Goal: Answer question/provide support: Share knowledge or assist other users

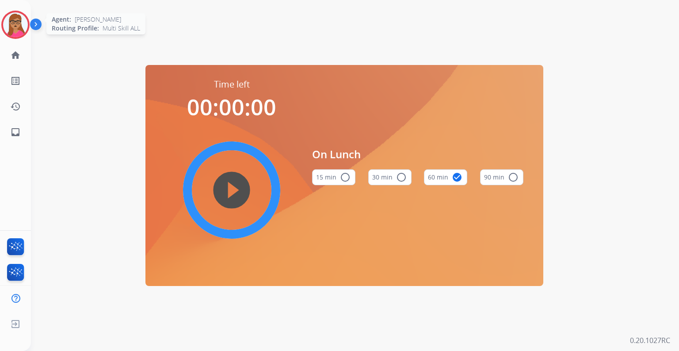
click at [18, 32] on img at bounding box center [15, 24] width 25 height 25
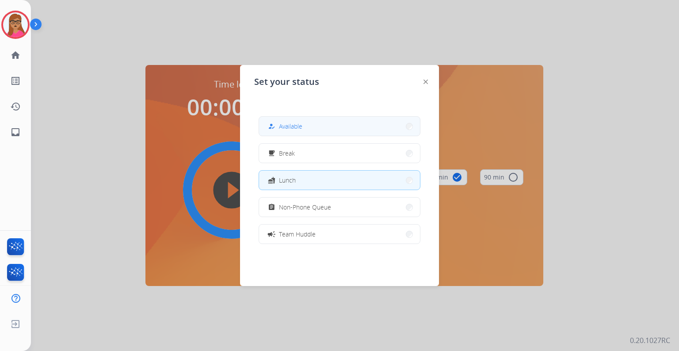
click at [354, 128] on button "how_to_reg Available" at bounding box center [339, 126] width 161 height 19
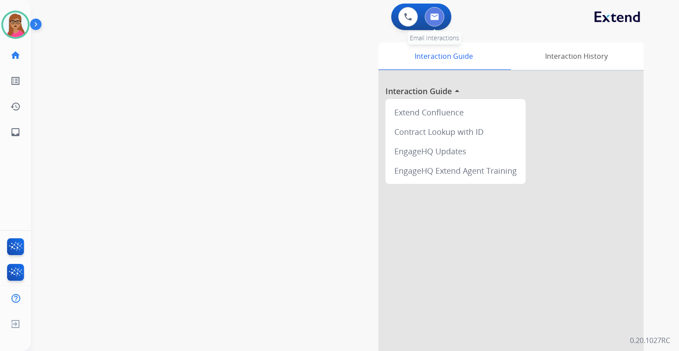
click at [435, 14] on img at bounding box center [434, 16] width 9 height 7
select select "**********"
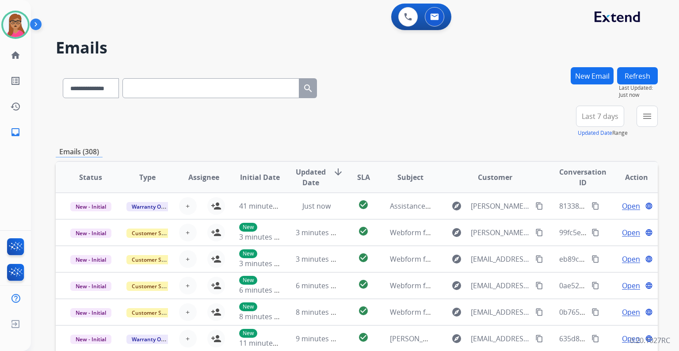
click at [601, 115] on span "Last 7 days" at bounding box center [600, 117] width 37 height 4
click at [593, 224] on div "Last 90 days" at bounding box center [597, 223] width 49 height 13
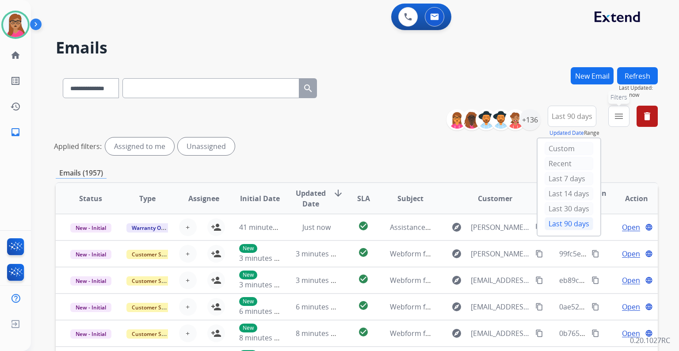
click at [624, 115] on mat-icon "menu" at bounding box center [619, 116] width 11 height 11
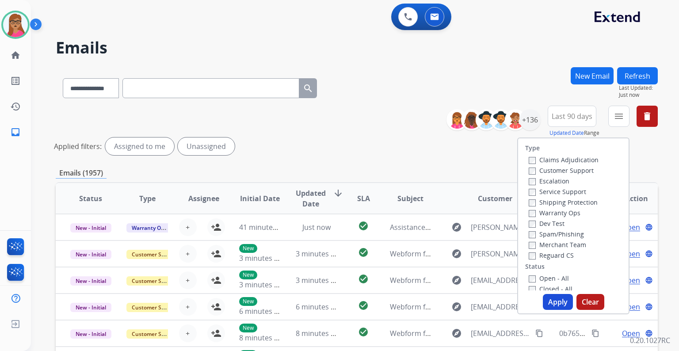
click at [572, 169] on label "Customer Support" at bounding box center [561, 170] width 65 height 8
click at [580, 202] on label "Shipping Protection" at bounding box center [563, 202] width 69 height 8
click at [560, 257] on label "Reguard CS" at bounding box center [551, 255] width 45 height 8
click at [548, 274] on label "Open - All" at bounding box center [549, 278] width 40 height 8
click at [563, 307] on button "Apply" at bounding box center [558, 302] width 30 height 16
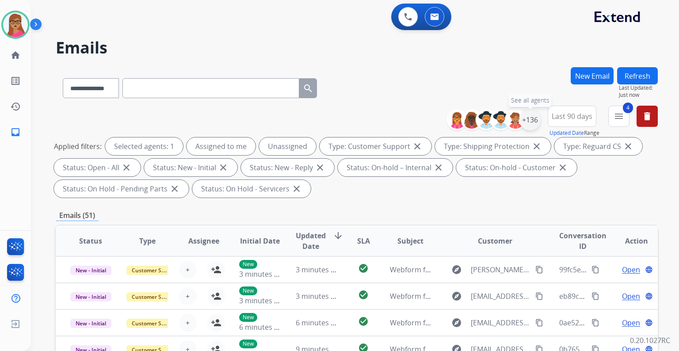
click at [527, 121] on div "+136" at bounding box center [530, 119] width 21 height 21
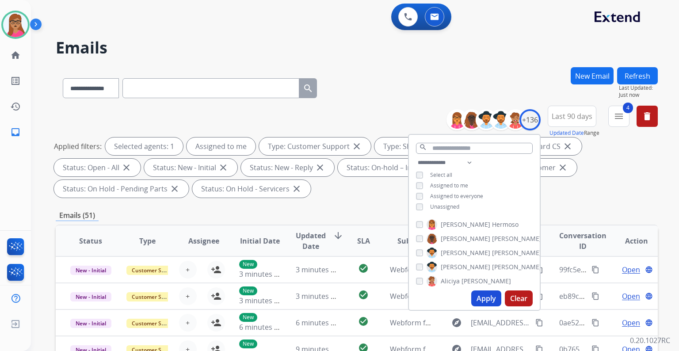
click at [487, 300] on button "Apply" at bounding box center [487, 299] width 30 height 16
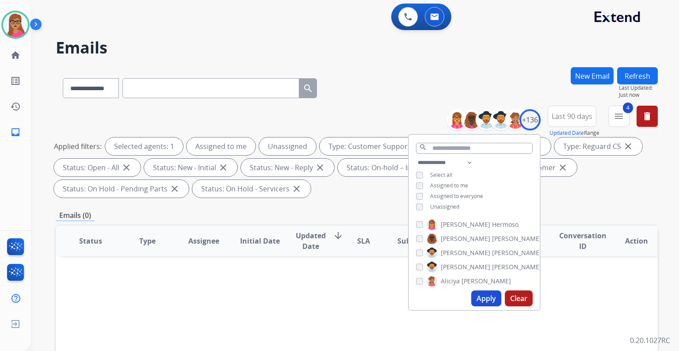
click at [485, 300] on button "Apply" at bounding box center [487, 299] width 30 height 16
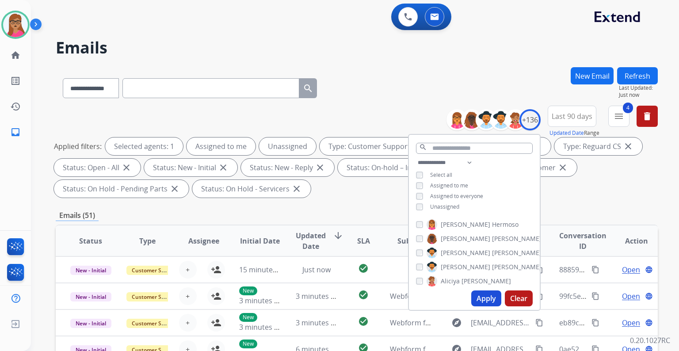
click at [372, 199] on div "**********" at bounding box center [357, 154] width 602 height 96
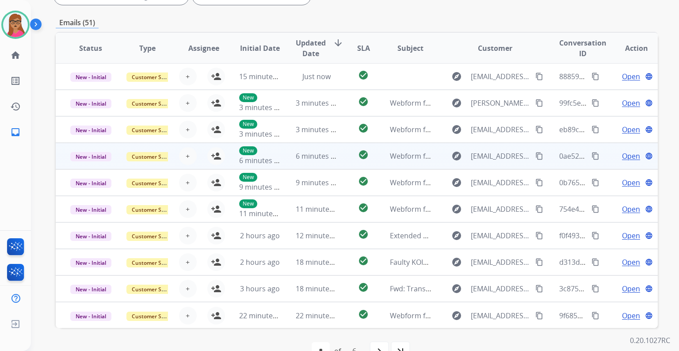
scroll to position [215, 0]
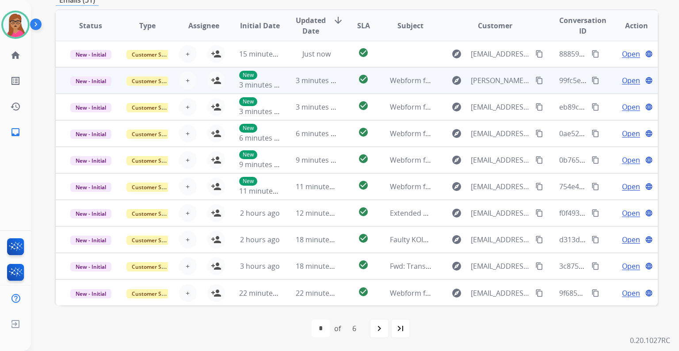
click at [87, 89] on td "New - Initial" at bounding box center [84, 80] width 57 height 27
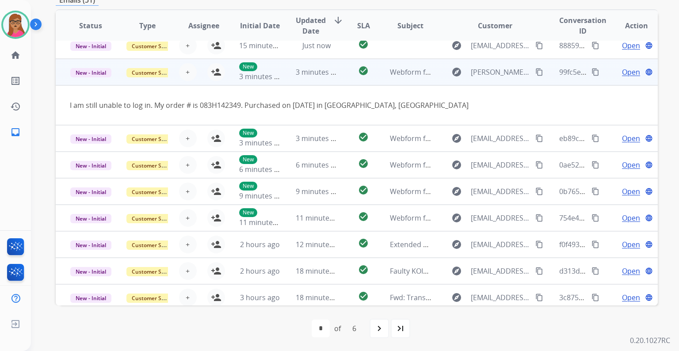
scroll to position [0, 0]
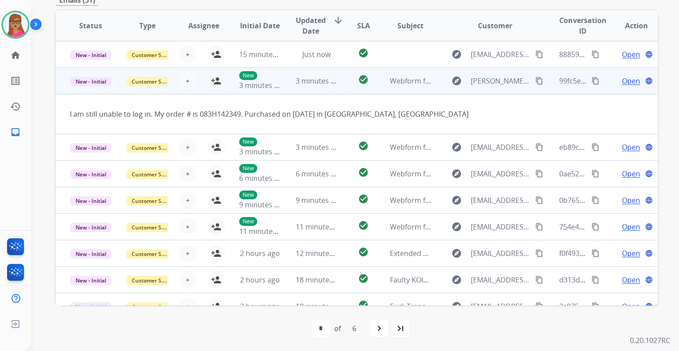
click at [93, 93] on td "New - Initial" at bounding box center [84, 81] width 57 height 27
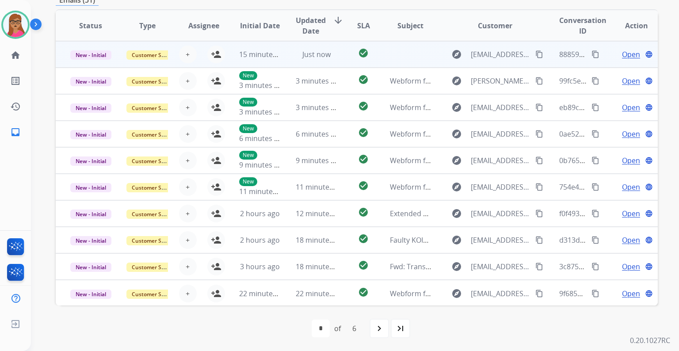
click at [93, 62] on td "New - Initial" at bounding box center [84, 54] width 57 height 27
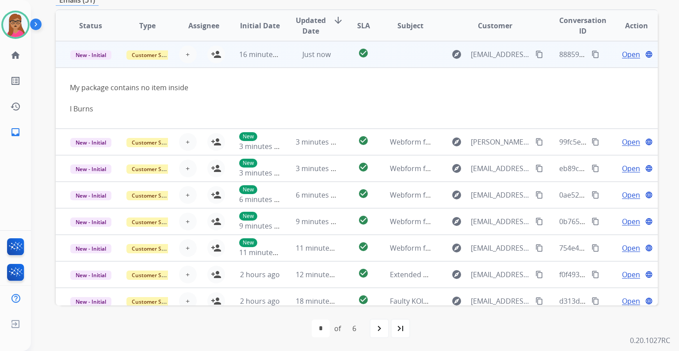
click at [92, 62] on td "New - Initial" at bounding box center [84, 54] width 57 height 27
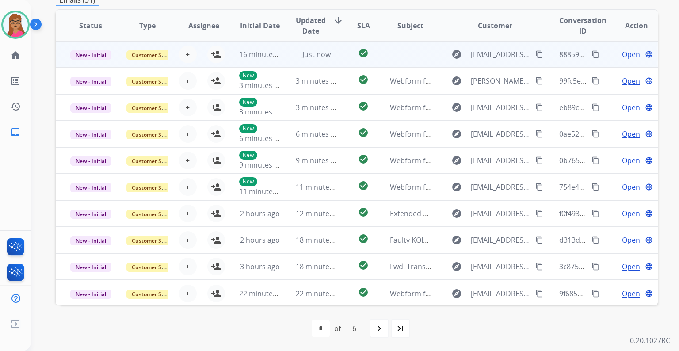
click at [92, 62] on td "New - Initial" at bounding box center [84, 54] width 57 height 27
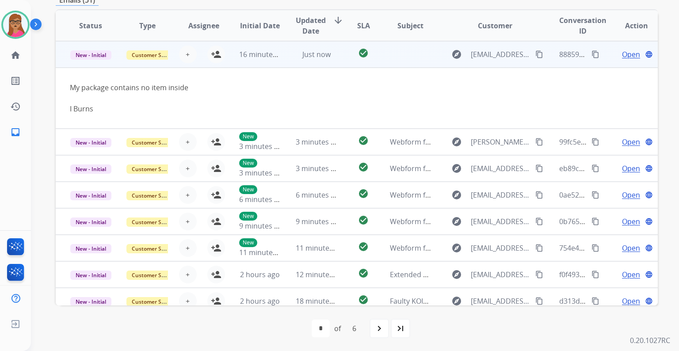
click at [536, 57] on mat-icon "content_copy" at bounding box center [540, 54] width 8 height 8
click at [208, 53] on button "person_add Assign to Me" at bounding box center [216, 55] width 18 height 18
click at [622, 54] on span "Open" at bounding box center [631, 54] width 18 height 11
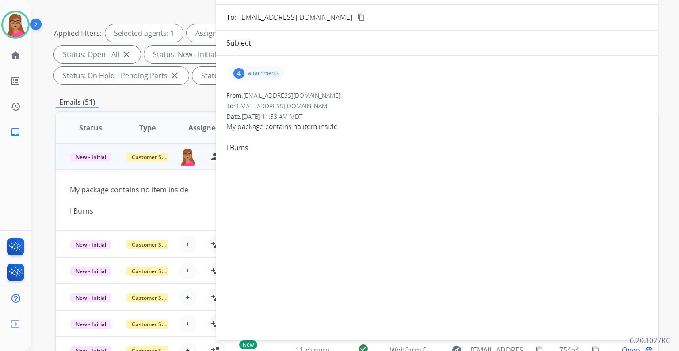
scroll to position [38, 0]
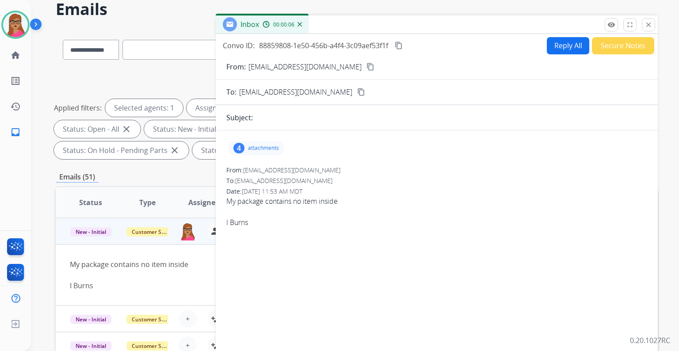
click at [554, 39] on button "Reply All" at bounding box center [568, 45] width 42 height 17
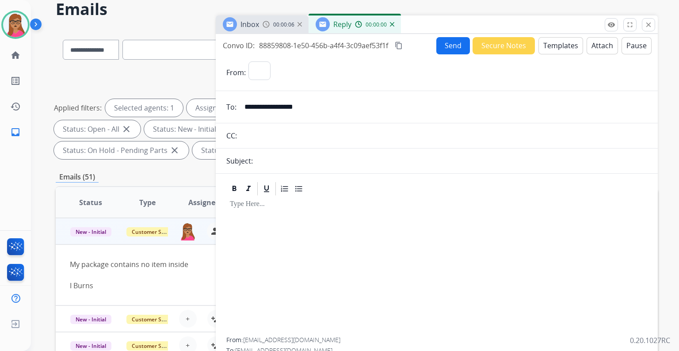
select select "**********"
click at [564, 48] on button "Templates" at bounding box center [561, 45] width 45 height 17
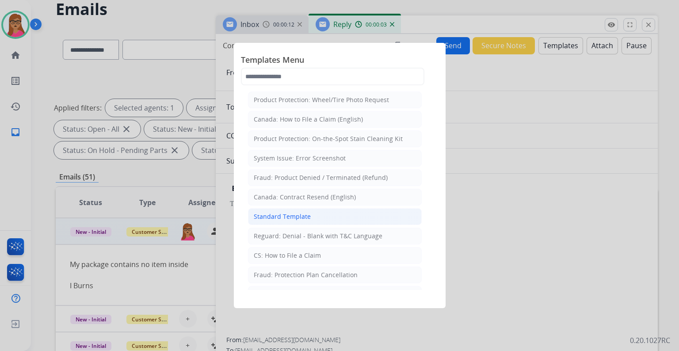
click at [291, 217] on div "Standard Template" at bounding box center [282, 216] width 57 height 9
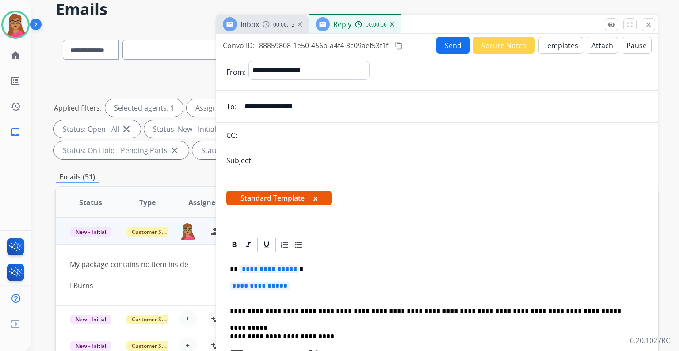
click at [268, 270] on span "**********" at bounding box center [270, 269] width 60 height 8
click at [266, 282] on span "**********" at bounding box center [260, 286] width 60 height 8
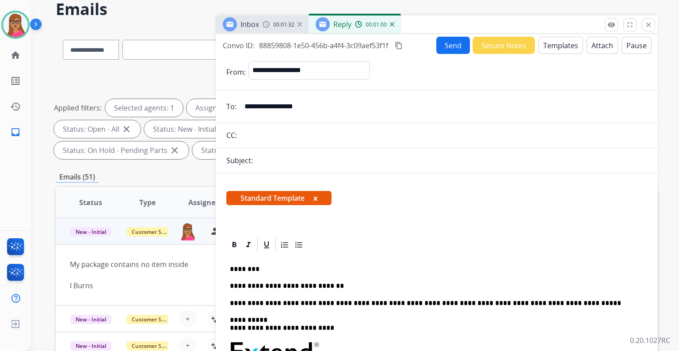
click at [398, 37] on div "Convo ID: 88859808-1e50-456b-a4f4-3c09aef53f1f content_copy Send Secure Notes T…" at bounding box center [437, 45] width 442 height 17
click at [401, 43] on mat-icon "content_copy" at bounding box center [399, 46] width 8 height 8
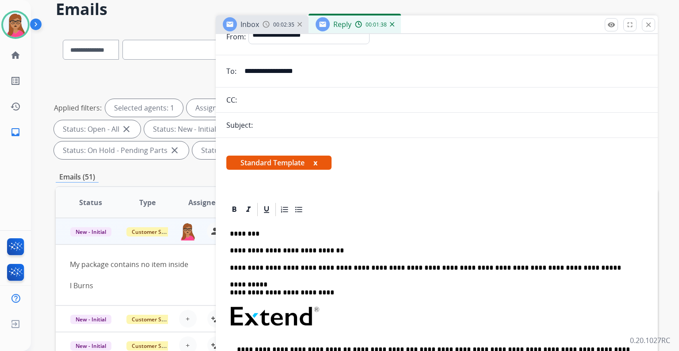
click at [343, 249] on p "**********" at bounding box center [433, 251] width 407 height 8
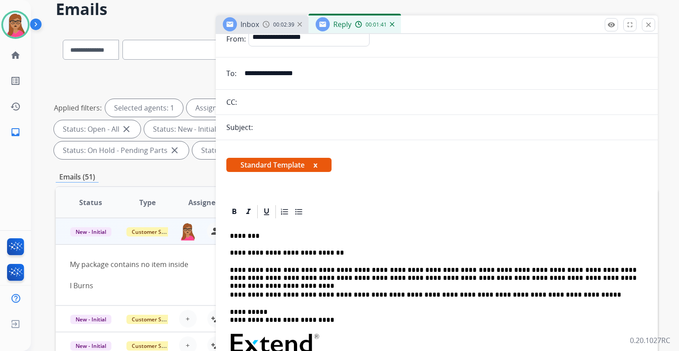
scroll to position [0, 0]
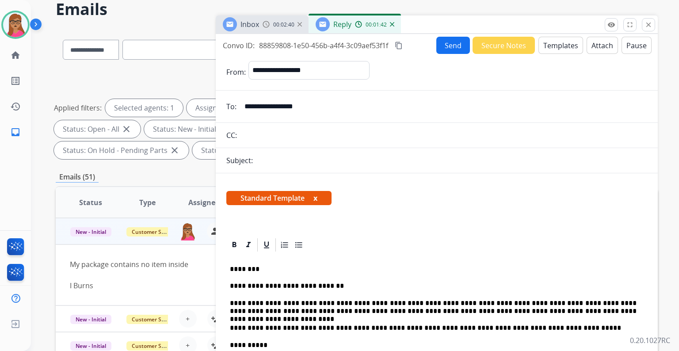
click at [445, 43] on button "Send" at bounding box center [454, 45] width 34 height 17
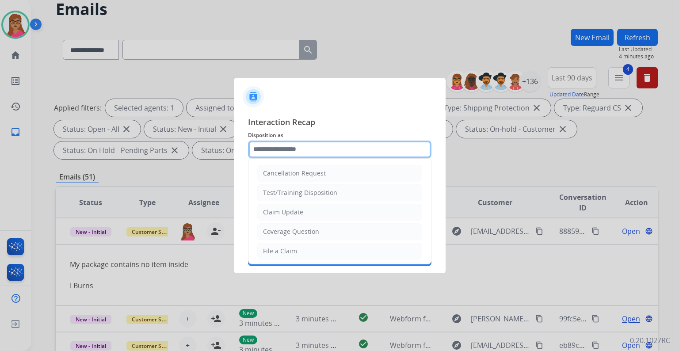
click at [294, 147] on input "text" at bounding box center [340, 150] width 184 height 18
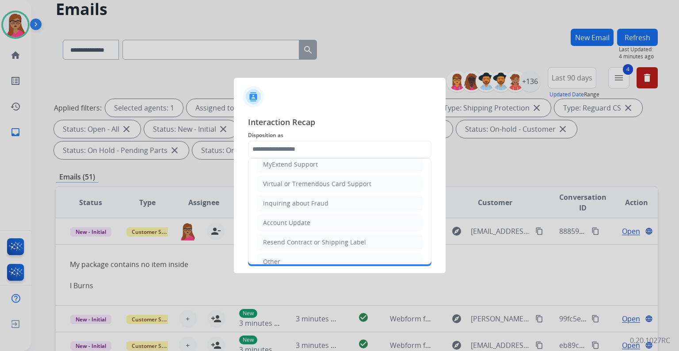
drag, startPoint x: 283, startPoint y: 260, endPoint x: 284, endPoint y: 234, distance: 26.6
click at [283, 260] on li "Other" at bounding box center [339, 261] width 165 height 17
type input "*****"
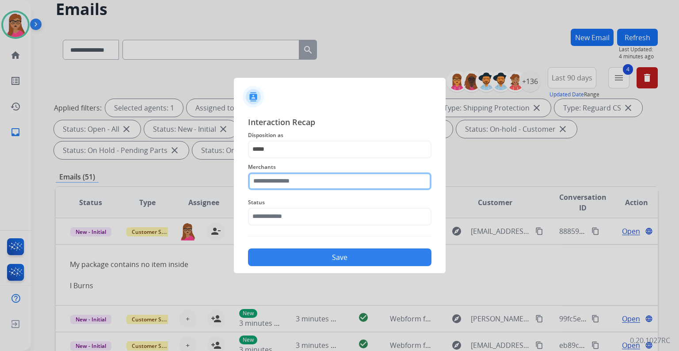
click at [292, 186] on input "text" at bounding box center [340, 182] width 184 height 18
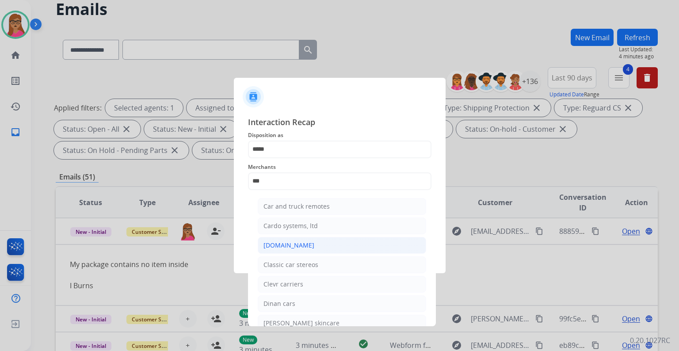
click at [288, 247] on div "[DOMAIN_NAME]" at bounding box center [289, 245] width 51 height 9
type input "**********"
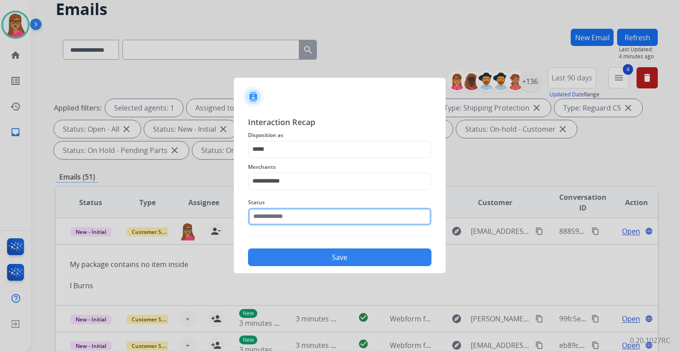
click at [292, 217] on input "text" at bounding box center [340, 217] width 184 height 18
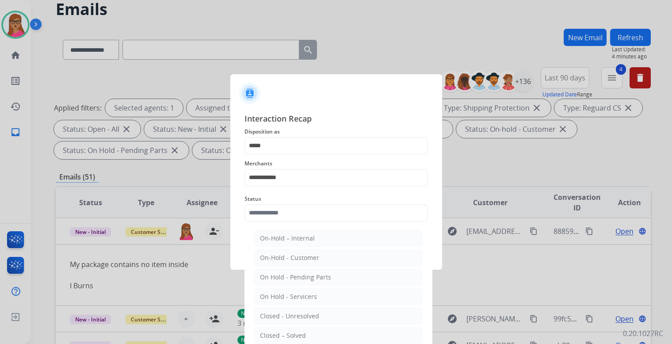
click at [299, 333] on div "Closed – Solved" at bounding box center [283, 335] width 46 height 9
type input "**********"
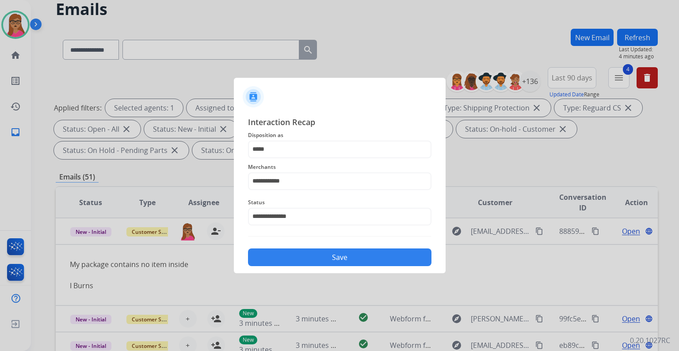
click at [312, 262] on button "Save" at bounding box center [340, 258] width 184 height 18
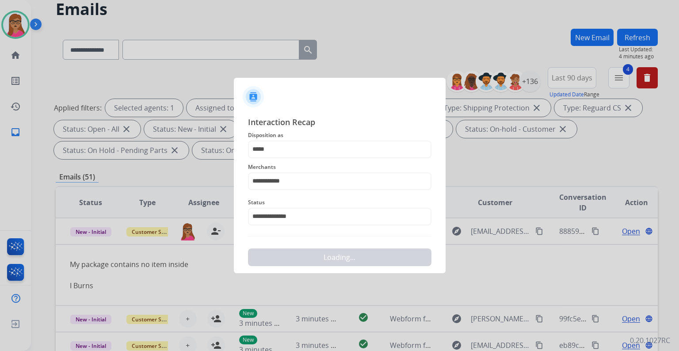
scroll to position [0, 0]
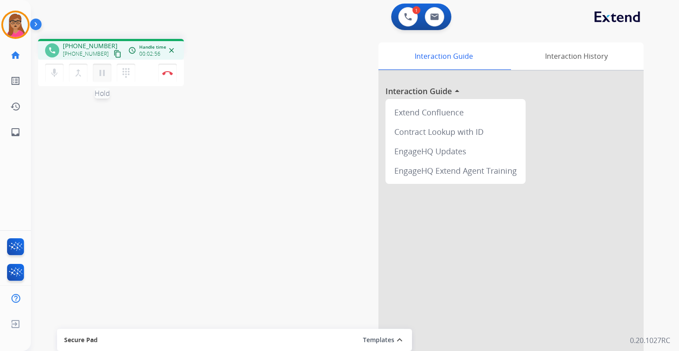
click at [103, 74] on mat-icon "pause" at bounding box center [102, 73] width 11 height 11
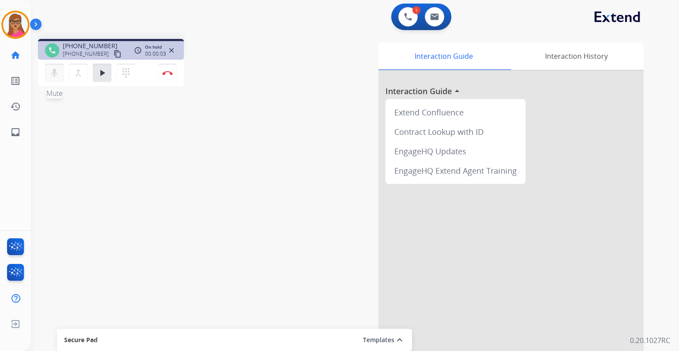
click at [54, 73] on mat-icon "mic" at bounding box center [54, 73] width 11 height 11
click at [407, 26] on button at bounding box center [408, 16] width 19 height 19
click at [409, 19] on img at bounding box center [408, 17] width 8 height 8
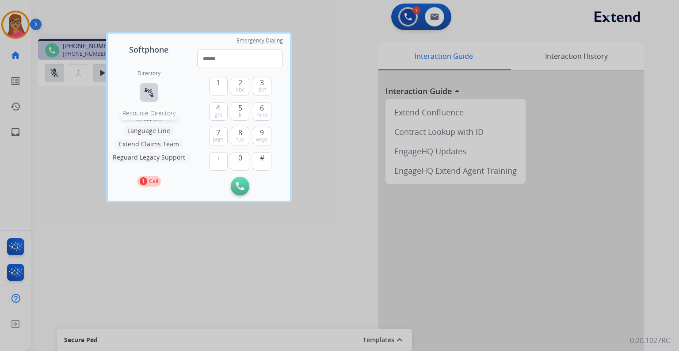
click at [147, 90] on mat-icon "connect_without_contact" at bounding box center [149, 92] width 11 height 11
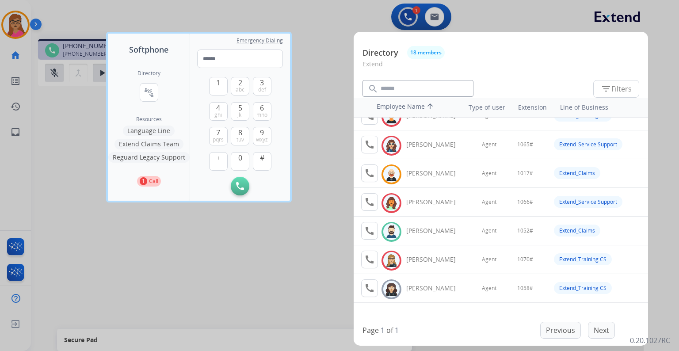
scroll to position [71, 0]
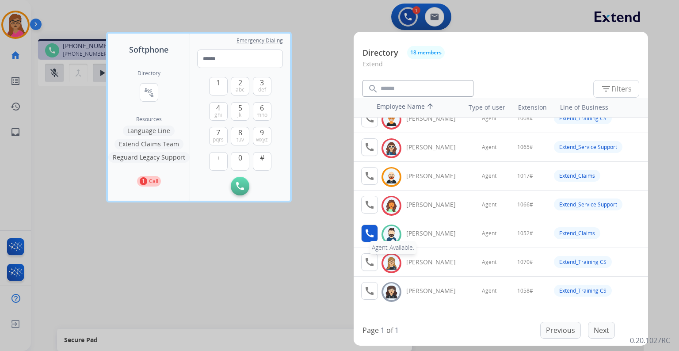
click at [368, 235] on mat-icon "call" at bounding box center [369, 233] width 11 height 11
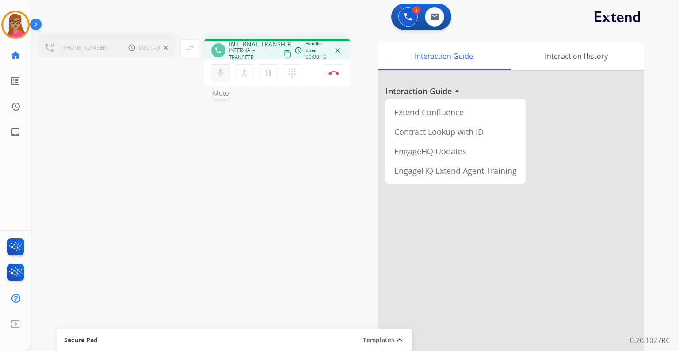
click at [224, 71] on mat-icon "mic" at bounding box center [220, 73] width 11 height 11
click at [223, 76] on mat-icon "mic_off" at bounding box center [220, 73] width 11 height 11
click at [222, 73] on mat-icon "mic" at bounding box center [220, 73] width 11 height 11
click at [222, 73] on mat-icon "mic_off" at bounding box center [220, 73] width 11 height 11
click at [330, 69] on button "Disconnect" at bounding box center [334, 73] width 19 height 19
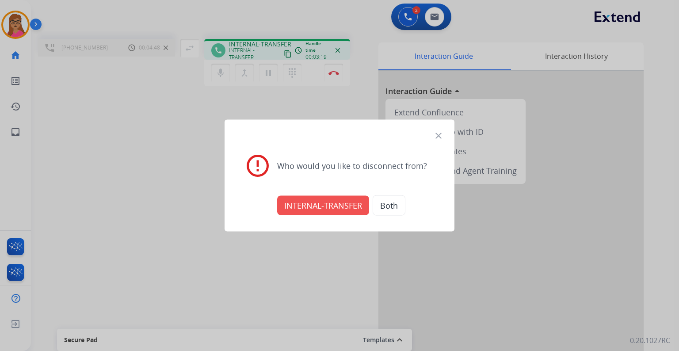
click at [310, 212] on button "INTERNAL-TRANSFER" at bounding box center [323, 205] width 92 height 19
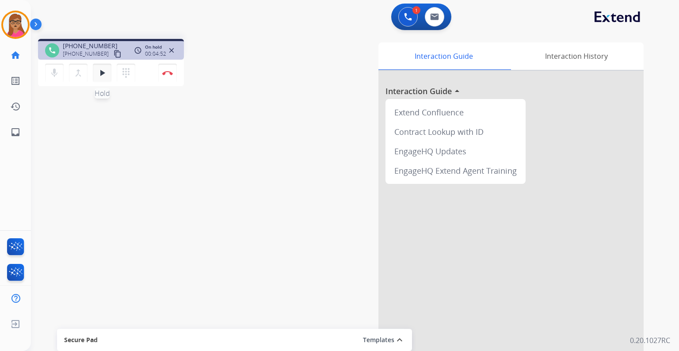
click at [104, 74] on mat-icon "play_arrow" at bounding box center [102, 73] width 11 height 11
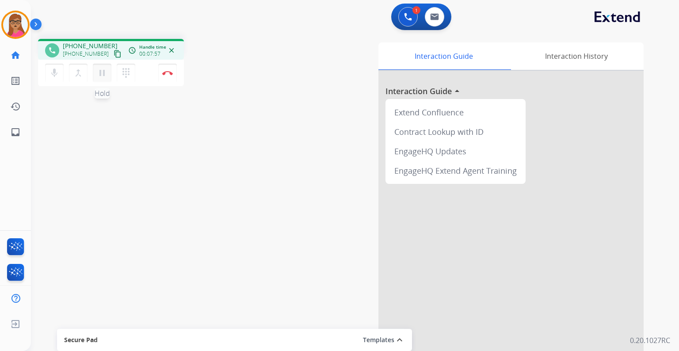
click at [104, 73] on mat-icon "pause" at bounding box center [102, 73] width 11 height 11
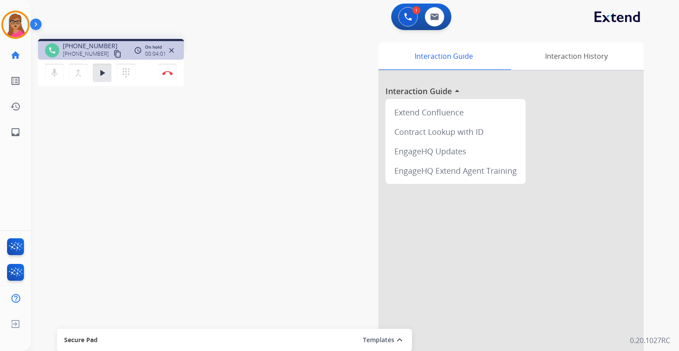
drag, startPoint x: 403, startPoint y: 15, endPoint x: 393, endPoint y: 16, distance: 10.3
click at [403, 15] on button at bounding box center [408, 16] width 19 height 19
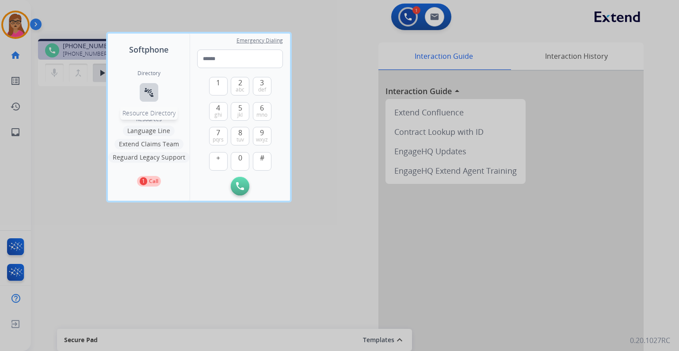
click at [145, 89] on mat-icon "connect_without_contact" at bounding box center [149, 92] width 11 height 11
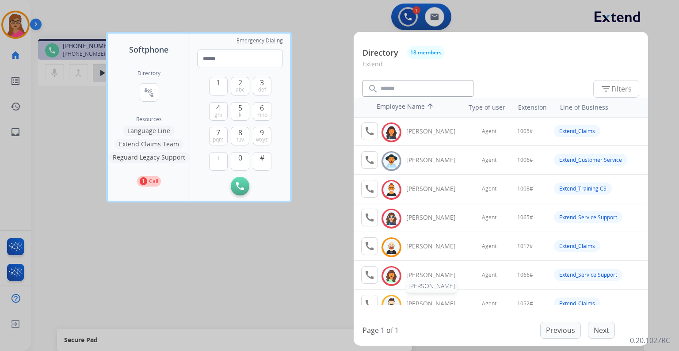
scroll to position [0, 0]
click at [317, 97] on div at bounding box center [339, 175] width 679 height 351
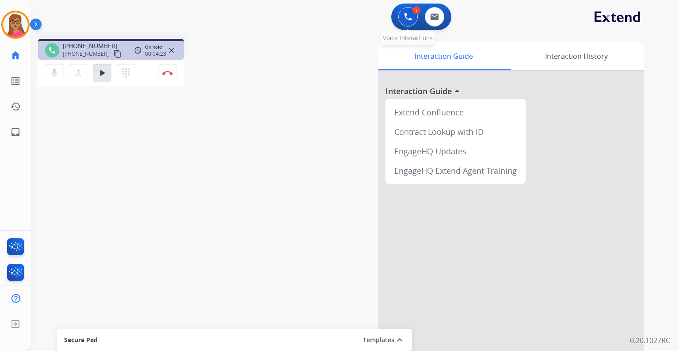
click at [416, 23] on div "1 Voice Interactions" at bounding box center [408, 16] width 27 height 19
click at [410, 22] on button at bounding box center [408, 16] width 19 height 19
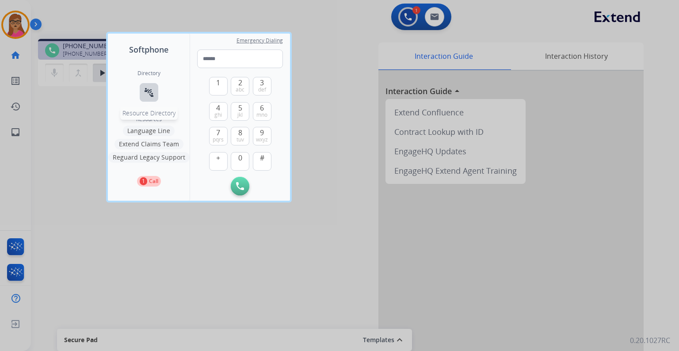
click at [146, 96] on mat-icon "connect_without_contact" at bounding box center [149, 92] width 11 height 11
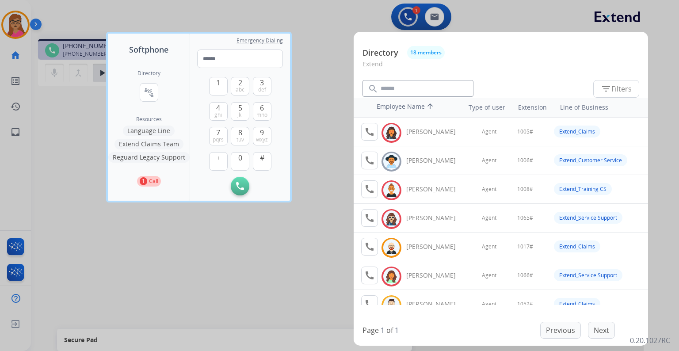
click at [318, 89] on div at bounding box center [339, 175] width 679 height 351
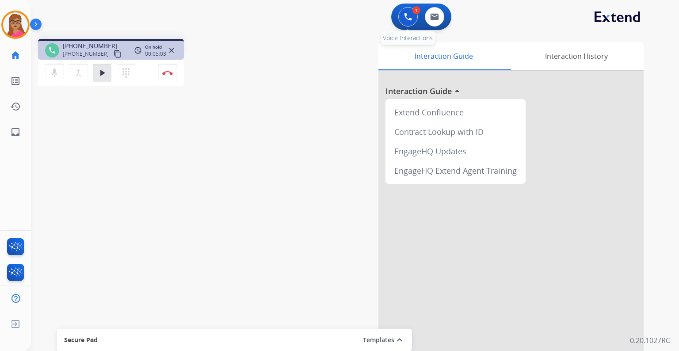
click at [410, 22] on button at bounding box center [408, 16] width 19 height 19
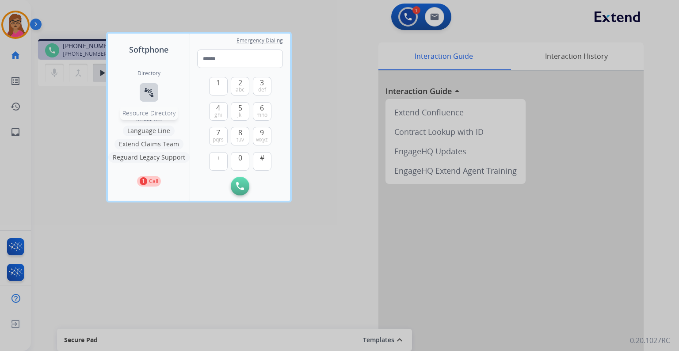
click at [145, 90] on mat-icon "connect_without_contact" at bounding box center [149, 92] width 11 height 11
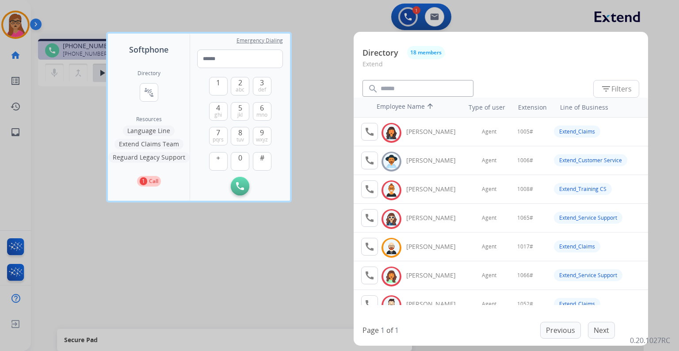
click at [324, 72] on div at bounding box center [339, 175] width 679 height 351
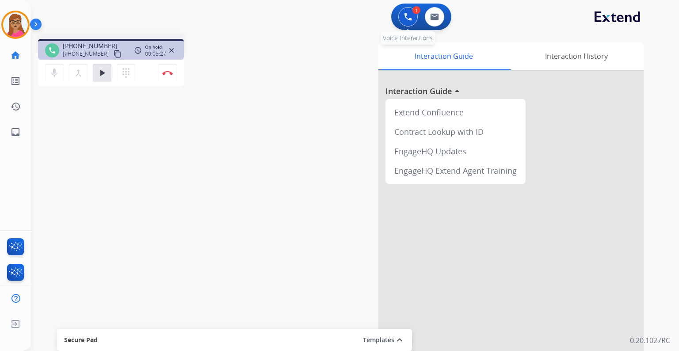
click at [414, 19] on button at bounding box center [408, 16] width 19 height 19
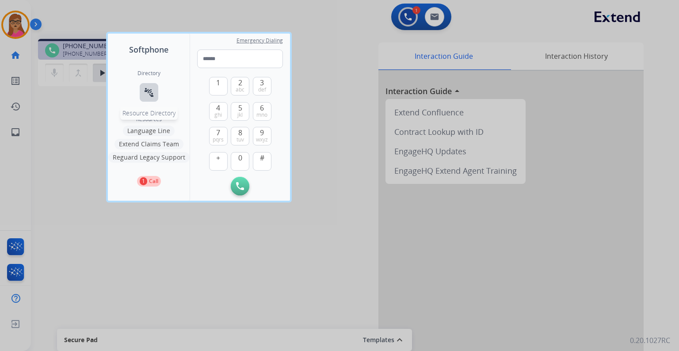
click at [148, 94] on mat-icon "connect_without_contact" at bounding box center [149, 92] width 11 height 11
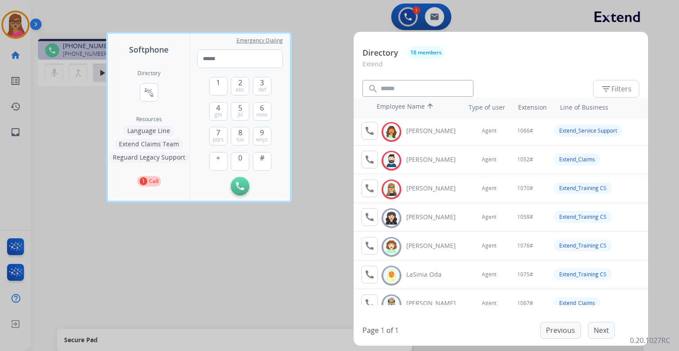
scroll to position [212, 0]
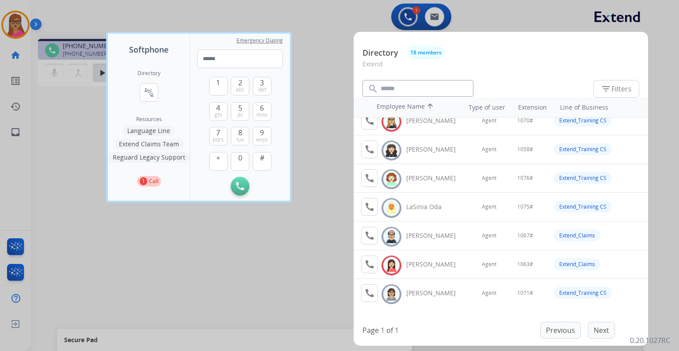
click at [307, 265] on div at bounding box center [339, 175] width 679 height 351
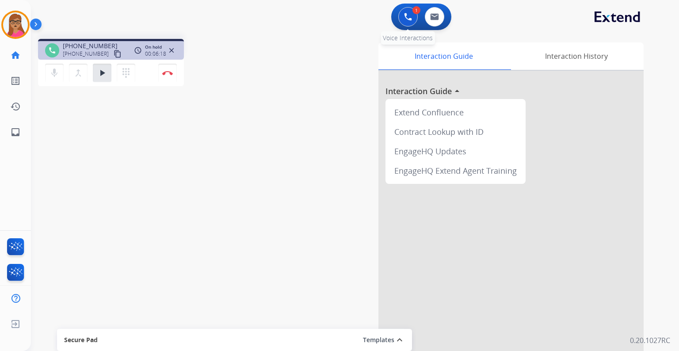
click at [403, 12] on button at bounding box center [408, 16] width 19 height 19
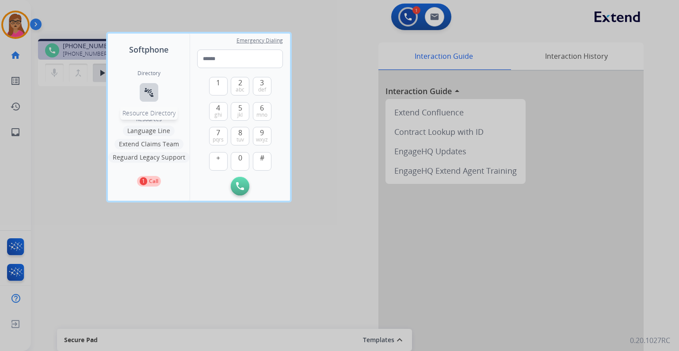
click at [145, 96] on mat-icon "connect_without_contact" at bounding box center [149, 92] width 11 height 11
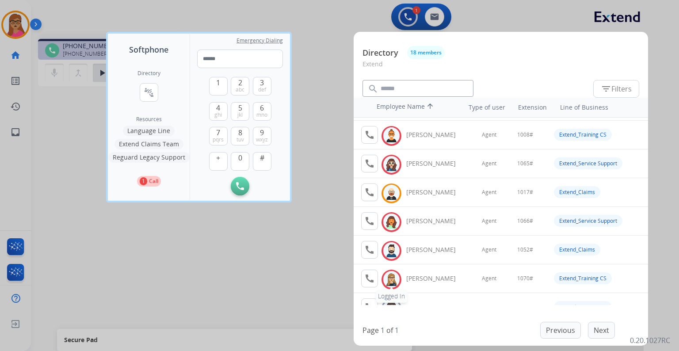
scroll to position [71, 0]
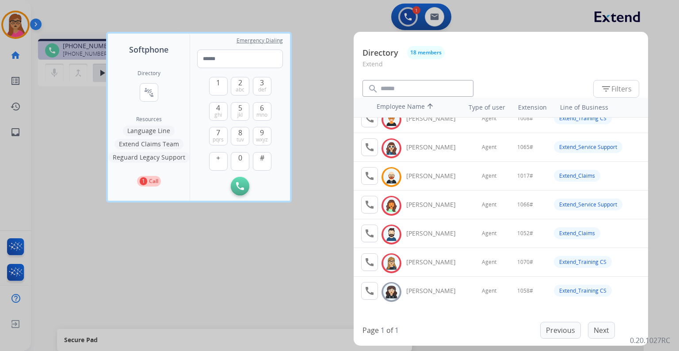
click at [285, 256] on div at bounding box center [339, 175] width 679 height 351
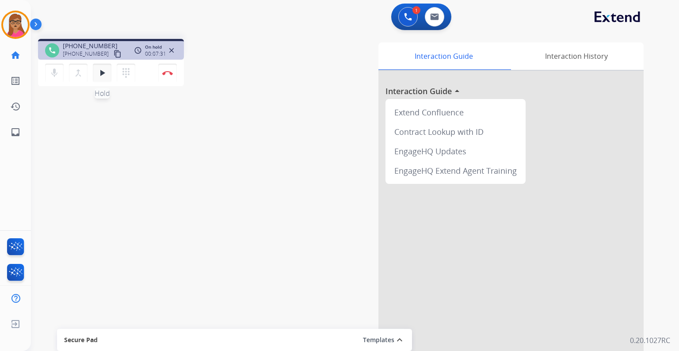
click at [97, 69] on mat-icon "play_arrow" at bounding box center [102, 73] width 11 height 11
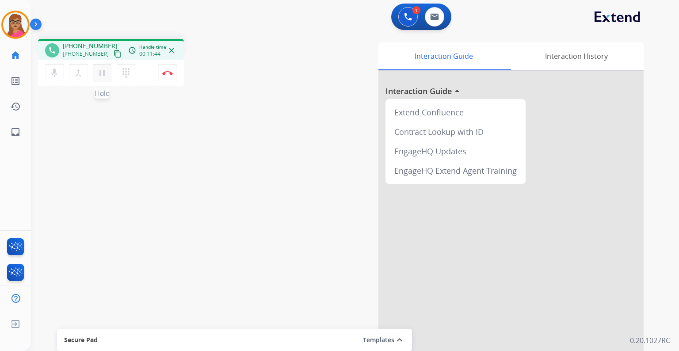
click at [103, 74] on mat-icon "pause" at bounding box center [102, 73] width 11 height 11
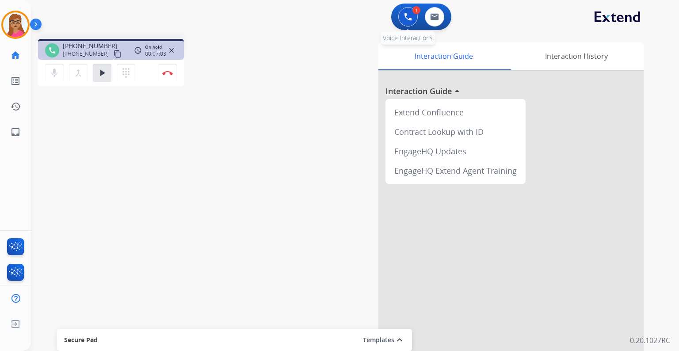
click at [410, 16] on img at bounding box center [408, 17] width 8 height 8
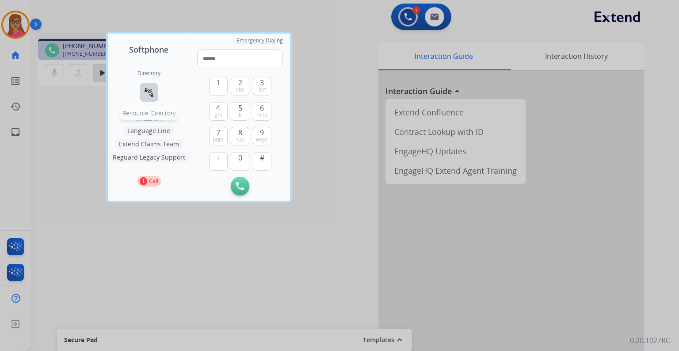
click at [153, 98] on button "connect_without_contact Resource Directory" at bounding box center [149, 92] width 19 height 19
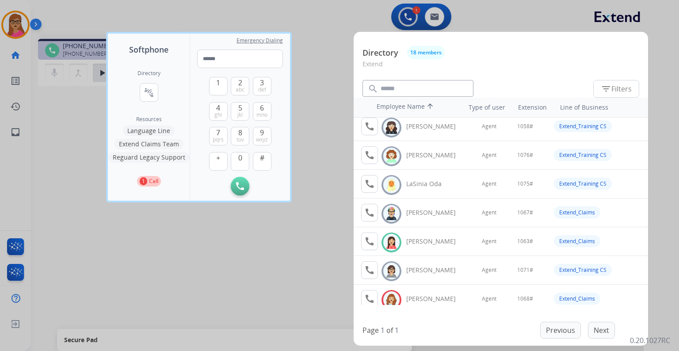
scroll to position [248, 0]
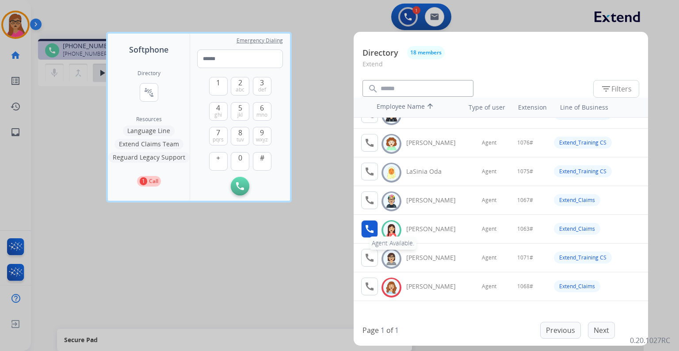
click at [368, 228] on mat-icon "call" at bounding box center [369, 229] width 11 height 11
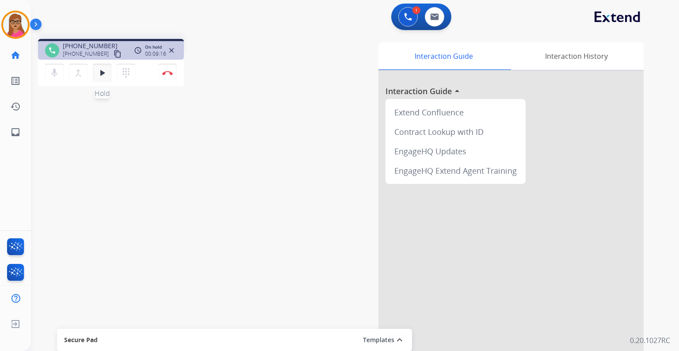
click at [104, 74] on mat-icon "play_arrow" at bounding box center [102, 73] width 11 height 11
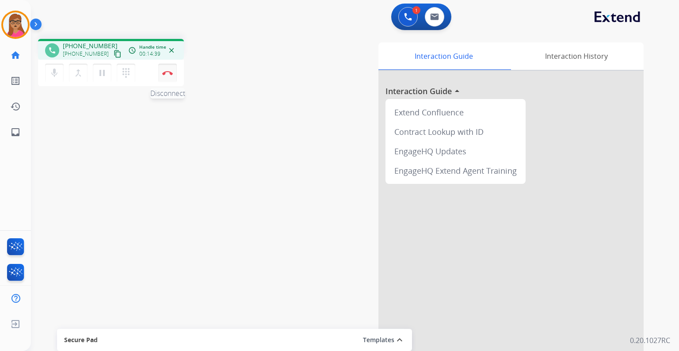
click at [169, 74] on img at bounding box center [167, 73] width 11 height 4
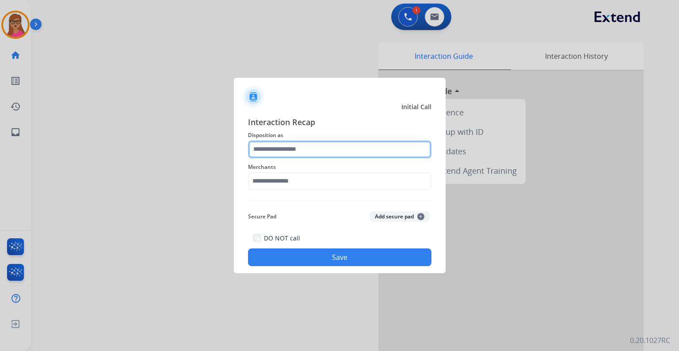
click at [288, 145] on input "text" at bounding box center [340, 150] width 184 height 18
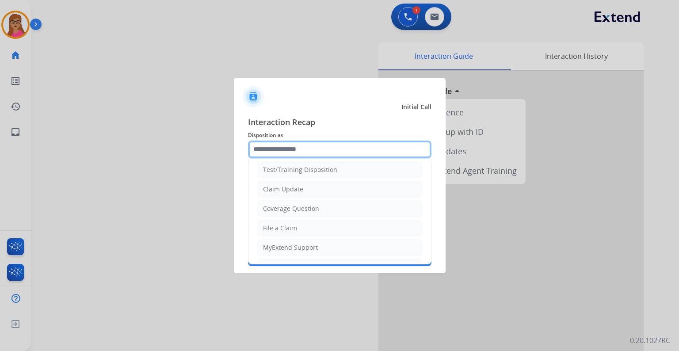
scroll to position [71, 0]
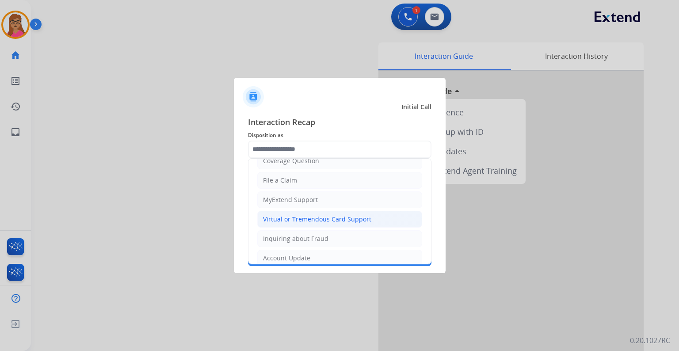
click at [331, 219] on div "Virtual or Tremendous Card Support" at bounding box center [317, 219] width 108 height 9
type input "**********"
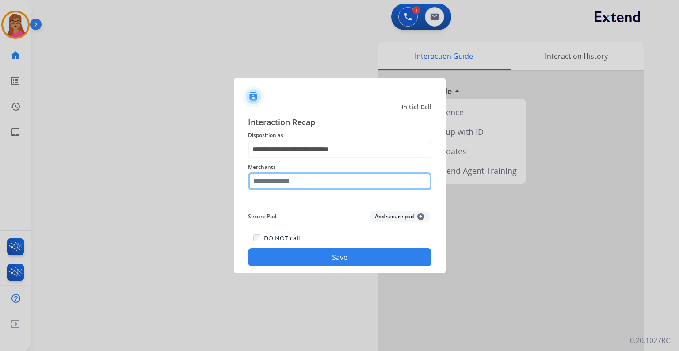
click at [292, 182] on input "text" at bounding box center [340, 182] width 184 height 18
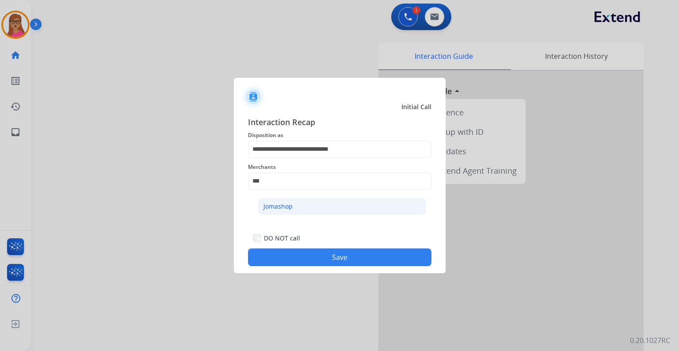
drag, startPoint x: 288, startPoint y: 204, endPoint x: 289, endPoint y: 215, distance: 10.7
click at [288, 204] on div "Jomashop" at bounding box center [278, 206] width 29 height 9
type input "********"
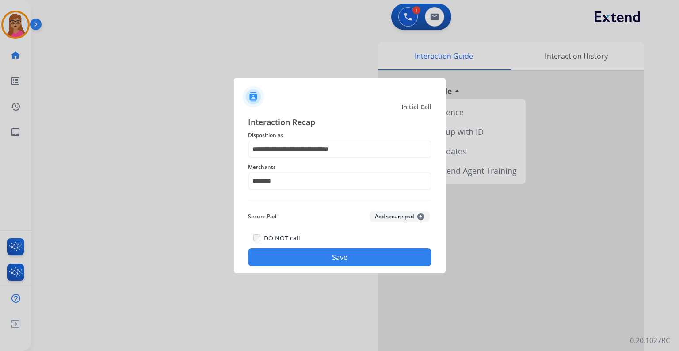
click at [334, 261] on button "Save" at bounding box center [340, 258] width 184 height 18
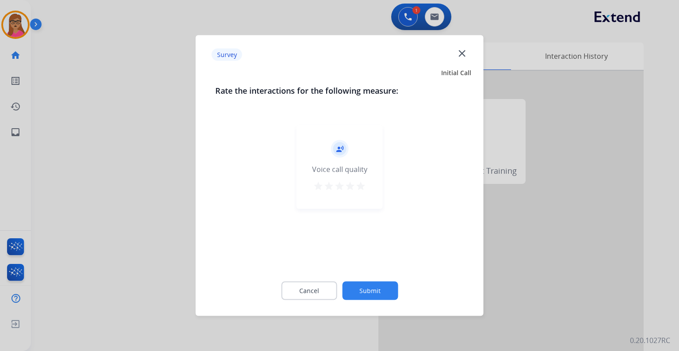
click at [104, 132] on div at bounding box center [339, 175] width 679 height 351
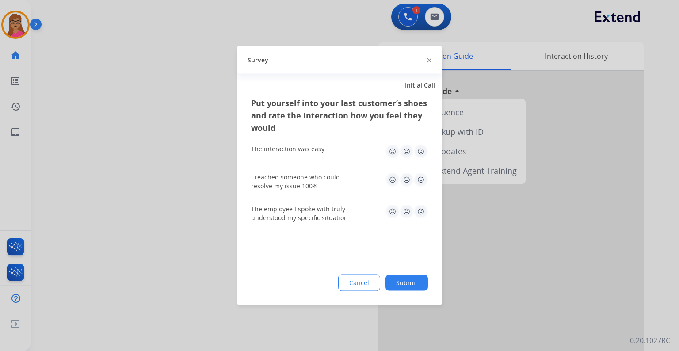
click at [104, 132] on div at bounding box center [339, 175] width 679 height 351
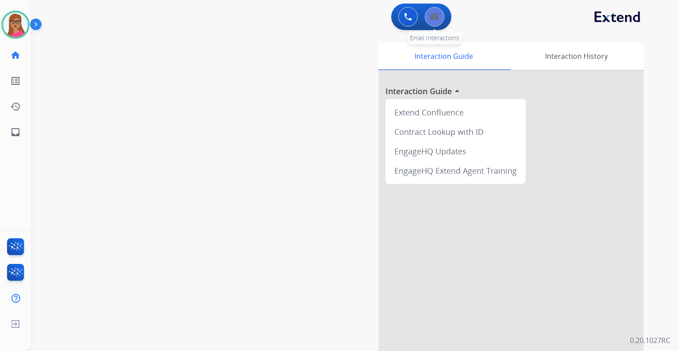
click at [438, 24] on button at bounding box center [434, 16] width 19 height 19
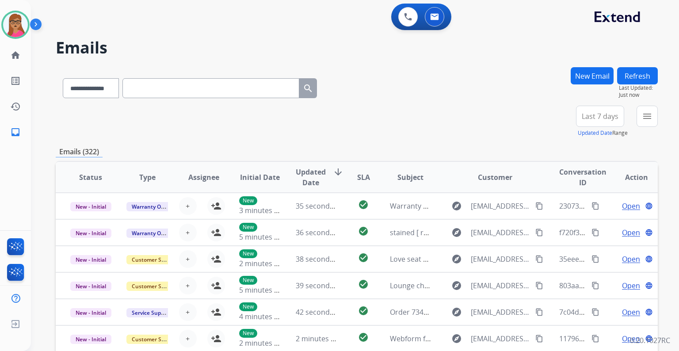
click at [602, 117] on span "Last 7 days" at bounding box center [600, 117] width 37 height 4
click at [583, 219] on div "Last 90 days" at bounding box center [597, 223] width 49 height 13
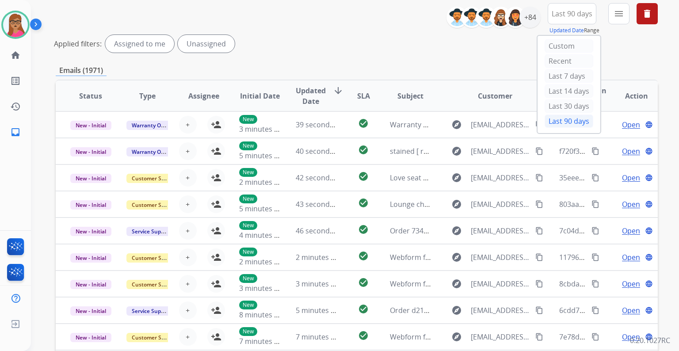
scroll to position [106, 0]
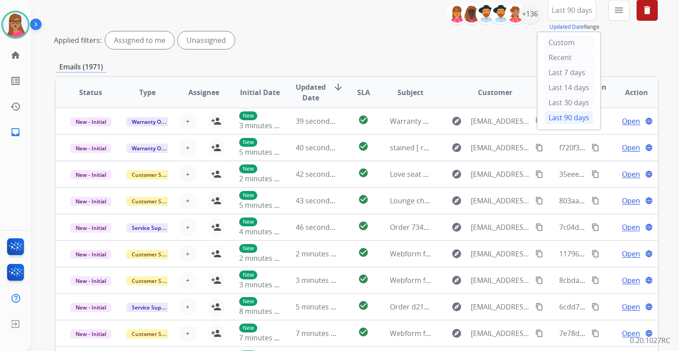
click at [613, 15] on button "menu Filters" at bounding box center [619, 10] width 21 height 21
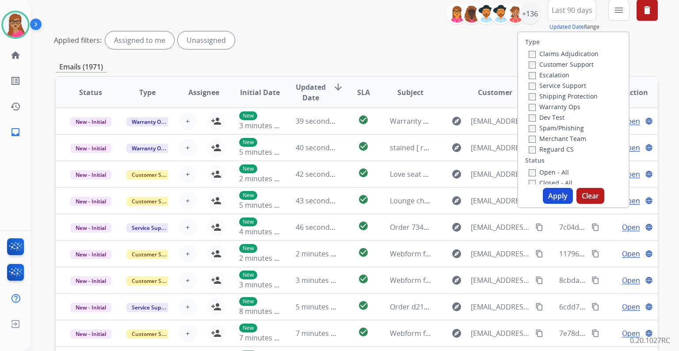
click at [570, 65] on label "Customer Support" at bounding box center [561, 64] width 65 height 8
click at [579, 96] on label "Shipping Protection" at bounding box center [563, 96] width 69 height 8
click at [548, 147] on label "Reguard CS" at bounding box center [551, 149] width 45 height 8
click at [534, 173] on label "Open - All" at bounding box center [549, 172] width 40 height 8
click at [553, 198] on button "Apply" at bounding box center [558, 196] width 30 height 16
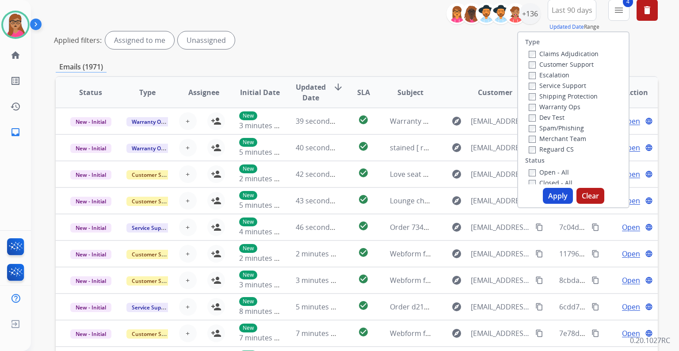
scroll to position [0, 0]
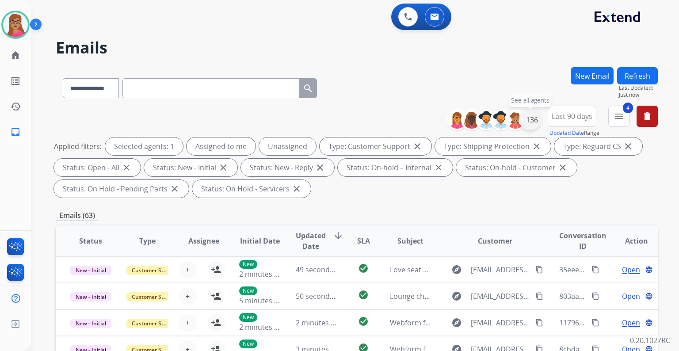
click at [535, 115] on div "+136" at bounding box center [530, 119] width 21 height 21
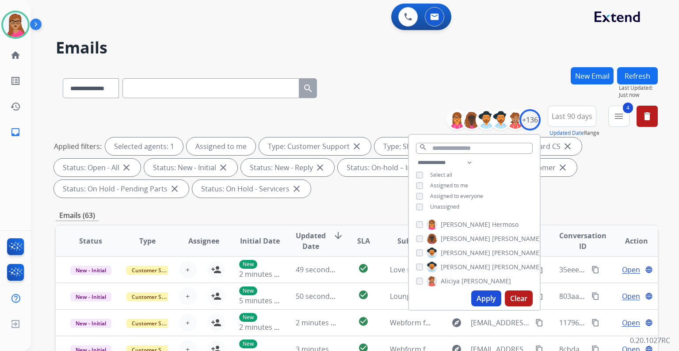
click at [487, 299] on button "Apply" at bounding box center [487, 299] width 30 height 16
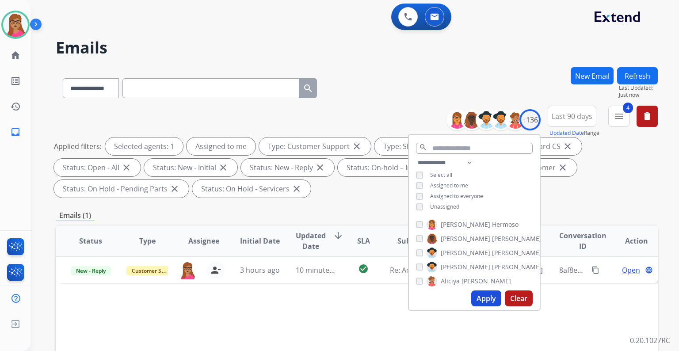
click at [372, 182] on div "Applied filters: Selected agents: 1 Assigned to me Type: Customer Support close…" at bounding box center [355, 168] width 602 height 60
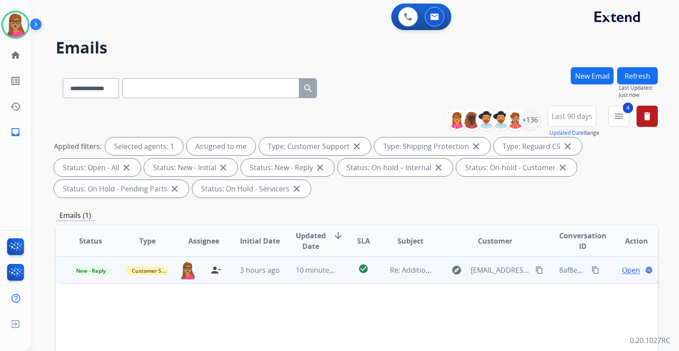
click at [622, 267] on span "Open" at bounding box center [631, 270] width 18 height 11
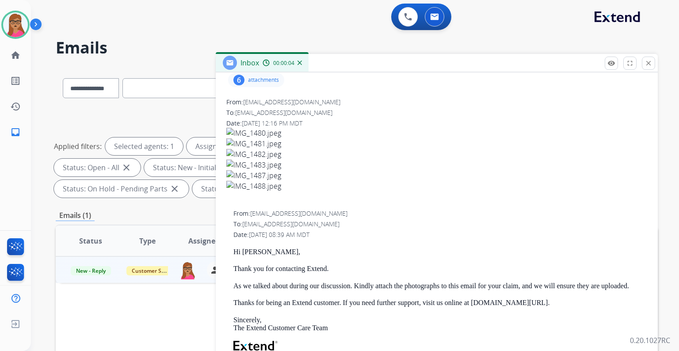
scroll to position [35, 0]
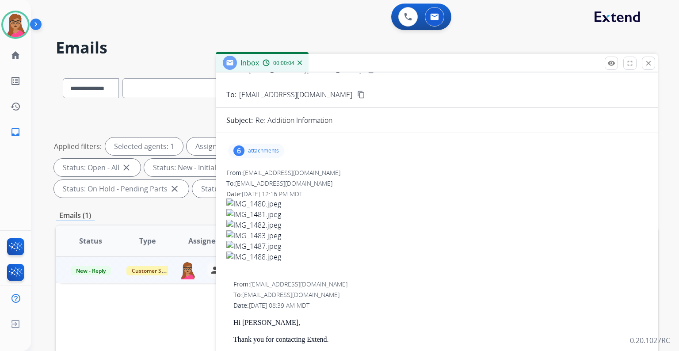
click at [244, 151] on div "6" at bounding box center [239, 151] width 11 height 11
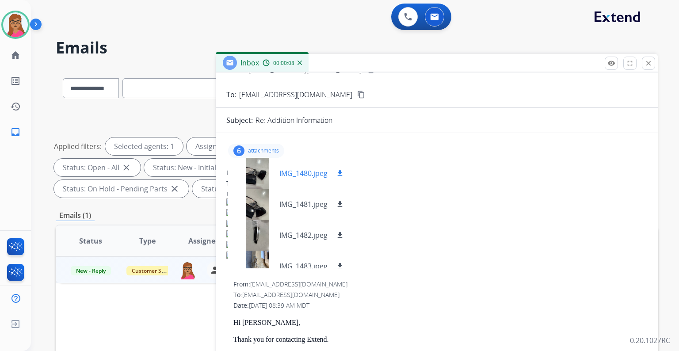
click at [265, 167] on div at bounding box center [257, 173] width 44 height 31
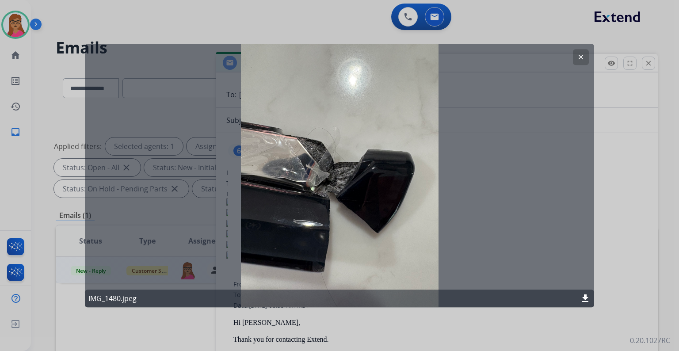
click at [255, 171] on div "clear IMG_1480.jpeg download" at bounding box center [340, 176] width 510 height 264
click at [583, 55] on mat-icon "clear" at bounding box center [581, 57] width 8 height 8
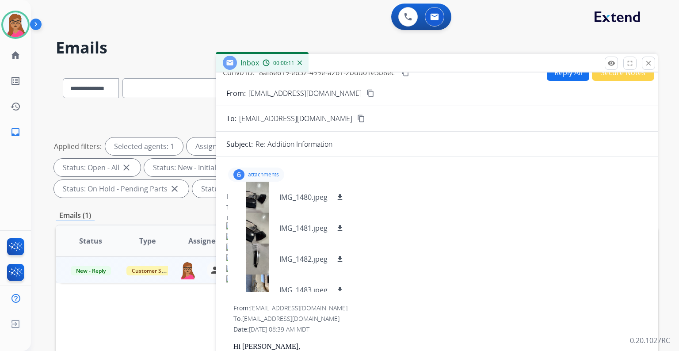
scroll to position [0, 0]
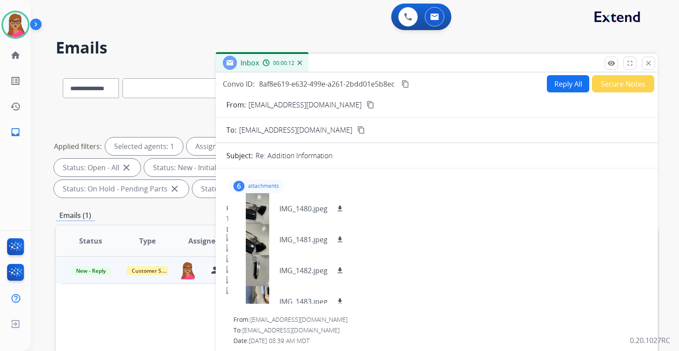
click at [367, 103] on mat-icon "content_copy" at bounding box center [371, 105] width 8 height 8
click at [560, 84] on button "Reply All" at bounding box center [568, 83] width 42 height 17
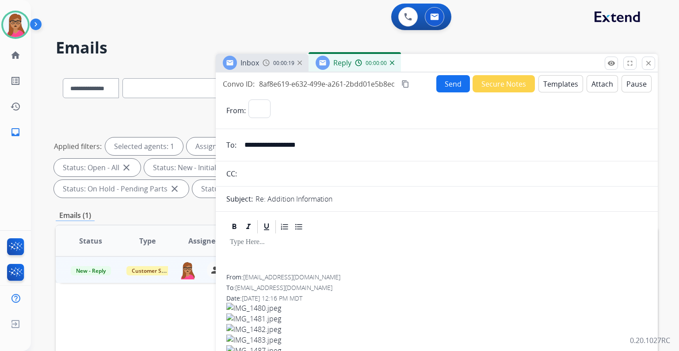
select select "**********"
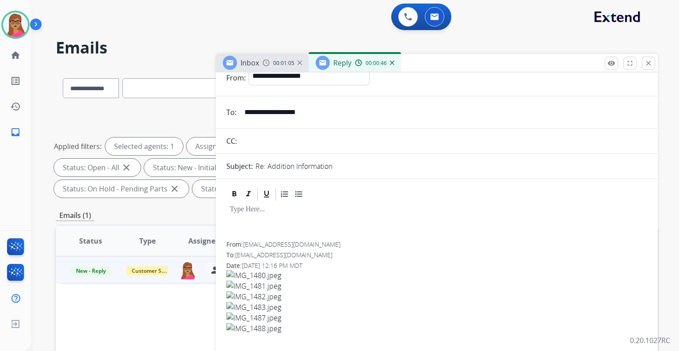
scroll to position [71, 0]
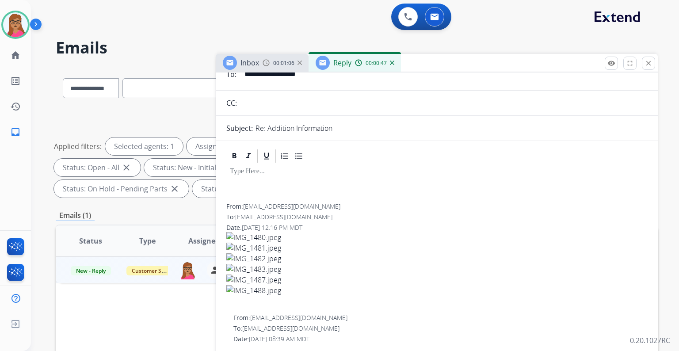
click at [260, 62] on div "Inbox 00:01:06" at bounding box center [262, 63] width 93 height 18
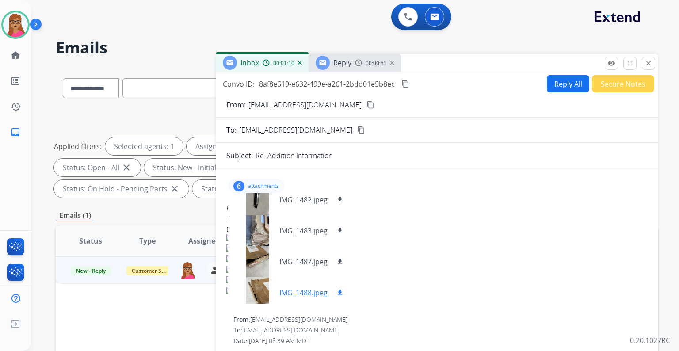
scroll to position [75, 0]
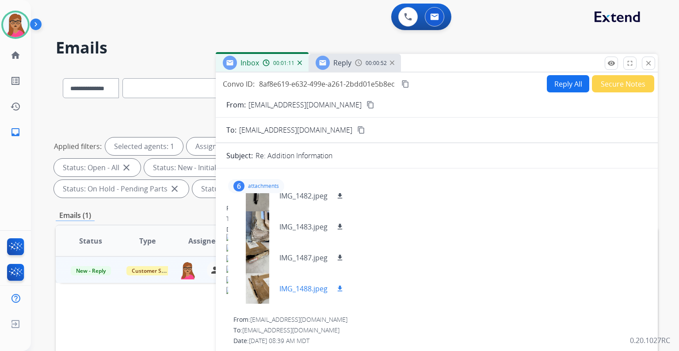
click at [261, 287] on div at bounding box center [257, 288] width 44 height 31
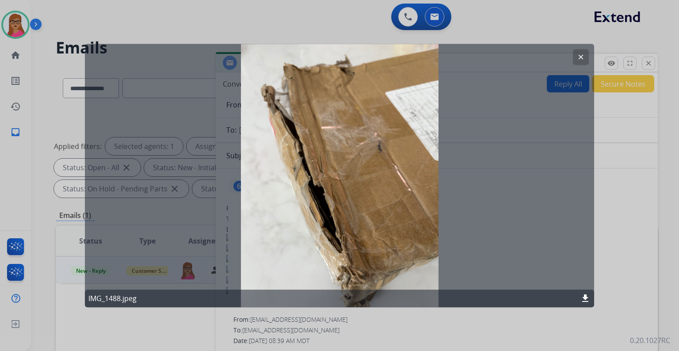
click at [583, 57] on mat-icon "clear" at bounding box center [581, 57] width 8 height 8
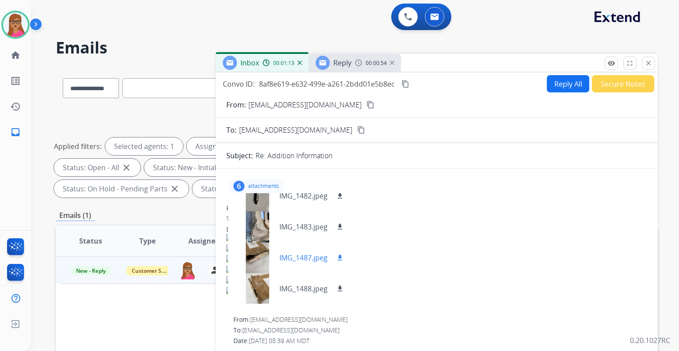
click at [254, 269] on div at bounding box center [257, 257] width 44 height 31
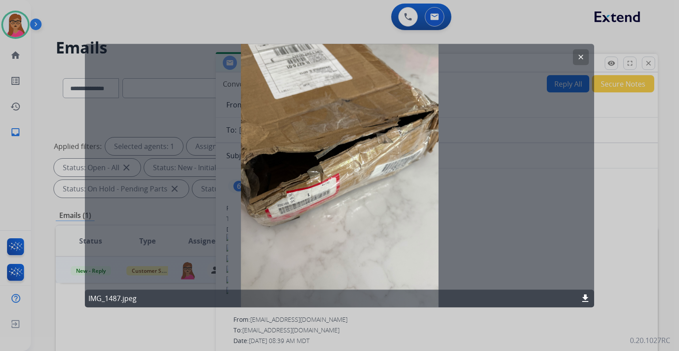
click at [585, 55] on mat-icon "clear" at bounding box center [581, 57] width 8 height 8
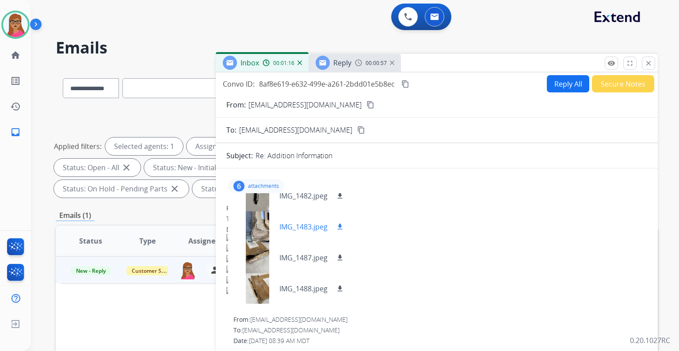
click at [264, 227] on div at bounding box center [257, 226] width 44 height 31
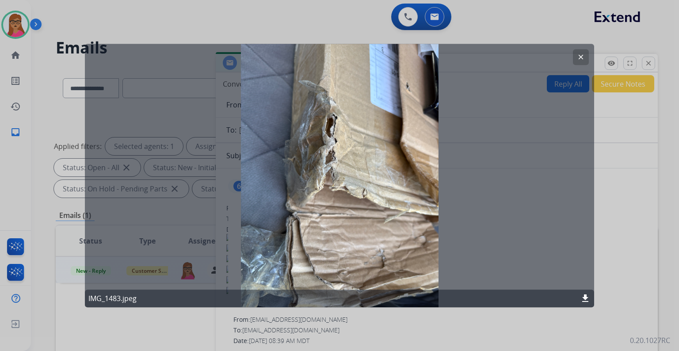
click at [586, 58] on button "clear" at bounding box center [581, 57] width 16 height 16
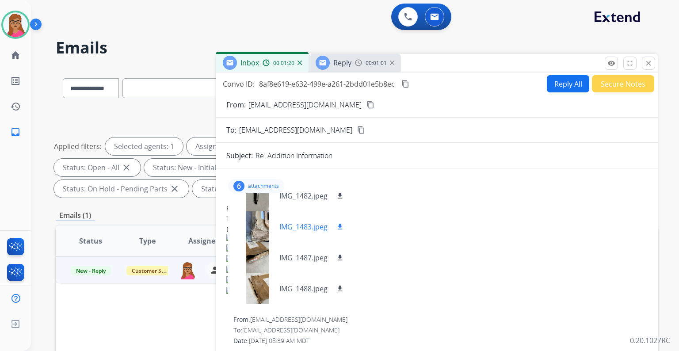
click at [260, 224] on div at bounding box center [257, 226] width 44 height 31
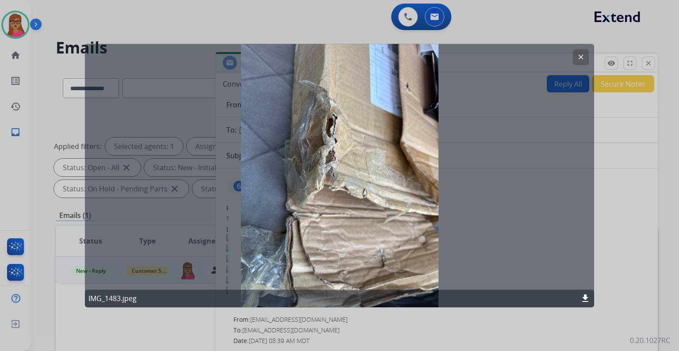
click at [579, 52] on button "clear" at bounding box center [581, 57] width 16 height 16
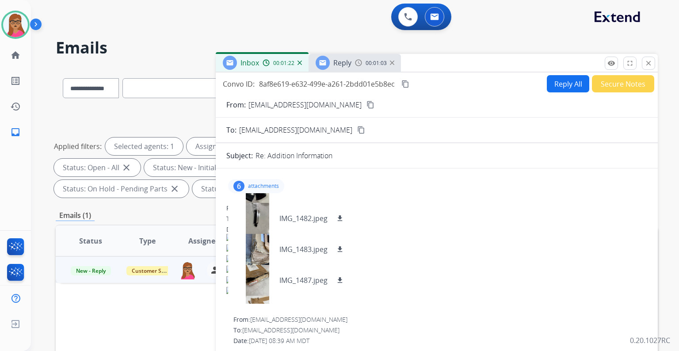
scroll to position [0, 0]
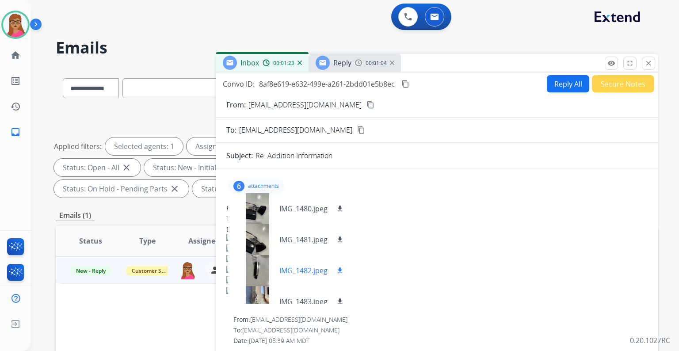
click at [253, 271] on div at bounding box center [257, 270] width 44 height 31
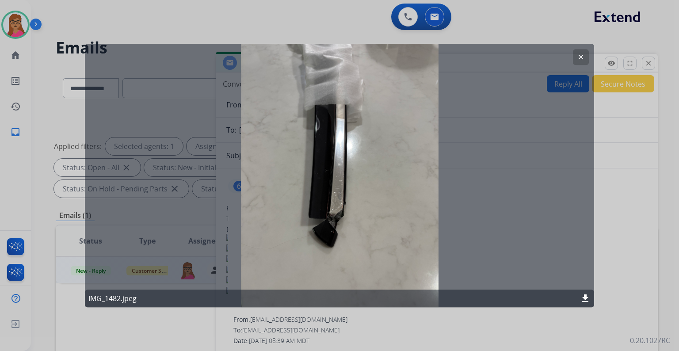
click at [579, 55] on mat-icon "clear" at bounding box center [581, 57] width 8 height 8
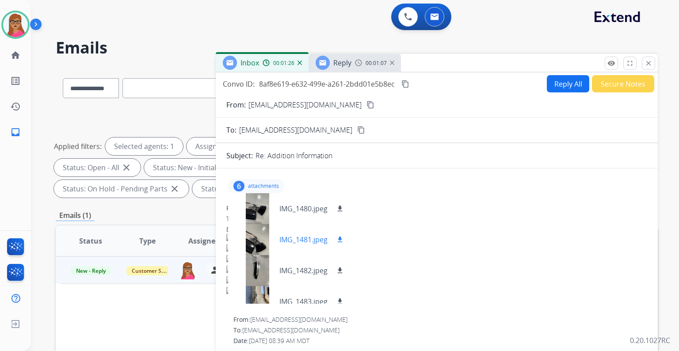
click at [252, 228] on div at bounding box center [257, 239] width 44 height 31
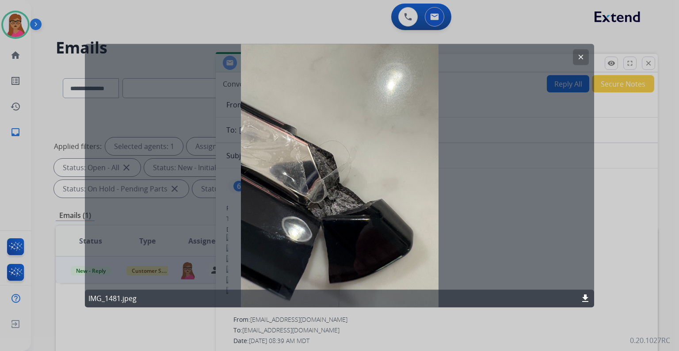
click at [582, 57] on mat-icon "clear" at bounding box center [581, 57] width 8 height 8
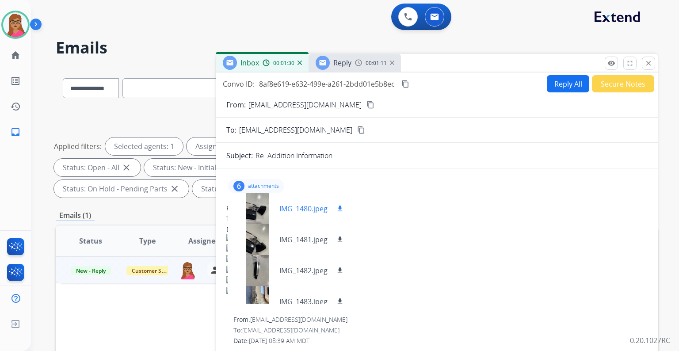
click at [261, 215] on div at bounding box center [257, 208] width 44 height 31
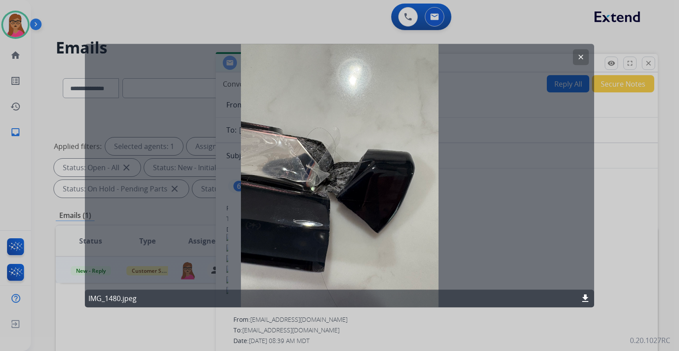
click at [586, 57] on button "clear" at bounding box center [581, 57] width 16 height 16
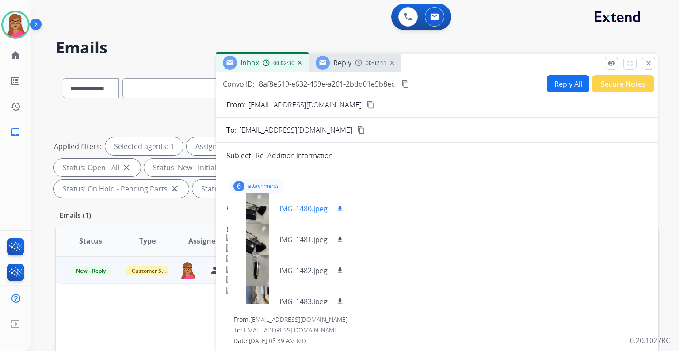
click at [257, 207] on div at bounding box center [257, 208] width 44 height 31
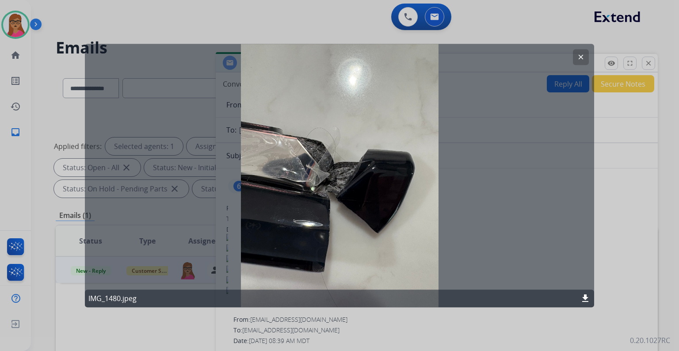
click at [584, 61] on mat-icon "clear" at bounding box center [581, 57] width 8 height 8
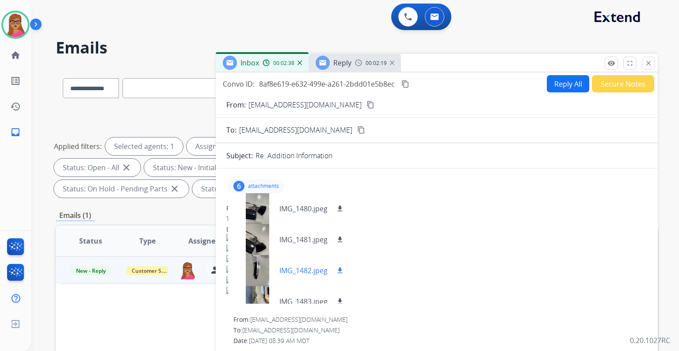
click at [260, 278] on div at bounding box center [257, 270] width 44 height 31
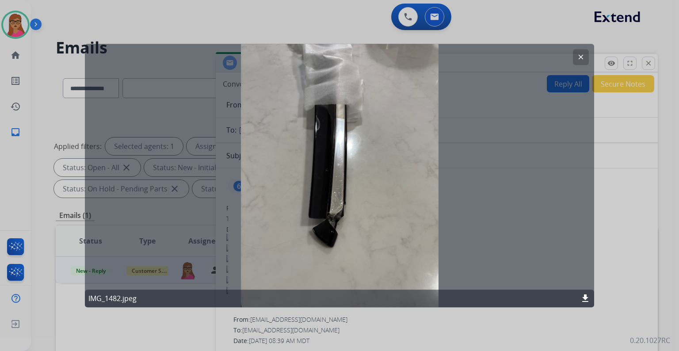
click at [581, 58] on mat-icon "clear" at bounding box center [581, 57] width 8 height 8
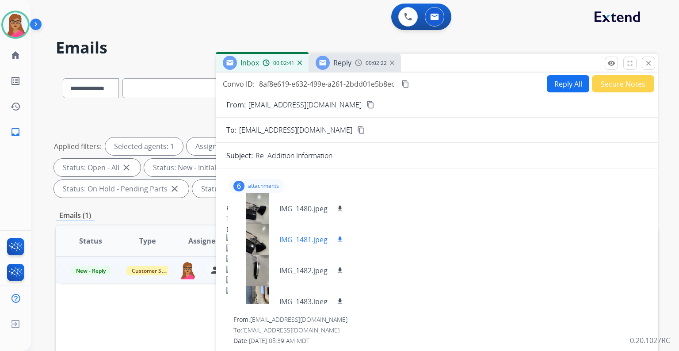
click at [258, 242] on div at bounding box center [257, 239] width 44 height 31
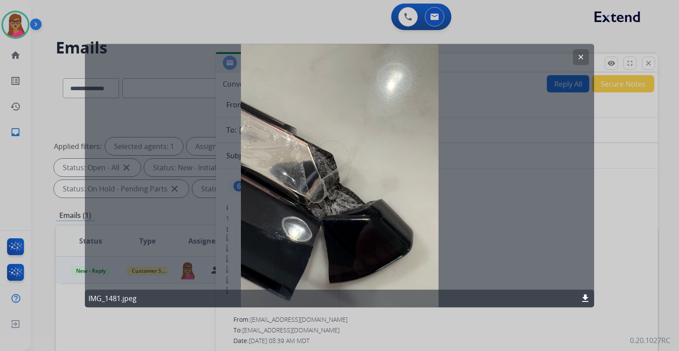
click at [585, 60] on button "clear" at bounding box center [581, 57] width 16 height 16
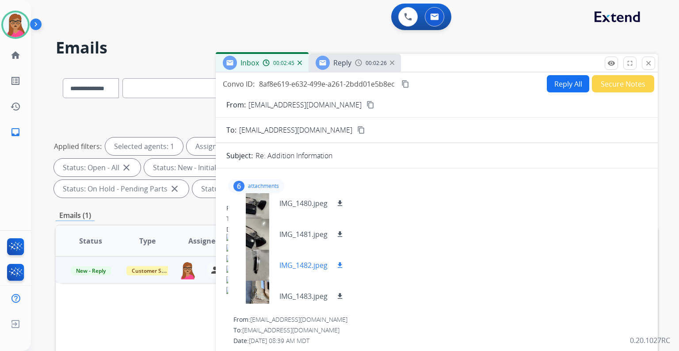
scroll to position [4, 0]
click at [252, 275] on div at bounding box center [257, 266] width 44 height 31
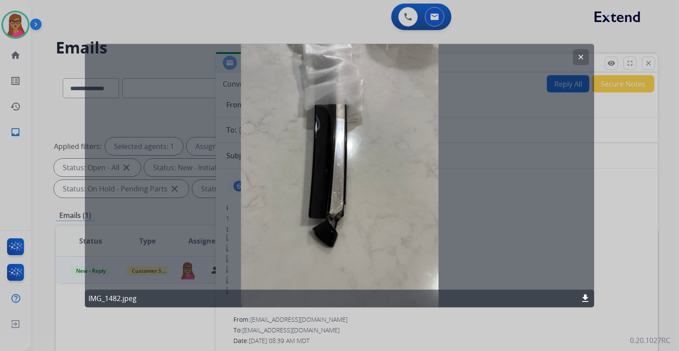
click at [578, 55] on mat-icon "clear" at bounding box center [581, 57] width 8 height 8
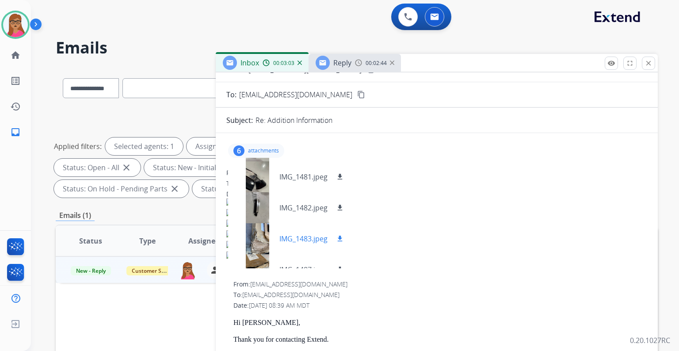
scroll to position [40, 0]
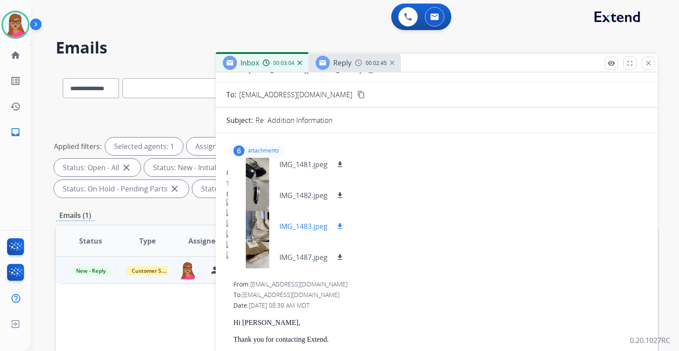
click at [259, 228] on div at bounding box center [257, 226] width 44 height 31
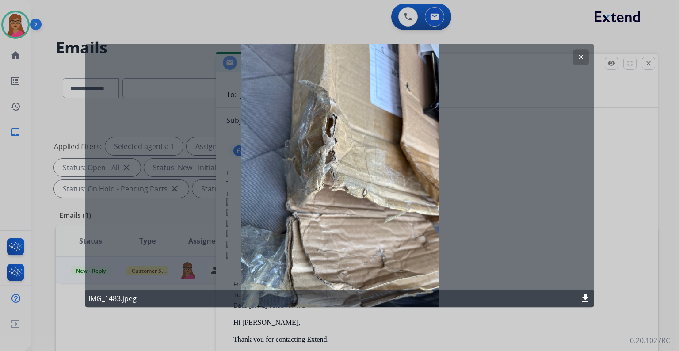
click at [582, 57] on mat-icon "clear" at bounding box center [581, 57] width 8 height 8
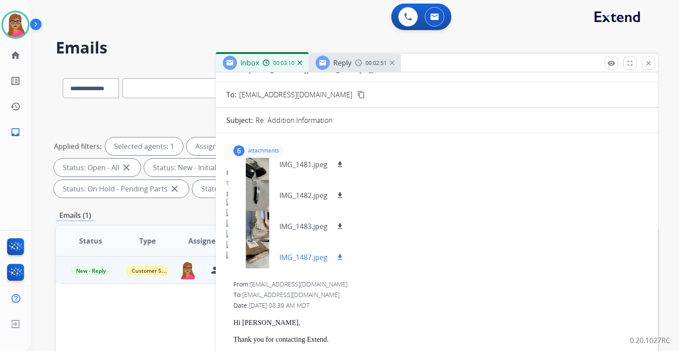
click at [264, 255] on div at bounding box center [257, 257] width 44 height 31
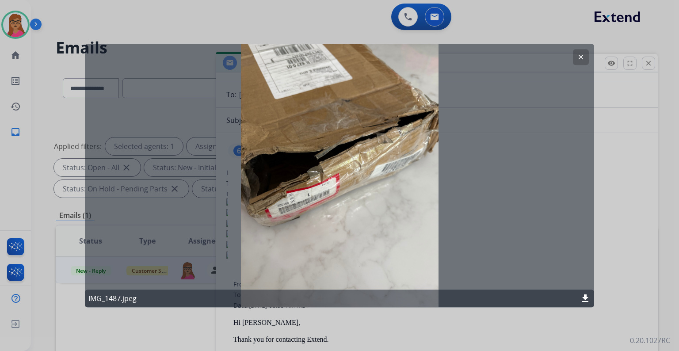
click at [584, 54] on mat-icon "clear" at bounding box center [581, 57] width 8 height 8
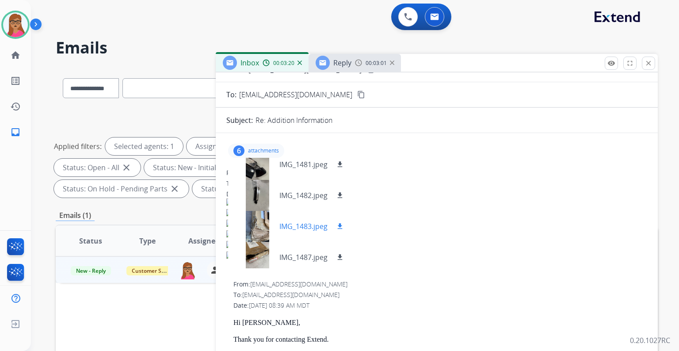
click at [339, 225] on mat-icon "download" at bounding box center [340, 226] width 8 height 8
click at [341, 193] on mat-icon "download" at bounding box center [340, 196] width 8 height 8
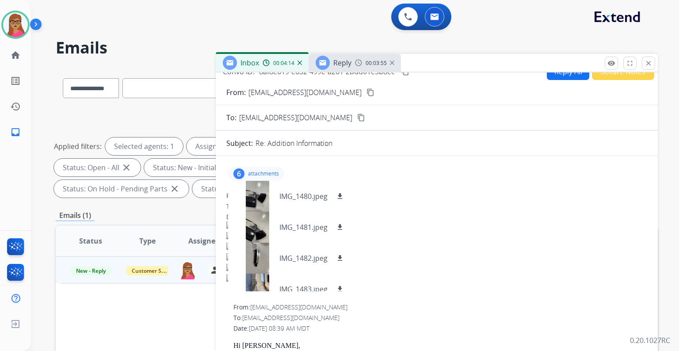
scroll to position [0, 0]
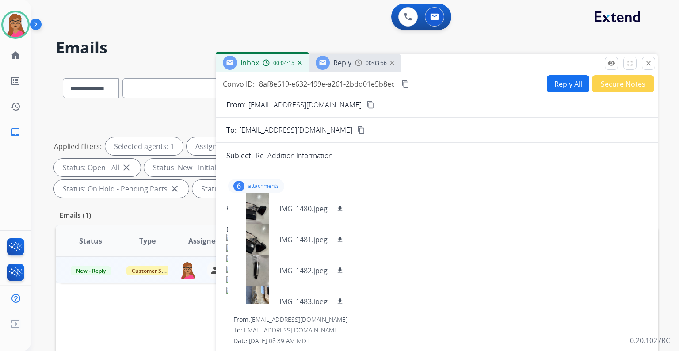
click at [343, 61] on span "Reply" at bounding box center [343, 63] width 18 height 10
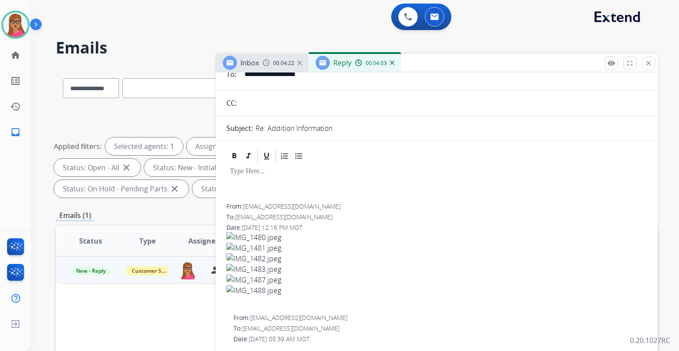
click at [334, 66] on span "Reply" at bounding box center [343, 63] width 18 height 10
click at [343, 59] on span "Reply" at bounding box center [343, 63] width 18 height 10
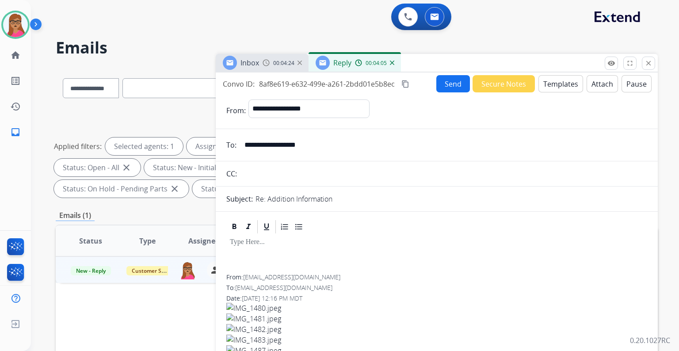
click at [346, 64] on span "Reply" at bounding box center [343, 63] width 18 height 10
click at [553, 86] on button "Templates" at bounding box center [561, 83] width 45 height 17
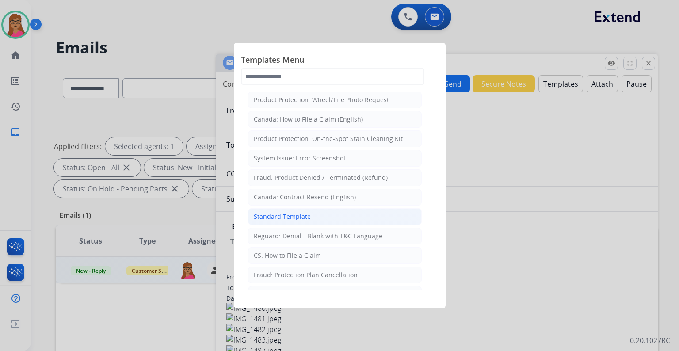
click at [295, 215] on div "Standard Template" at bounding box center [282, 216] width 57 height 9
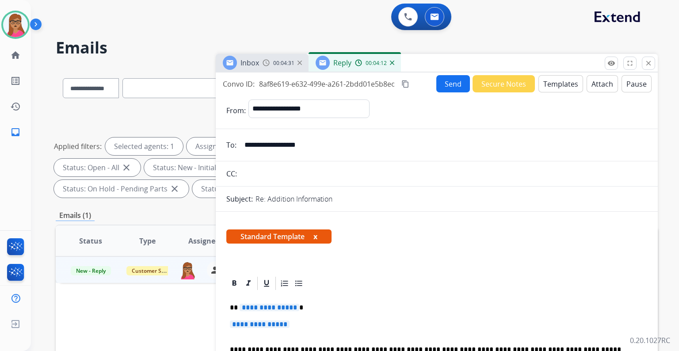
click at [272, 309] on span "**********" at bounding box center [270, 308] width 60 height 8
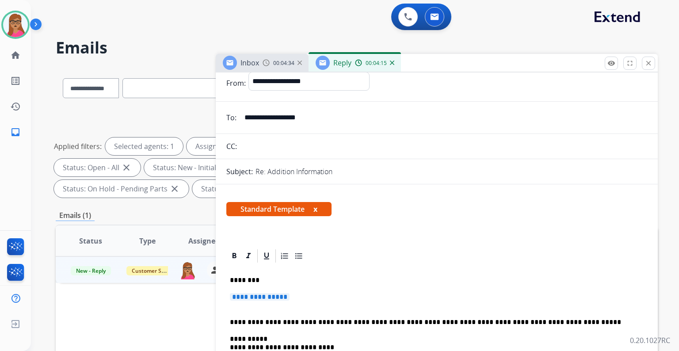
scroll to position [35, 0]
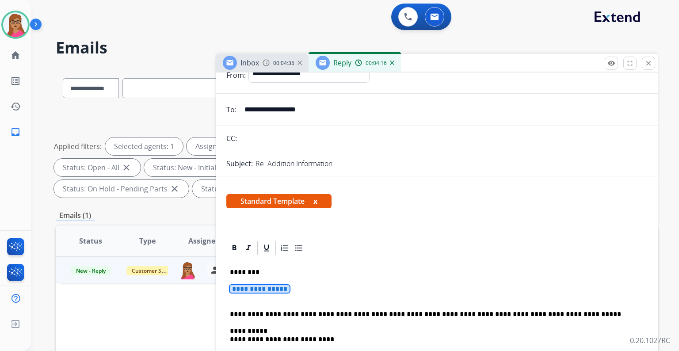
click at [255, 292] on span "**********" at bounding box center [260, 289] width 60 height 8
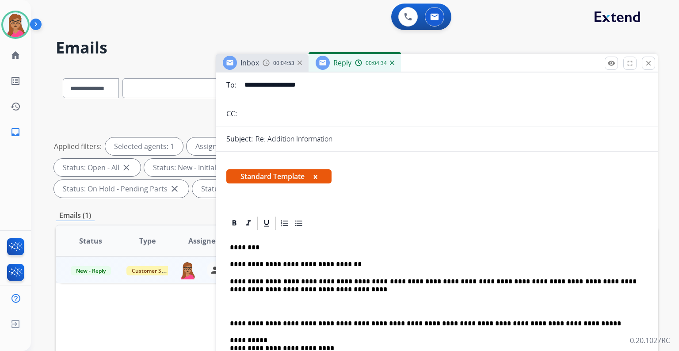
scroll to position [71, 0]
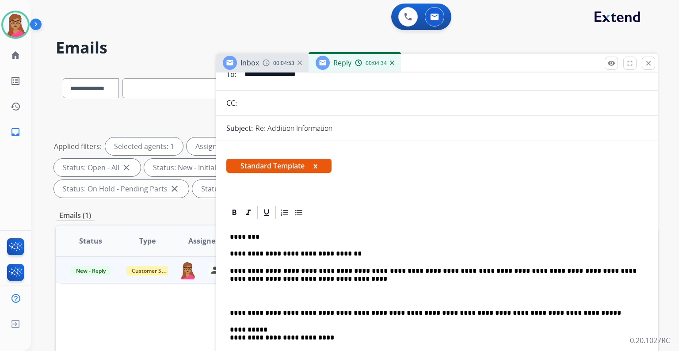
click at [230, 309] on p "**********" at bounding box center [433, 313] width 407 height 8
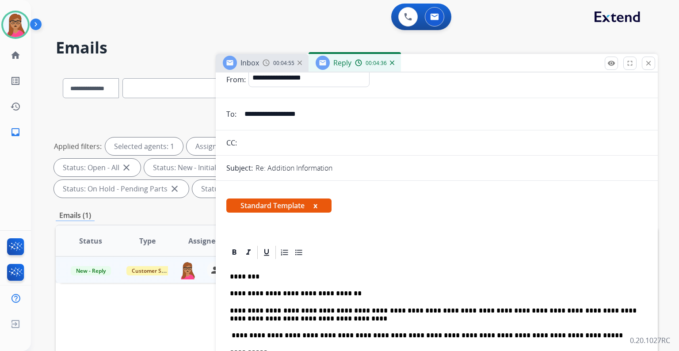
scroll to position [0, 0]
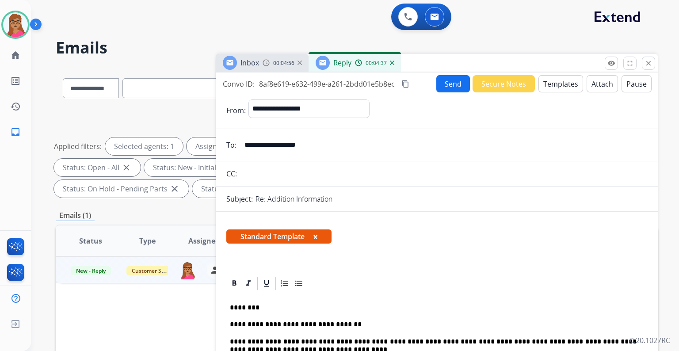
click at [407, 82] on mat-icon "content_copy" at bounding box center [406, 84] width 8 height 8
click at [450, 85] on button "Send" at bounding box center [454, 83] width 34 height 17
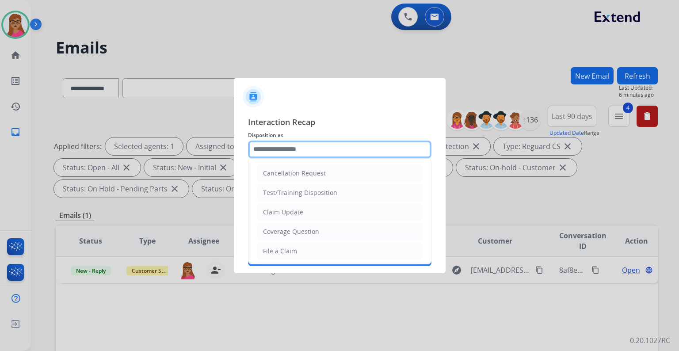
click at [318, 143] on input "text" at bounding box center [340, 150] width 184 height 18
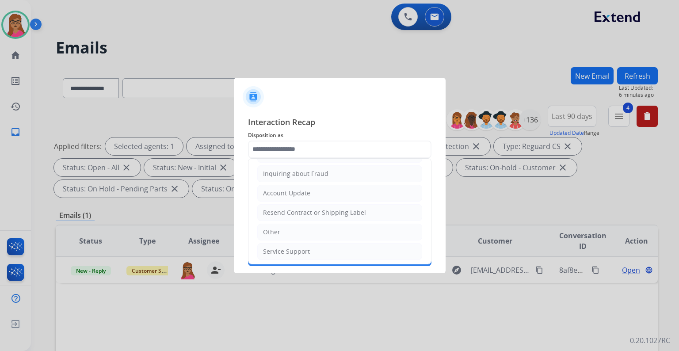
click at [283, 234] on li "Other" at bounding box center [339, 232] width 165 height 17
type input "*****"
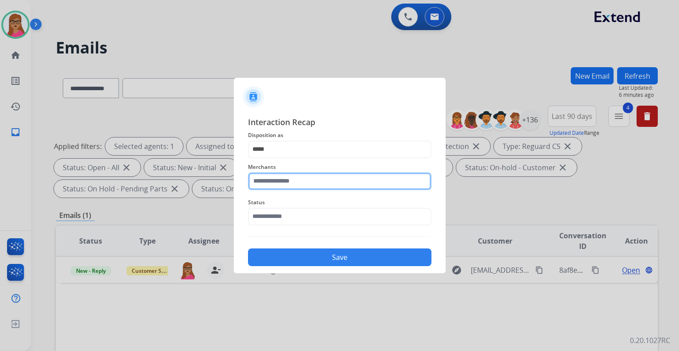
click at [288, 180] on input "text" at bounding box center [340, 182] width 184 height 18
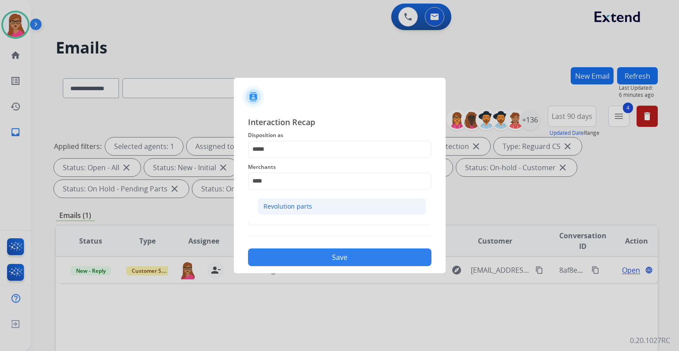
click at [281, 202] on div "Revolution parts" at bounding box center [288, 206] width 49 height 9
type input "**********"
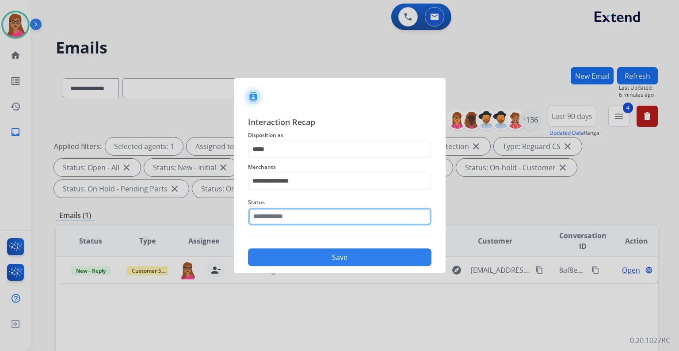
click at [282, 214] on input "text" at bounding box center [340, 217] width 184 height 18
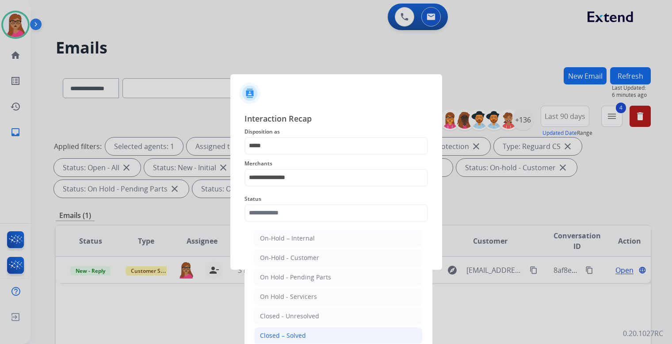
click at [302, 333] on div "Closed – Solved" at bounding box center [283, 335] width 46 height 9
type input "**********"
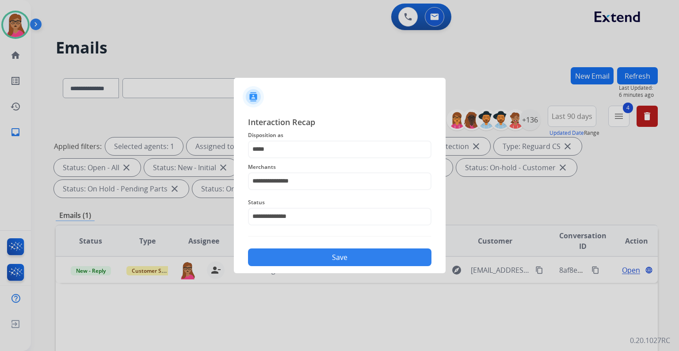
click at [308, 259] on button "Save" at bounding box center [340, 258] width 184 height 18
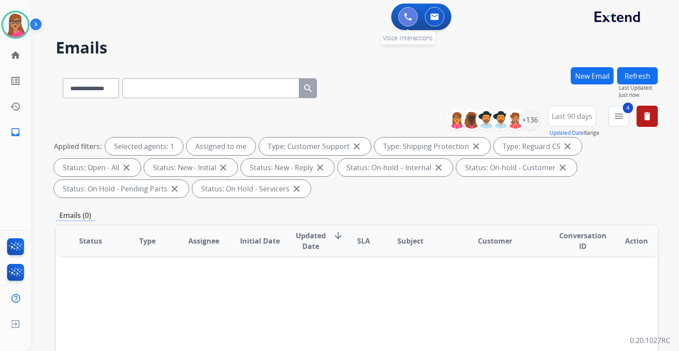
click at [408, 17] on img at bounding box center [408, 17] width 8 height 8
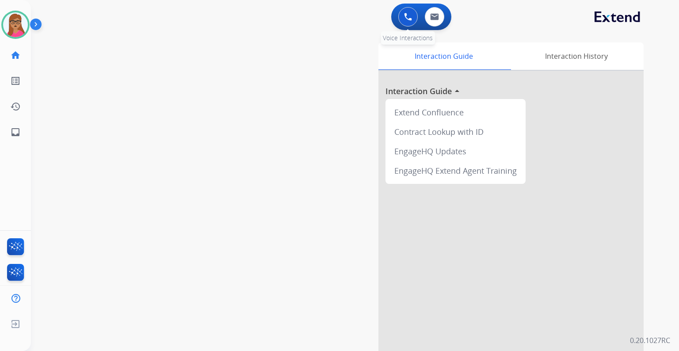
click at [404, 12] on button at bounding box center [408, 16] width 19 height 19
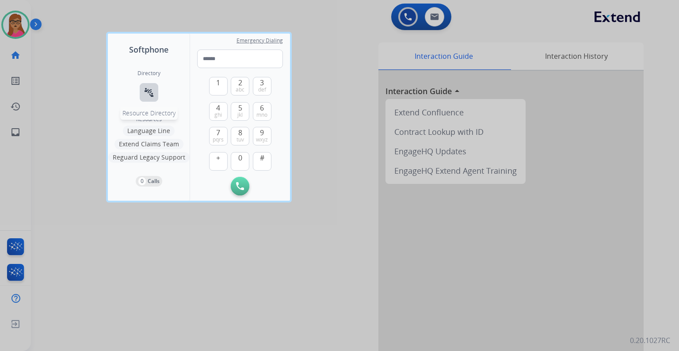
click at [146, 95] on mat-icon "connect_without_contact" at bounding box center [149, 92] width 11 height 11
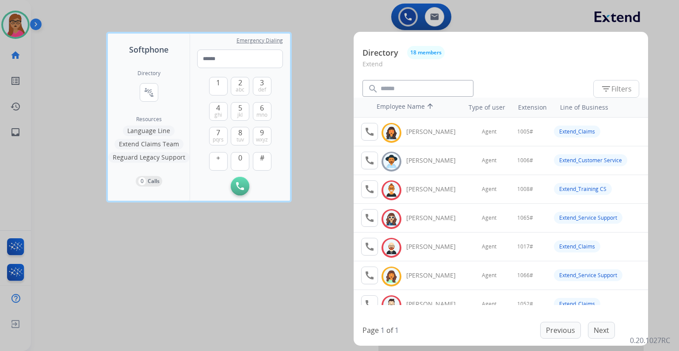
click at [326, 115] on div at bounding box center [339, 175] width 679 height 351
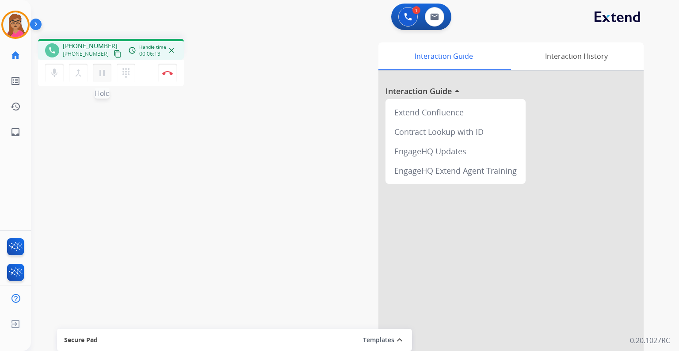
click at [102, 76] on mat-icon "pause" at bounding box center [102, 73] width 11 height 11
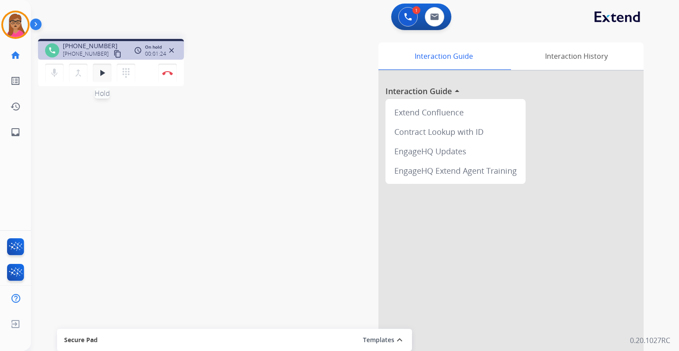
click at [101, 73] on mat-icon "play_arrow" at bounding box center [102, 73] width 11 height 11
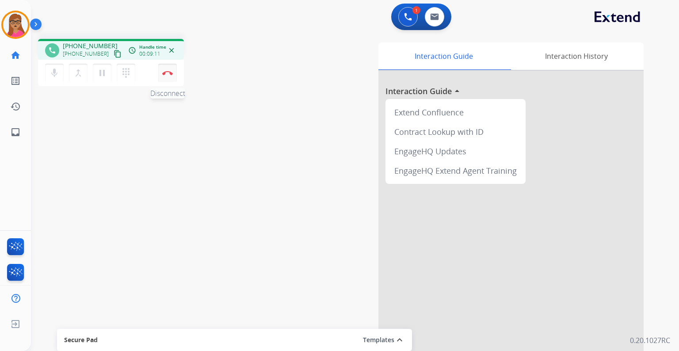
click at [169, 78] on button "Disconnect" at bounding box center [167, 73] width 19 height 19
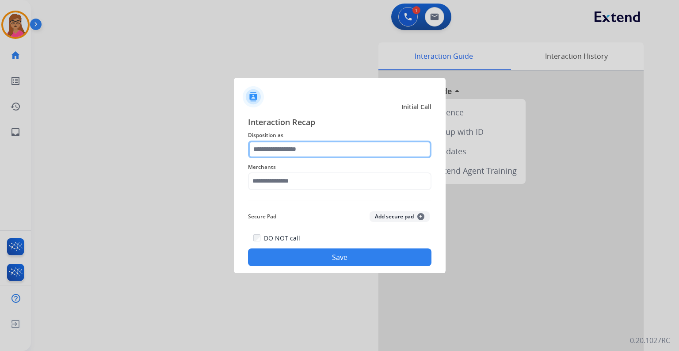
click at [287, 145] on input "text" at bounding box center [340, 150] width 184 height 18
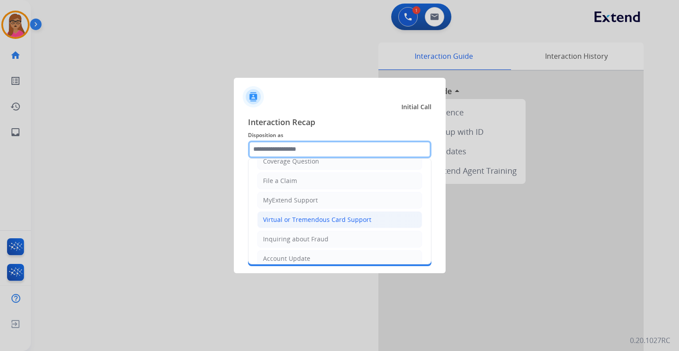
scroll to position [71, 0]
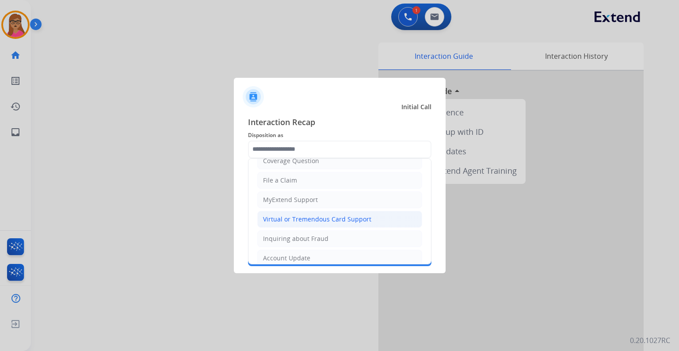
click at [341, 219] on div "Virtual or Tremendous Card Support" at bounding box center [317, 219] width 108 height 9
type input "**********"
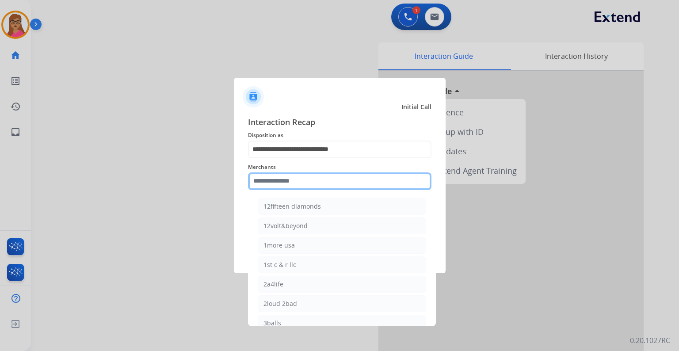
click at [284, 173] on input "text" at bounding box center [340, 182] width 184 height 18
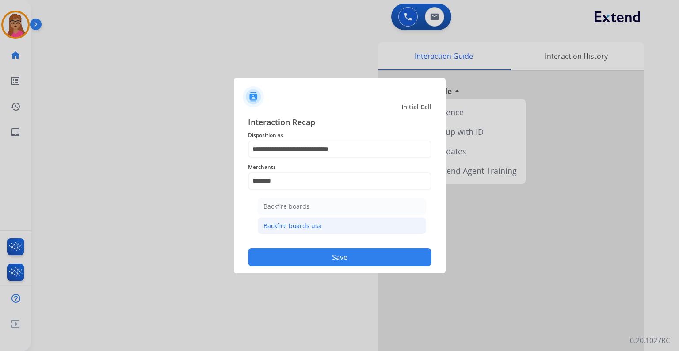
click at [302, 230] on div "Backfire boards usa" at bounding box center [293, 226] width 58 height 9
type input "**********"
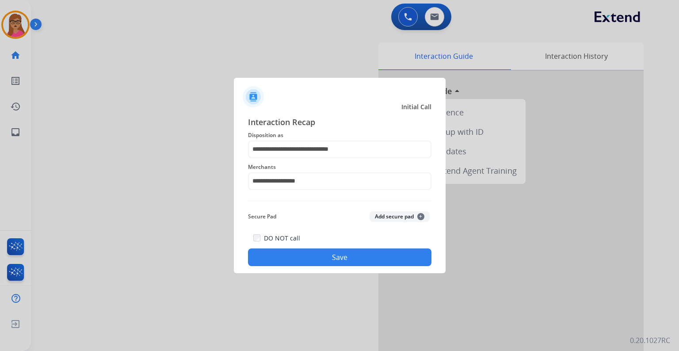
click at [338, 262] on button "Save" at bounding box center [340, 258] width 184 height 18
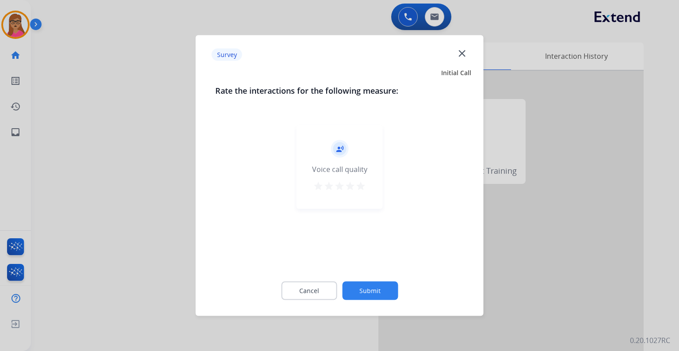
click at [117, 199] on div at bounding box center [339, 175] width 679 height 351
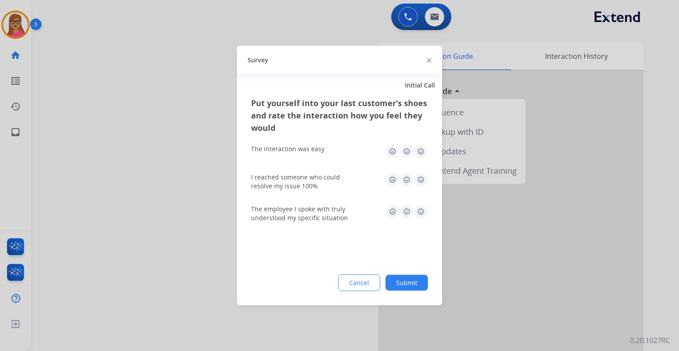
drag, startPoint x: 117, startPoint y: 199, endPoint x: 132, endPoint y: 170, distance: 33.0
click at [117, 198] on div at bounding box center [339, 175] width 679 height 351
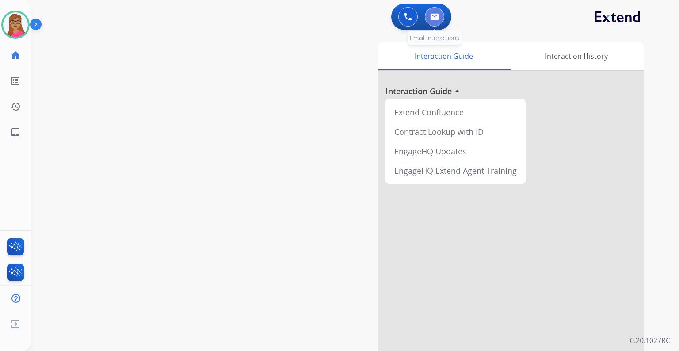
click at [437, 19] on img at bounding box center [434, 16] width 9 height 7
select select "**********"
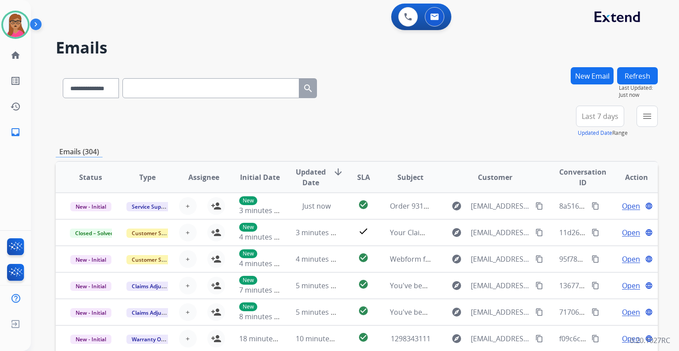
click at [590, 116] on span "Last 7 days" at bounding box center [600, 117] width 37 height 4
click at [591, 221] on div "Last 90 days" at bounding box center [597, 223] width 49 height 13
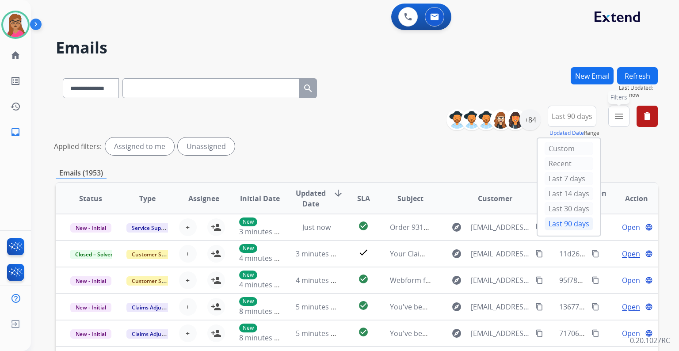
click at [622, 112] on mat-icon "menu" at bounding box center [619, 116] width 11 height 11
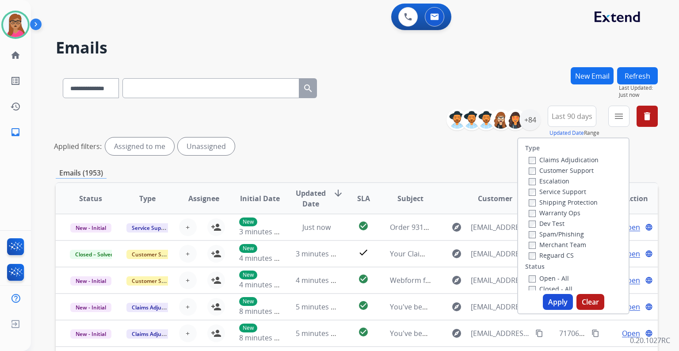
click at [550, 172] on label "Customer Support" at bounding box center [561, 170] width 65 height 8
click at [557, 200] on label "Shipping Protection" at bounding box center [563, 202] width 69 height 8
click at [551, 255] on label "Reguard CS" at bounding box center [551, 255] width 45 height 8
click at [546, 280] on label "Open - All" at bounding box center [549, 278] width 40 height 8
click at [562, 301] on button "Apply" at bounding box center [558, 302] width 30 height 16
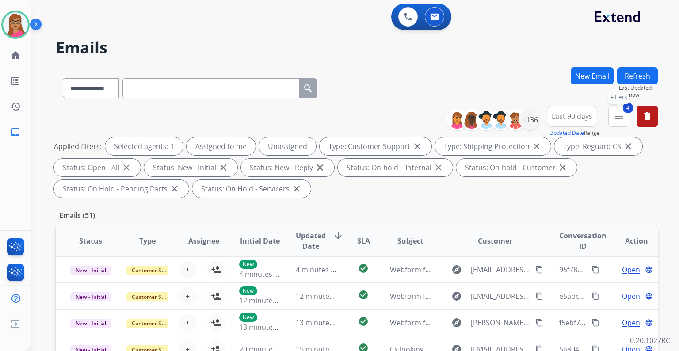
click at [619, 119] on mat-icon "menu" at bounding box center [619, 116] width 11 height 11
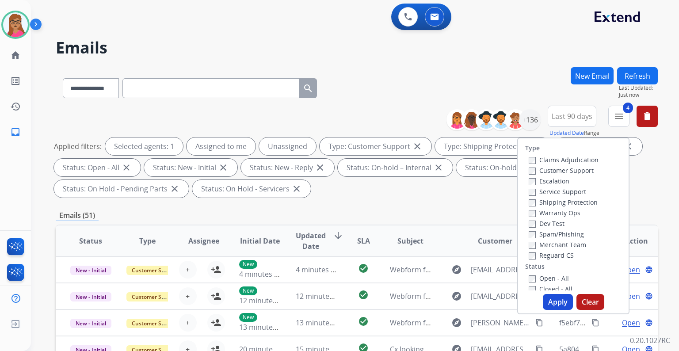
click at [517, 79] on div "**********" at bounding box center [357, 86] width 602 height 38
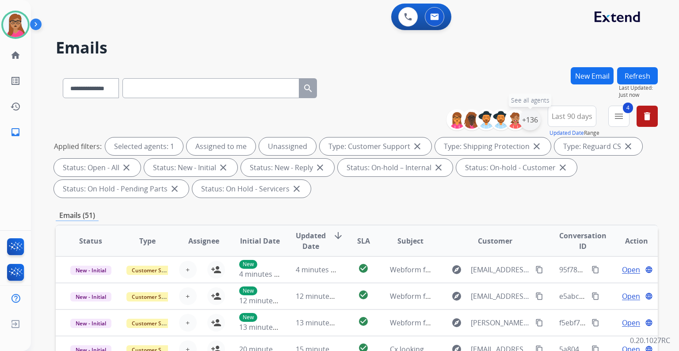
click at [533, 126] on div "+136" at bounding box center [530, 119] width 21 height 21
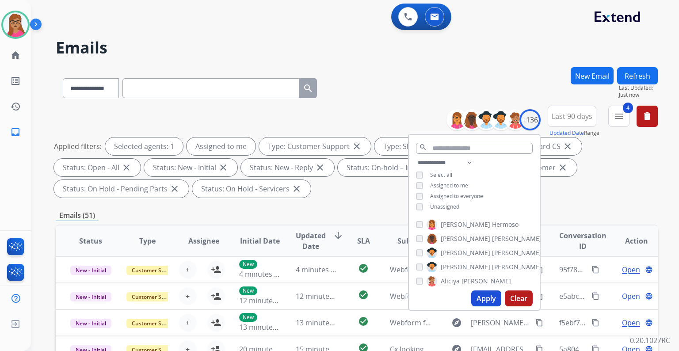
click at [490, 298] on button "Apply" at bounding box center [487, 299] width 30 height 16
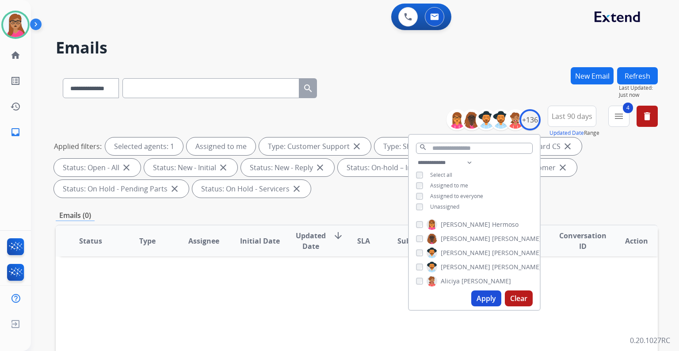
click at [616, 179] on div "Applied filters: Selected agents: 1 Assigned to me Type: Customer Support close…" at bounding box center [355, 168] width 602 height 60
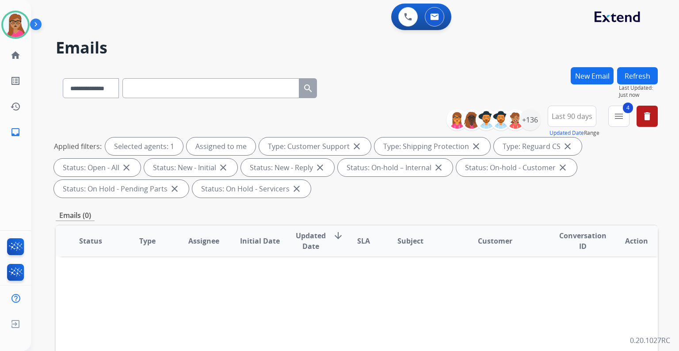
click at [570, 117] on span "Last 90 days" at bounding box center [572, 117] width 41 height 4
click at [559, 148] on div "Custom" at bounding box center [569, 148] width 49 height 13
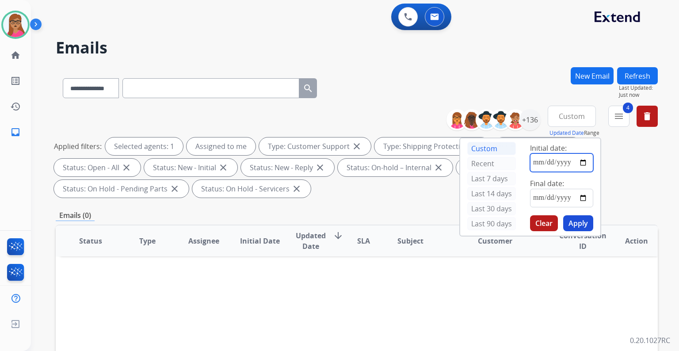
click at [586, 159] on input "date" at bounding box center [561, 162] width 63 height 19
type input "**********"
click at [586, 196] on input "date" at bounding box center [561, 198] width 63 height 19
type input "**********"
click at [583, 222] on button "Apply" at bounding box center [579, 223] width 30 height 16
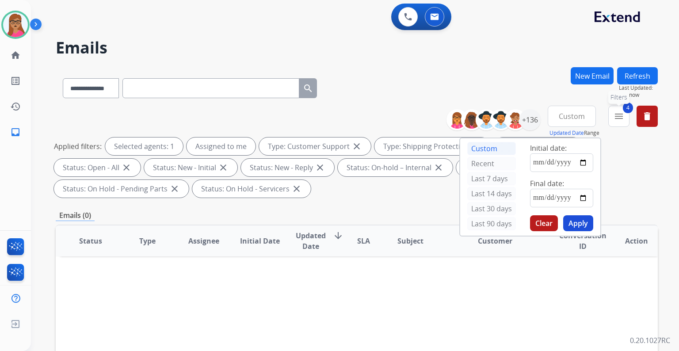
click at [623, 112] on mat-icon "menu" at bounding box center [619, 116] width 11 height 11
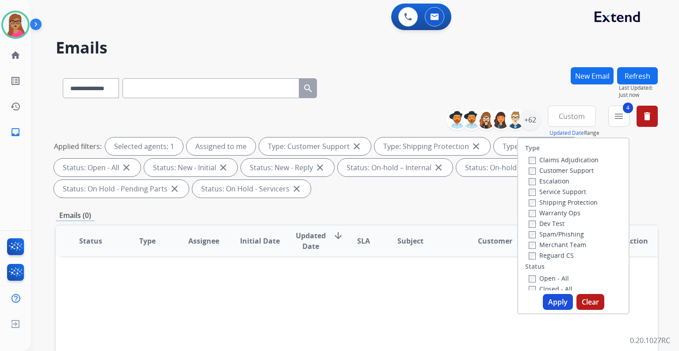
click at [555, 307] on button "Apply" at bounding box center [558, 302] width 30 height 16
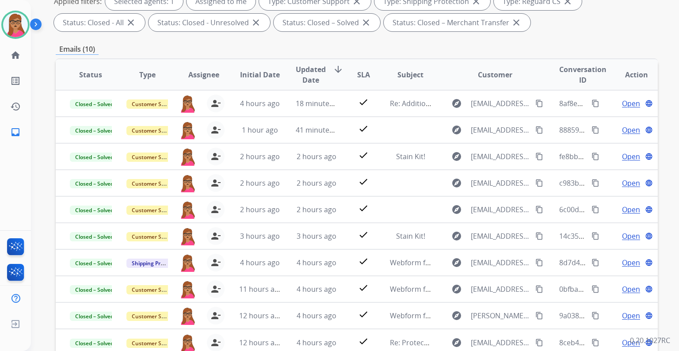
scroll to position [17, 0]
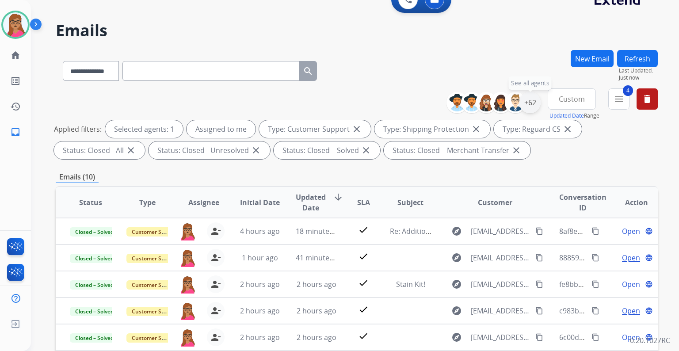
click at [528, 104] on div "+62" at bounding box center [530, 102] width 21 height 21
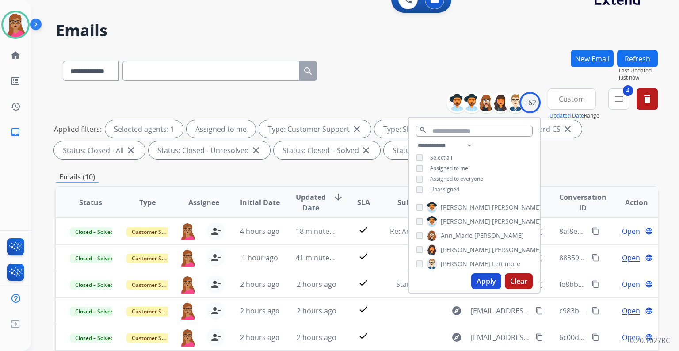
click at [577, 104] on button "Custom" at bounding box center [572, 98] width 48 height 21
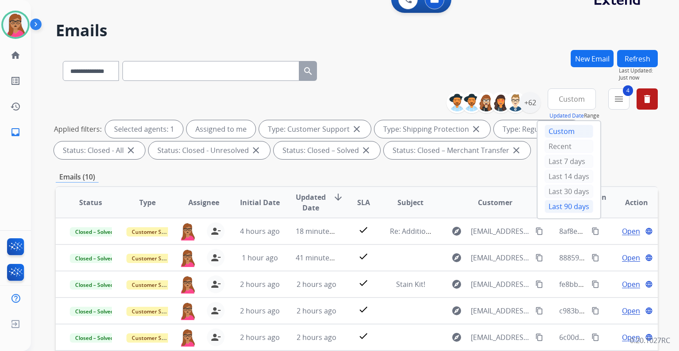
click at [555, 203] on div "Last 90 days" at bounding box center [569, 206] width 49 height 13
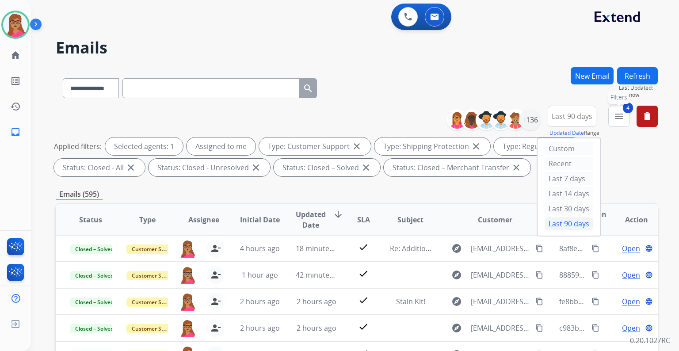
click at [617, 118] on mat-icon "menu" at bounding box center [619, 116] width 11 height 11
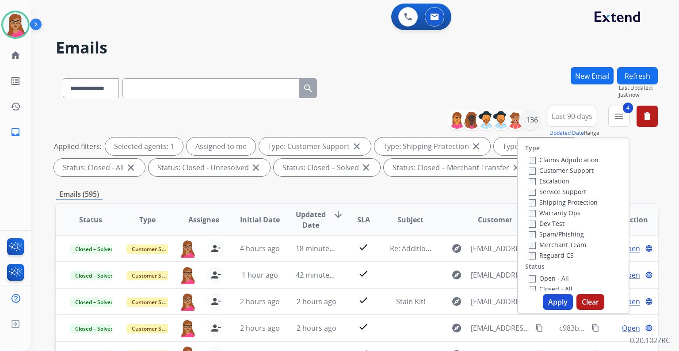
click at [562, 306] on button "Apply" at bounding box center [558, 302] width 30 height 16
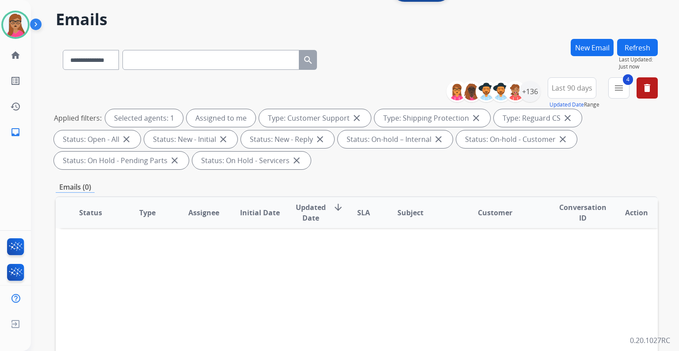
scroll to position [35, 0]
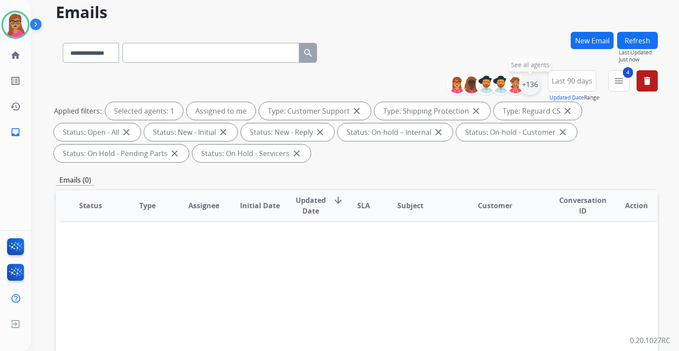
click at [527, 90] on div "+136" at bounding box center [530, 84] width 21 height 21
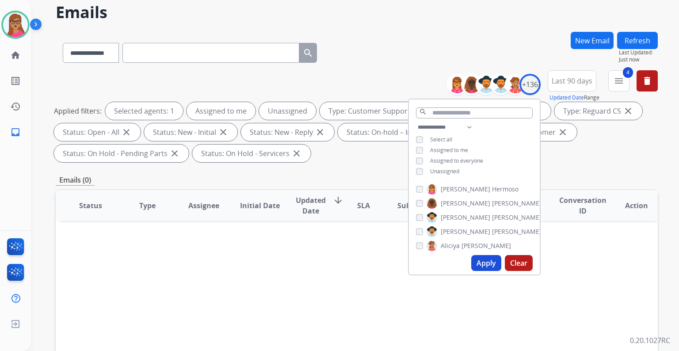
click at [477, 262] on button "Apply" at bounding box center [487, 263] width 30 height 16
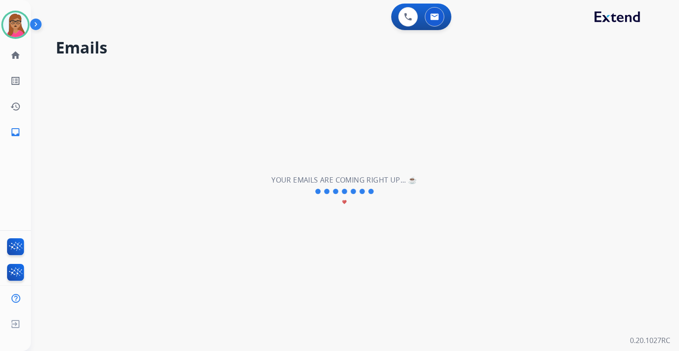
scroll to position [0, 0]
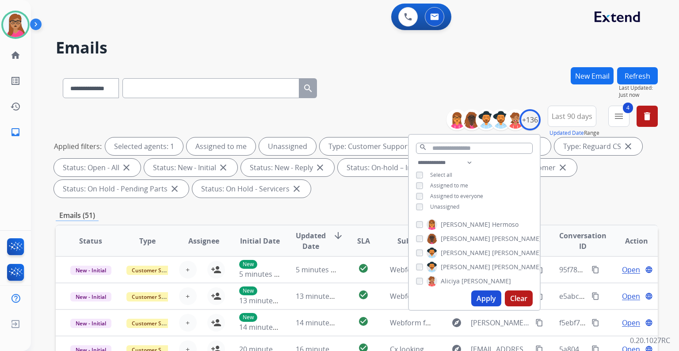
click at [373, 204] on div "**********" at bounding box center [357, 317] width 602 height 500
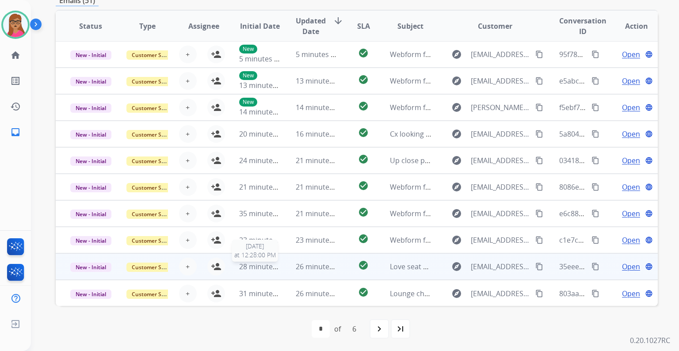
scroll to position [215, 0]
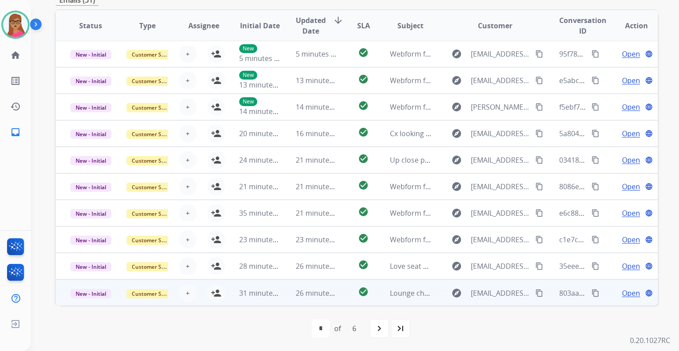
click at [87, 304] on td "New - Initial" at bounding box center [84, 293] width 57 height 27
click at [95, 302] on td "New - Initial" at bounding box center [84, 293] width 57 height 27
click at [87, 303] on td "New - Initial" at bounding box center [84, 293] width 57 height 27
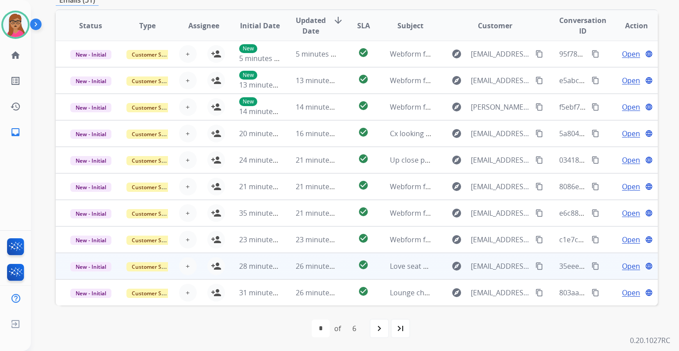
click at [84, 272] on td "New - Initial" at bounding box center [84, 266] width 57 height 27
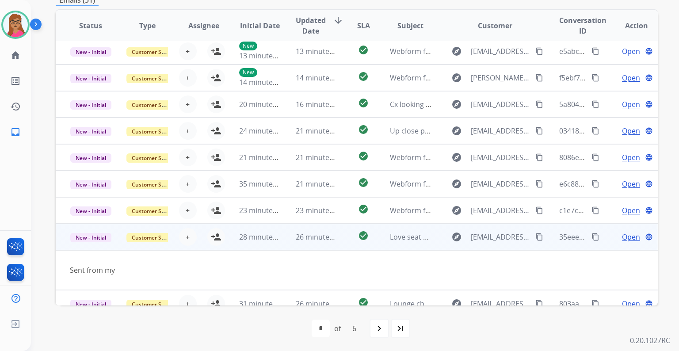
scroll to position [40, 0]
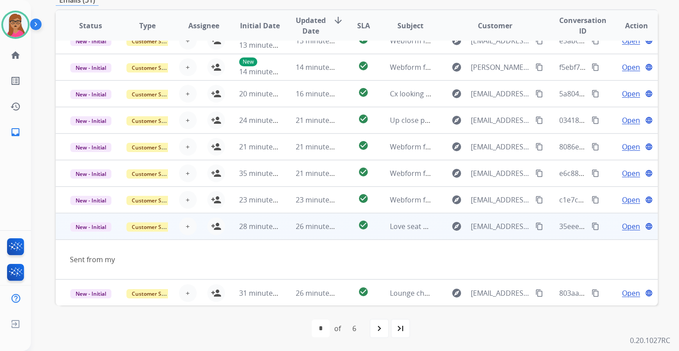
click at [90, 237] on td "New - Initial" at bounding box center [84, 226] width 57 height 27
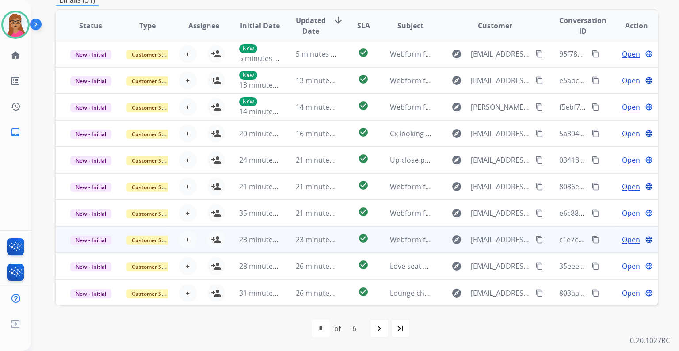
click at [90, 250] on td "New - Initial" at bounding box center [84, 239] width 57 height 27
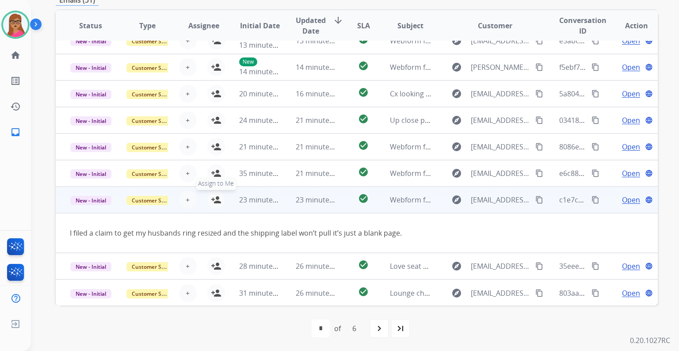
click at [214, 200] on mat-icon "person_add" at bounding box center [216, 200] width 11 height 11
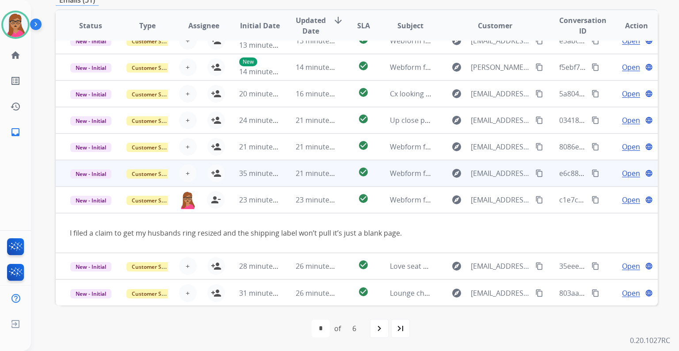
click at [108, 181] on td "New - Initial" at bounding box center [84, 173] width 57 height 27
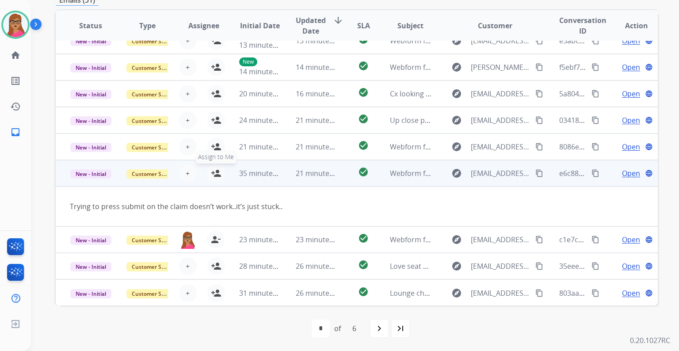
click at [215, 173] on mat-icon "person_add" at bounding box center [216, 173] width 11 height 11
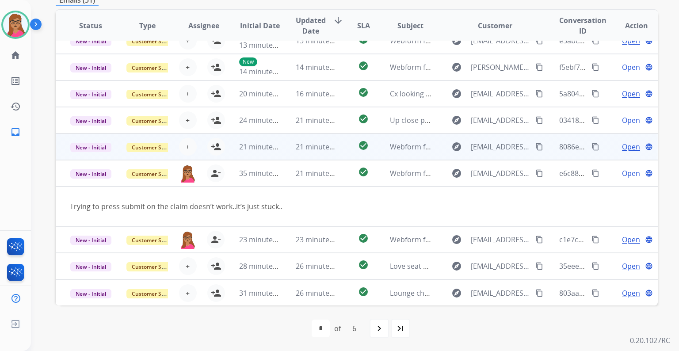
click at [100, 156] on td "New - Initial" at bounding box center [84, 147] width 57 height 27
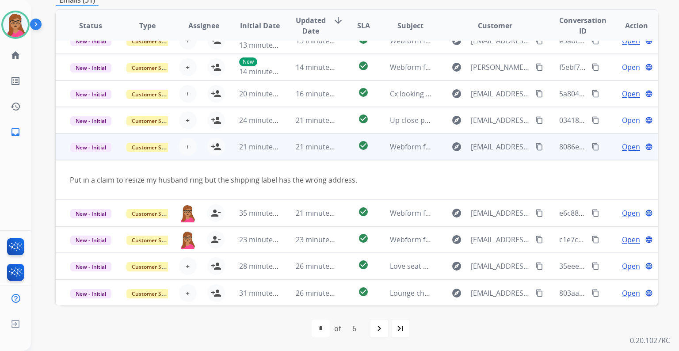
click at [85, 157] on td "New - Initial" at bounding box center [84, 147] width 57 height 27
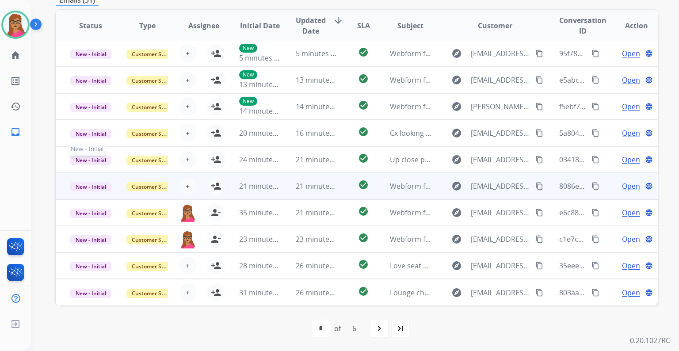
scroll to position [0, 0]
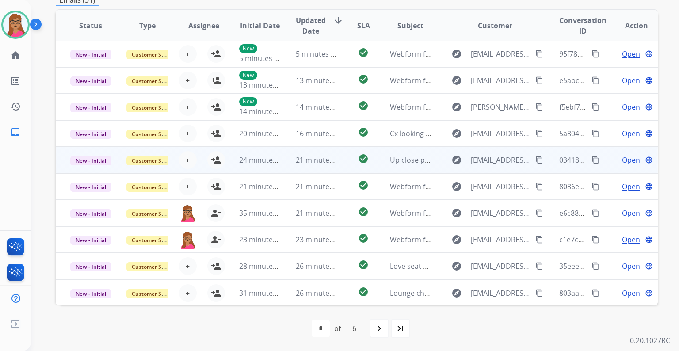
click at [92, 170] on td "New - Initial" at bounding box center [84, 160] width 57 height 27
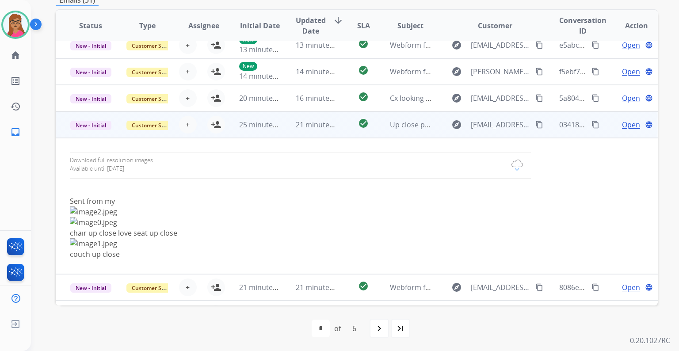
scroll to position [35, 0]
click at [87, 138] on td "Download full resolution images Available until [DATE] Sent from my chair up cl…" at bounding box center [301, 206] width 490 height 136
click at [87, 138] on td "New - Initial" at bounding box center [84, 125] width 57 height 27
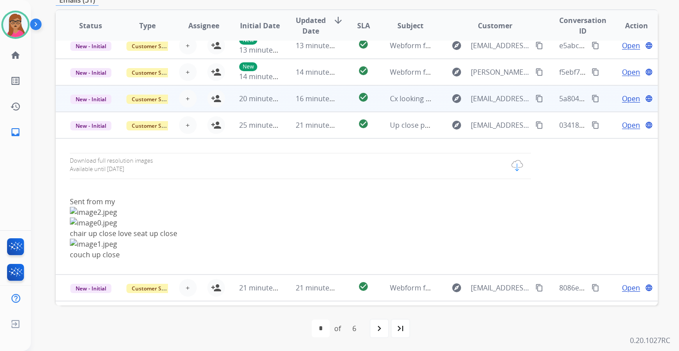
scroll to position [0, 0]
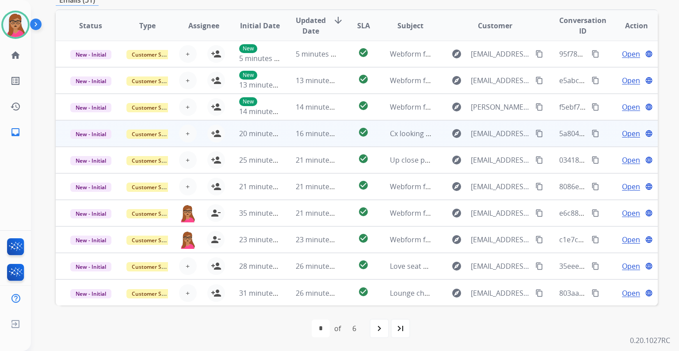
click at [96, 142] on td "New - Initial" at bounding box center [84, 133] width 57 height 27
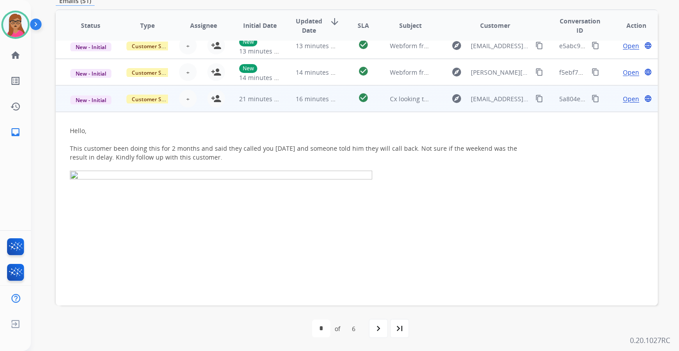
scroll to position [80, 0]
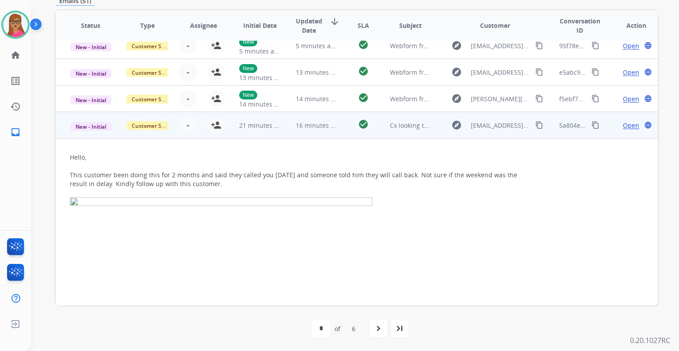
click at [88, 135] on td "New - Initial" at bounding box center [84, 125] width 57 height 27
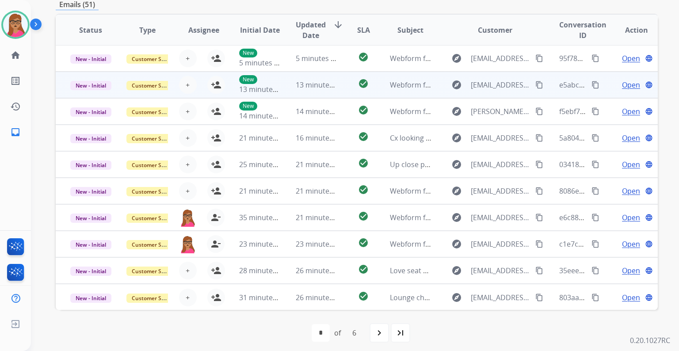
click at [80, 95] on td "New - Initial" at bounding box center [84, 85] width 57 height 27
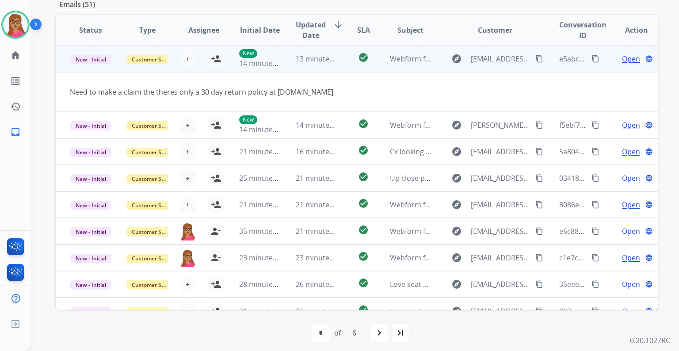
scroll to position [0, 0]
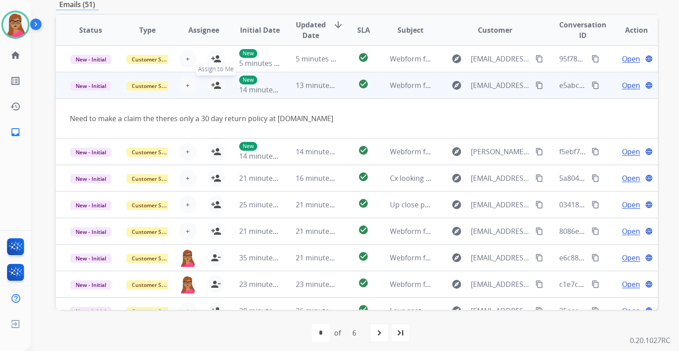
click at [211, 82] on mat-icon "person_add" at bounding box center [216, 85] width 11 height 11
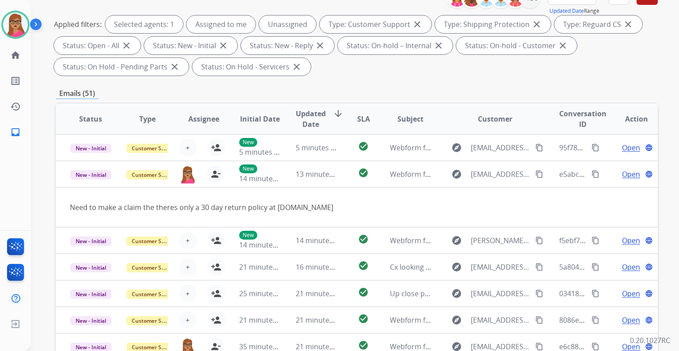
scroll to position [105, 0]
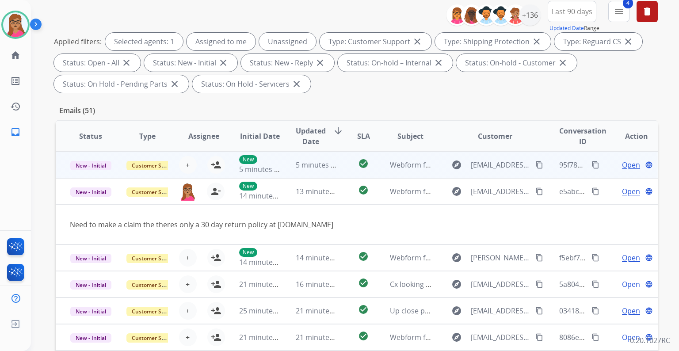
click at [87, 177] on td "New - Initial" at bounding box center [84, 165] width 57 height 27
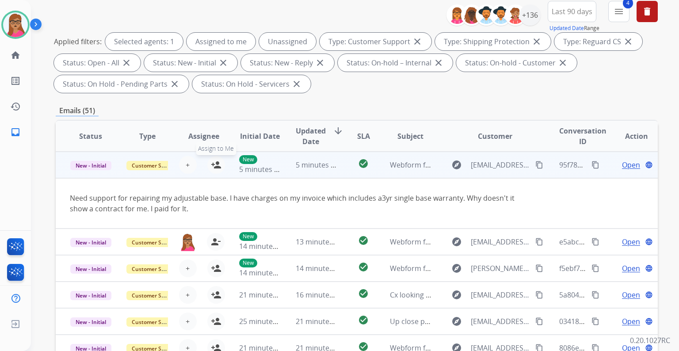
click at [214, 165] on mat-icon "person_add" at bounding box center [216, 165] width 11 height 11
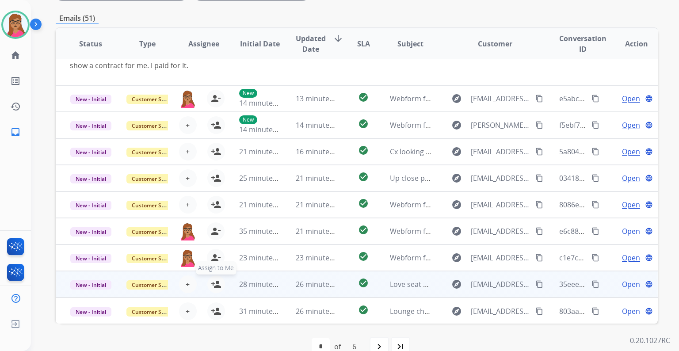
scroll to position [215, 0]
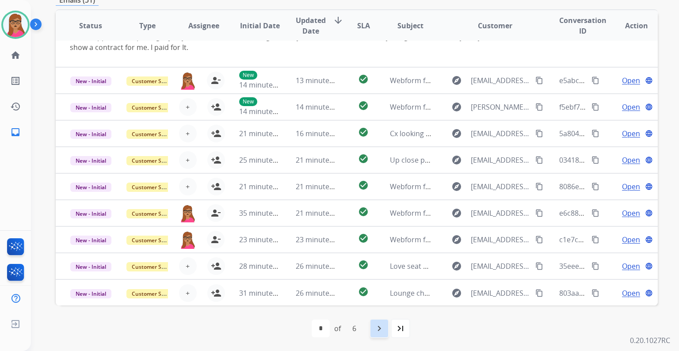
click at [376, 329] on mat-icon "navigate_next" at bounding box center [379, 328] width 11 height 11
select select "*"
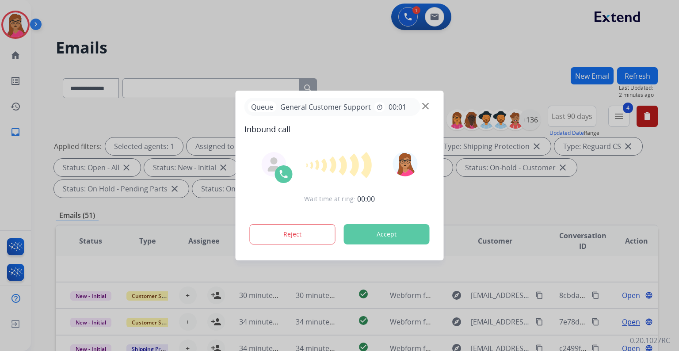
scroll to position [30, 0]
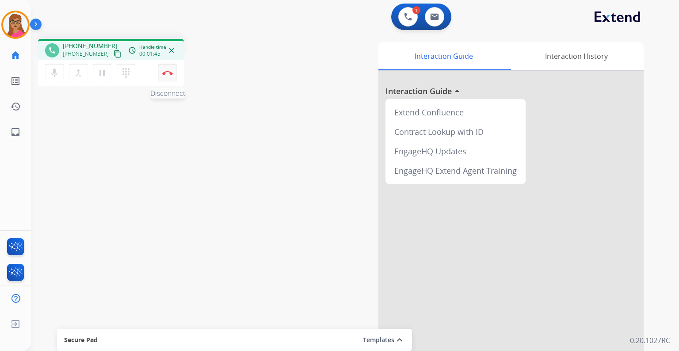
click at [164, 75] on img at bounding box center [167, 73] width 11 height 4
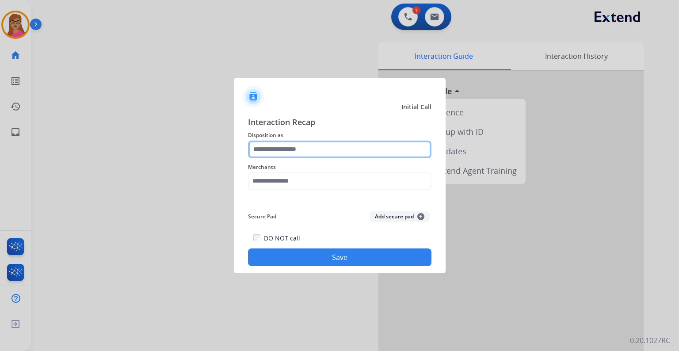
drag, startPoint x: 295, startPoint y: 156, endPoint x: 288, endPoint y: 149, distance: 10.0
click at [288, 148] on input "text" at bounding box center [340, 150] width 184 height 18
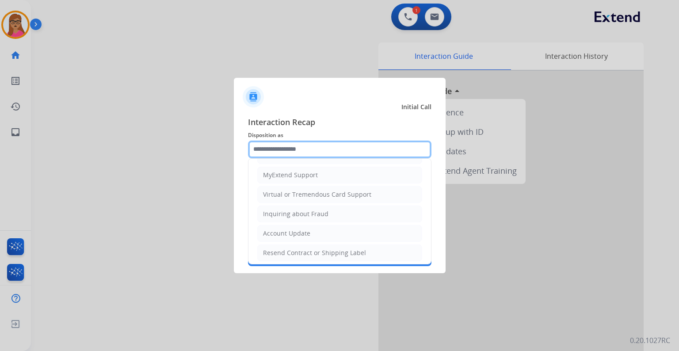
scroll to position [136, 0]
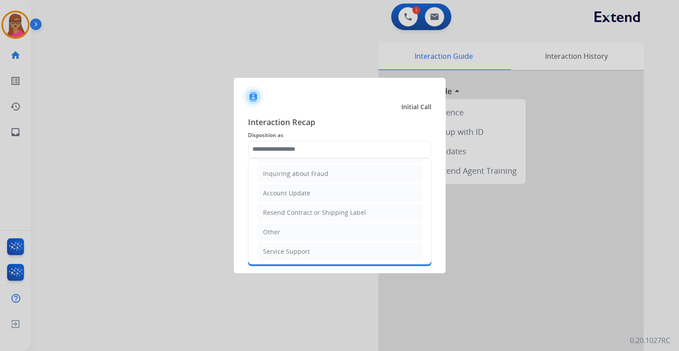
drag, startPoint x: 285, startPoint y: 233, endPoint x: 284, endPoint y: 212, distance: 20.8
click at [284, 232] on li "Other" at bounding box center [339, 232] width 165 height 17
type input "*****"
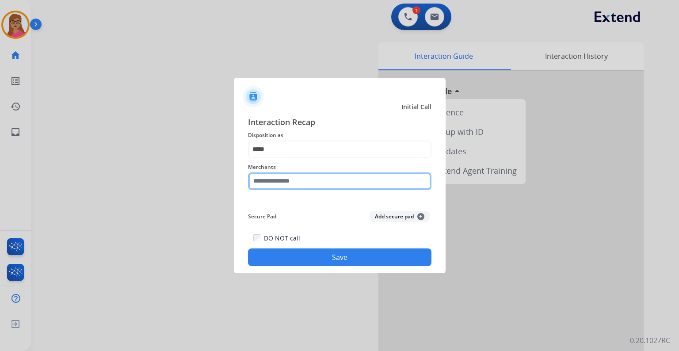
click at [288, 182] on input "text" at bounding box center [340, 182] width 184 height 18
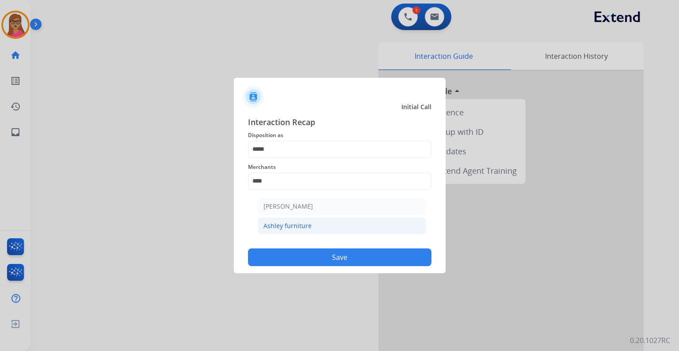
click at [301, 224] on div "Ashley furniture" at bounding box center [288, 226] width 48 height 9
type input "**********"
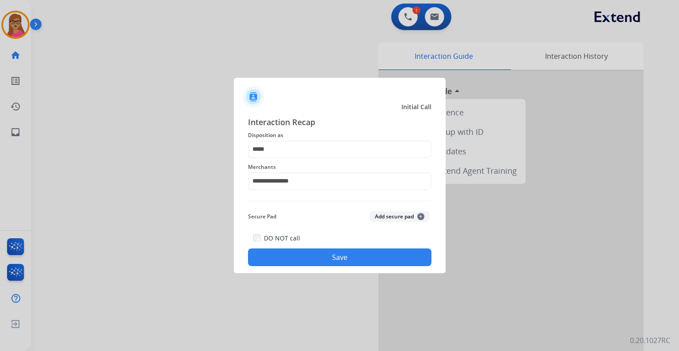
click at [327, 253] on button "Save" at bounding box center [340, 258] width 184 height 18
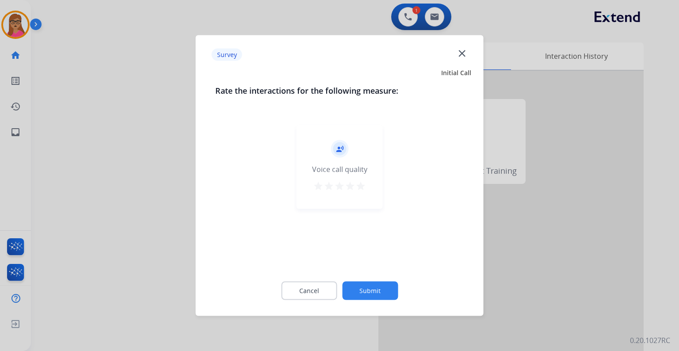
click at [160, 207] on div at bounding box center [339, 175] width 679 height 351
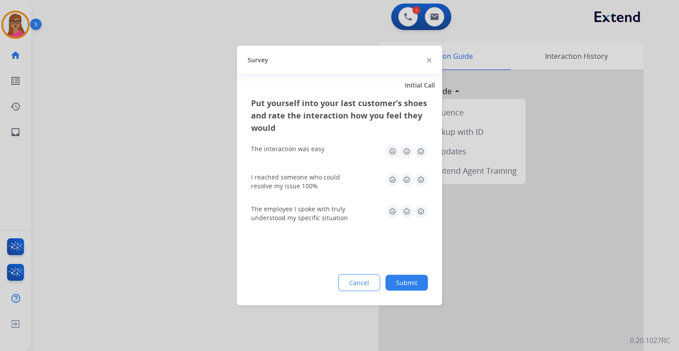
click at [159, 204] on div at bounding box center [339, 175] width 679 height 351
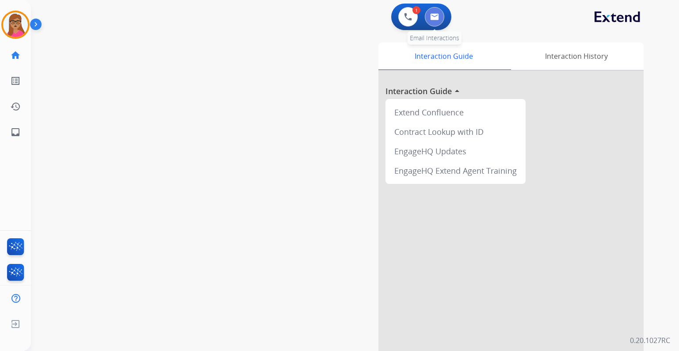
click at [428, 11] on button at bounding box center [434, 16] width 19 height 19
select select "**********"
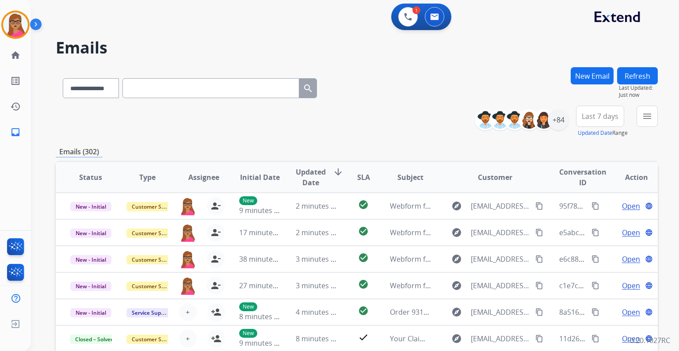
click at [603, 118] on span "Last 7 days" at bounding box center [600, 117] width 37 height 4
click at [581, 226] on div "Last 90 days" at bounding box center [597, 223] width 49 height 13
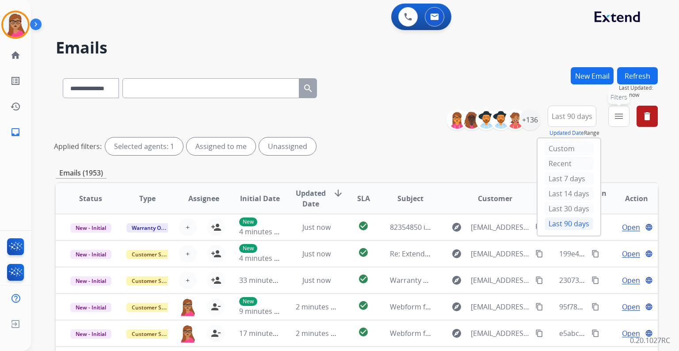
click at [621, 126] on button "menu Filters" at bounding box center [619, 116] width 21 height 21
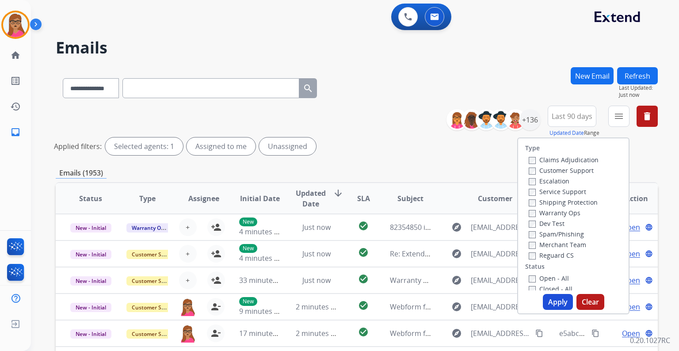
click at [586, 170] on label "Customer Support" at bounding box center [561, 170] width 65 height 8
click at [581, 199] on label "Shipping Protection" at bounding box center [563, 202] width 69 height 8
click at [559, 255] on label "Reguard CS" at bounding box center [551, 255] width 45 height 8
click at [548, 276] on label "Open - All" at bounding box center [549, 278] width 40 height 8
click at [552, 299] on button "Apply" at bounding box center [558, 302] width 30 height 16
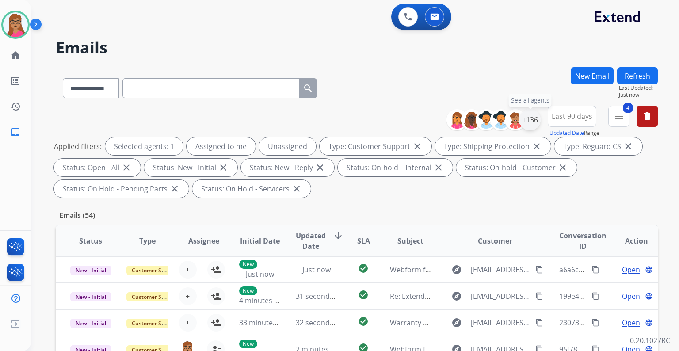
click at [533, 124] on div "+136" at bounding box center [530, 119] width 21 height 21
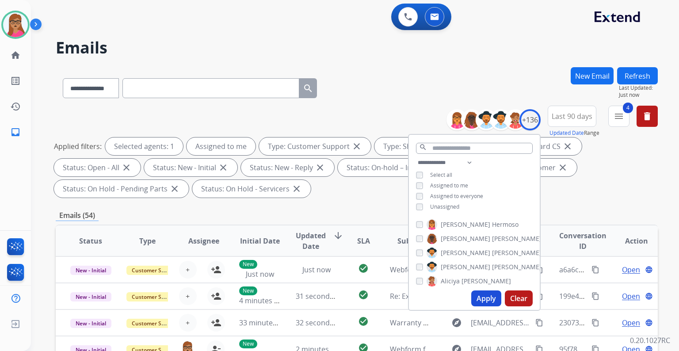
click at [487, 304] on button "Apply" at bounding box center [487, 299] width 30 height 16
click at [566, 188] on div "Applied filters: Selected agents: 1 Assigned to me Type: Customer Support close…" at bounding box center [355, 168] width 602 height 60
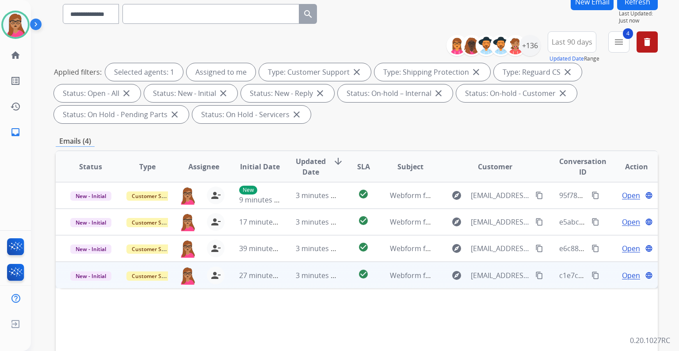
scroll to position [106, 0]
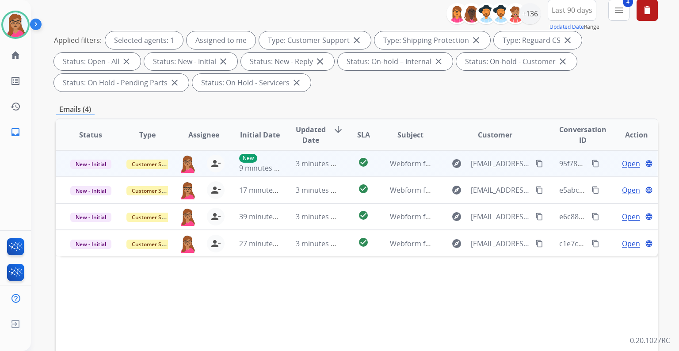
click at [622, 167] on span "Open" at bounding box center [631, 163] width 18 height 11
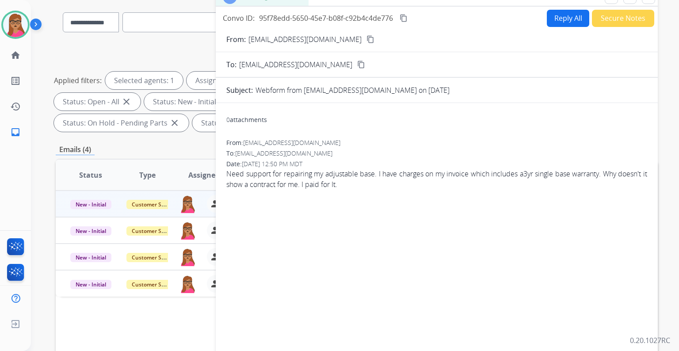
scroll to position [35, 0]
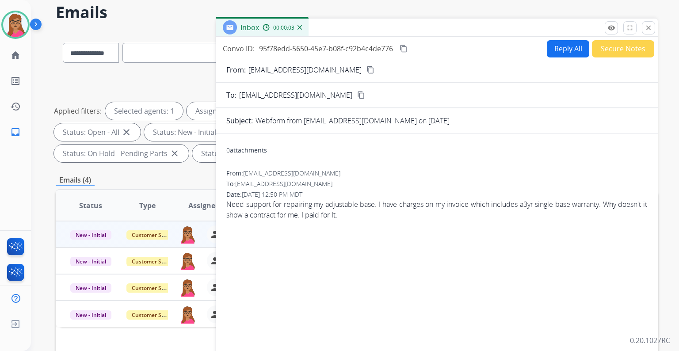
drag, startPoint x: 324, startPoint y: 69, endPoint x: 338, endPoint y: 11, distance: 60.5
click at [367, 69] on mat-icon "content_copy" at bounding box center [371, 70] width 8 height 8
click at [565, 42] on button "Reply All" at bounding box center [568, 48] width 42 height 17
select select "**********"
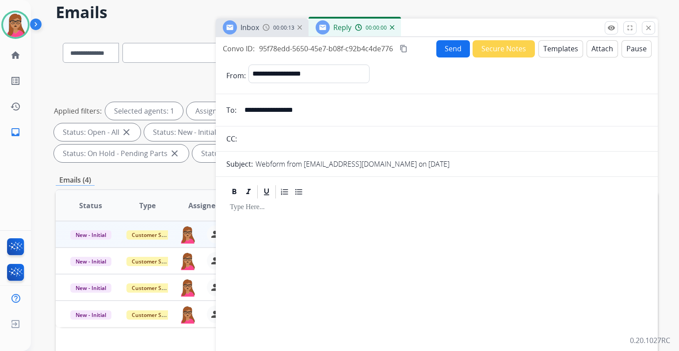
click at [560, 50] on button "Templates" at bounding box center [561, 48] width 45 height 17
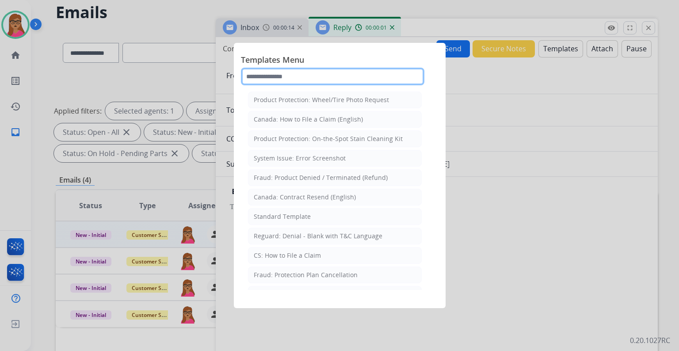
click at [281, 75] on input "text" at bounding box center [333, 77] width 184 height 18
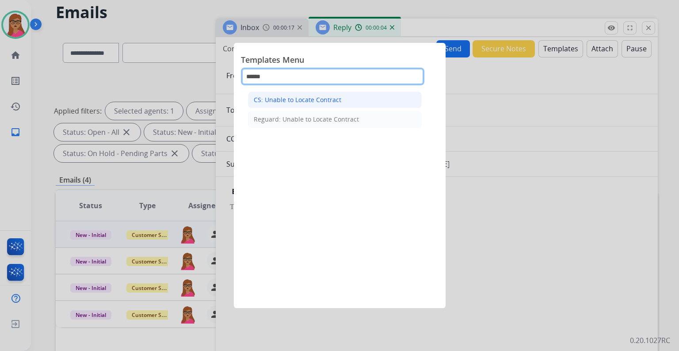
type input "******"
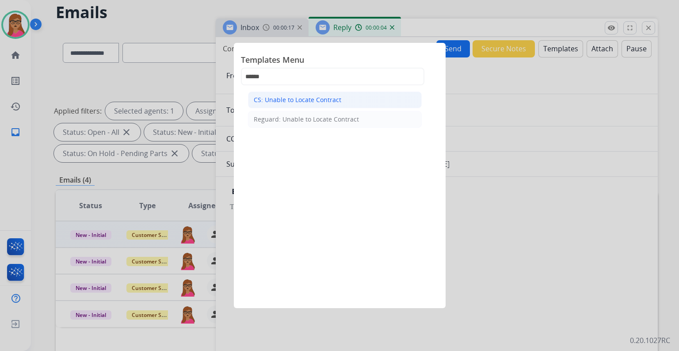
click at [303, 104] on div "CS: Unable to Locate Contract" at bounding box center [298, 100] width 88 height 9
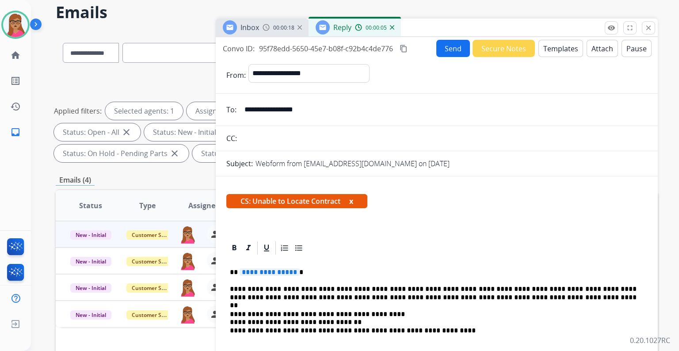
click at [280, 271] on span "**********" at bounding box center [270, 272] width 60 height 8
click at [462, 45] on button "Send" at bounding box center [454, 48] width 34 height 17
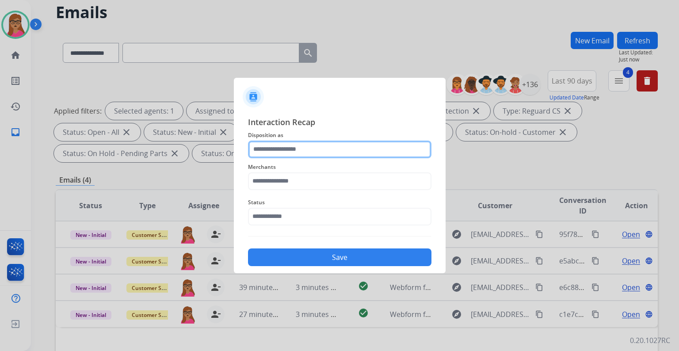
click at [326, 147] on input "text" at bounding box center [340, 150] width 184 height 18
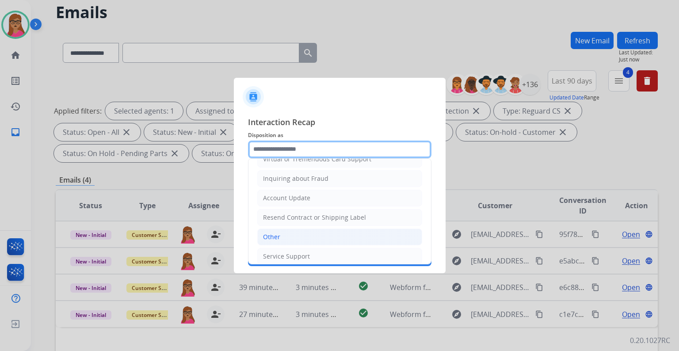
scroll to position [136, 0]
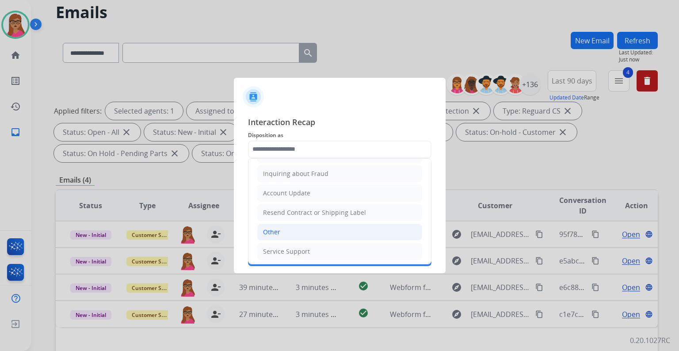
drag, startPoint x: 282, startPoint y: 233, endPoint x: 284, endPoint y: 223, distance: 10.0
click at [283, 232] on li "Other" at bounding box center [339, 232] width 165 height 17
type input "*****"
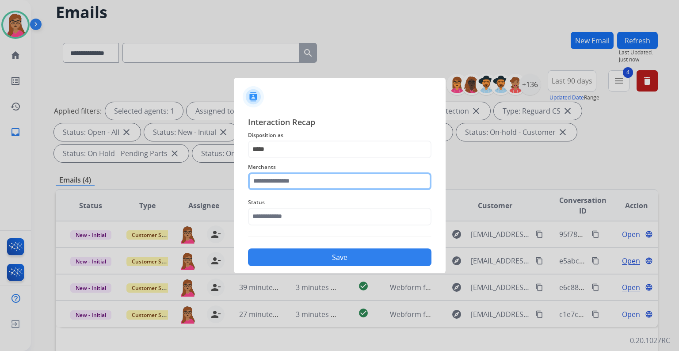
click at [292, 180] on input "text" at bounding box center [340, 182] width 184 height 18
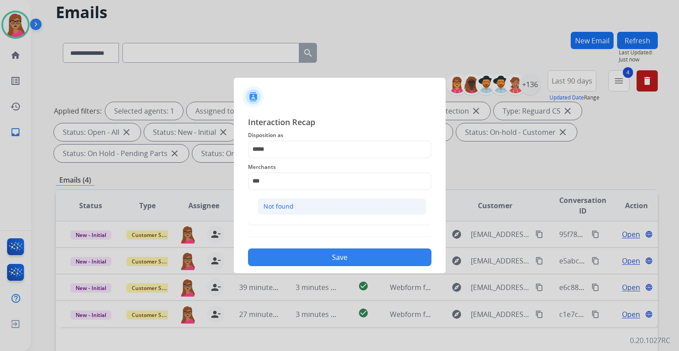
click at [278, 202] on div "Not found" at bounding box center [279, 206] width 30 height 9
type input "*********"
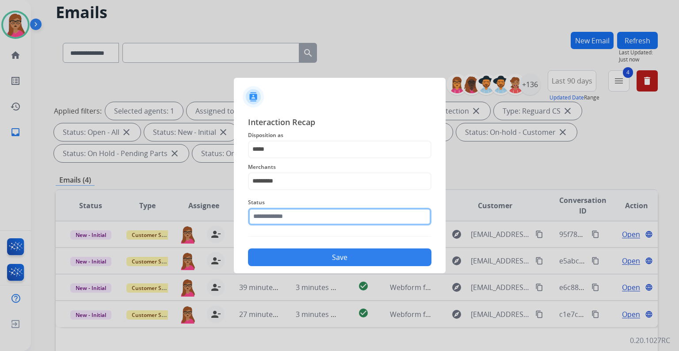
drag, startPoint x: 264, startPoint y: 207, endPoint x: 275, endPoint y: 218, distance: 15.4
click at [264, 208] on input "text" at bounding box center [340, 217] width 184 height 18
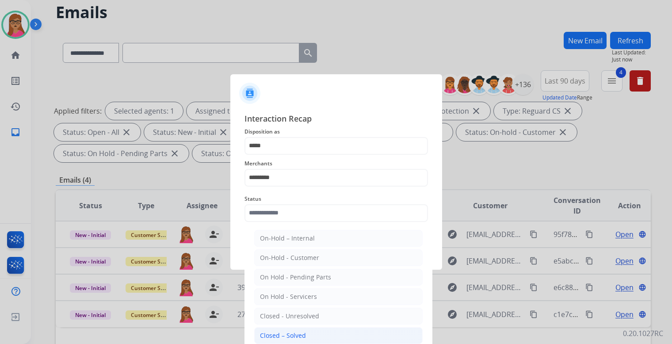
click at [312, 335] on li "Closed – Solved" at bounding box center [338, 335] width 169 height 17
type input "**********"
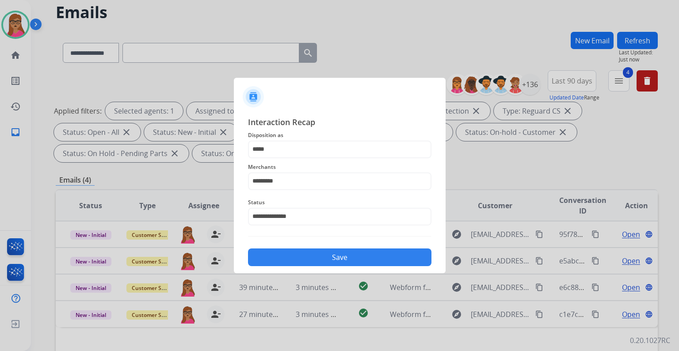
click at [321, 264] on button "Save" at bounding box center [340, 258] width 184 height 18
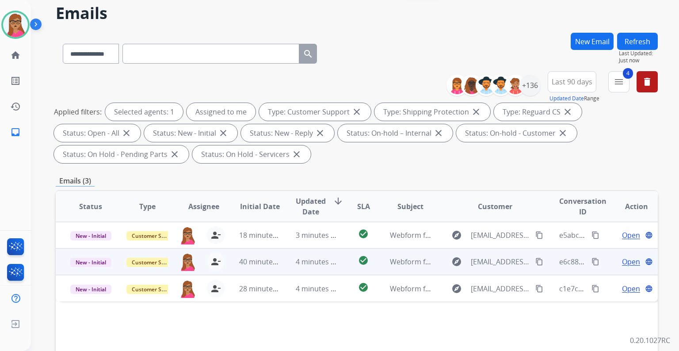
scroll to position [71, 0]
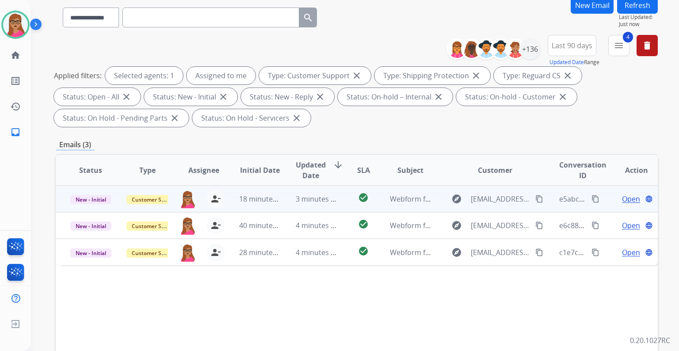
click at [616, 198] on div "Open language" at bounding box center [637, 199] width 42 height 11
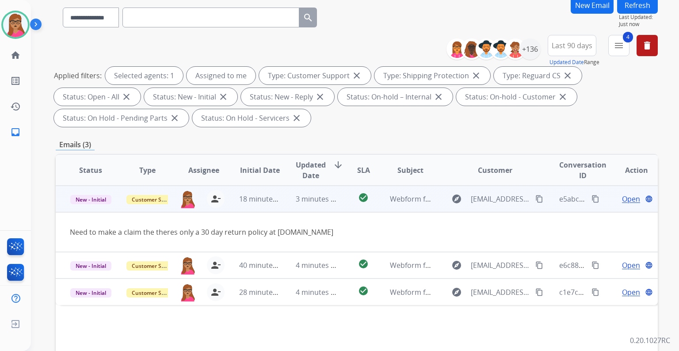
click at [622, 200] on span "Open" at bounding box center [631, 199] width 18 height 11
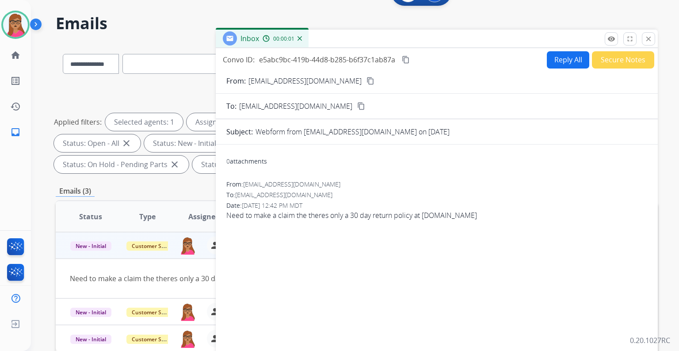
scroll to position [0, 0]
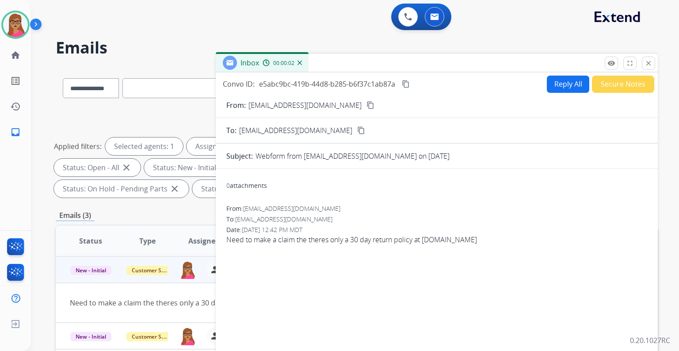
click at [367, 104] on mat-icon "content_copy" at bounding box center [371, 105] width 8 height 8
click at [563, 92] on button "Reply All" at bounding box center [568, 84] width 42 height 17
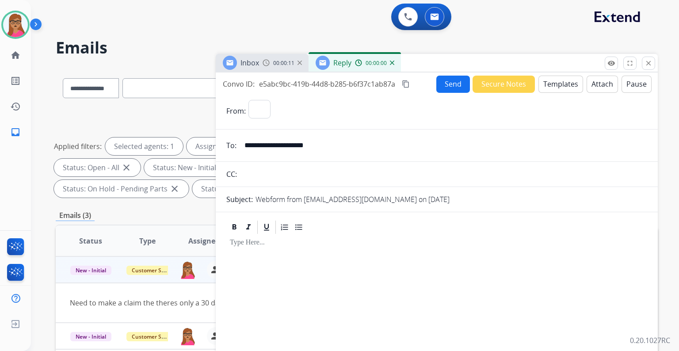
select select "**********"
click at [406, 82] on mat-icon "content_copy" at bounding box center [406, 84] width 8 height 8
click at [353, 63] on div "Reply 00:00:23" at bounding box center [355, 63] width 92 height 18
click at [551, 82] on button "Templates" at bounding box center [561, 84] width 45 height 17
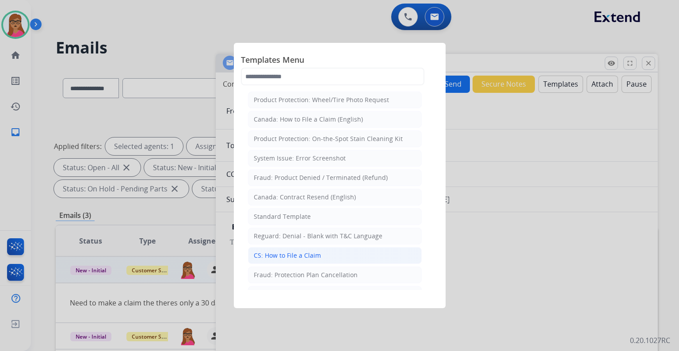
click at [306, 256] on div "CS: How to File a Claim" at bounding box center [287, 255] width 67 height 9
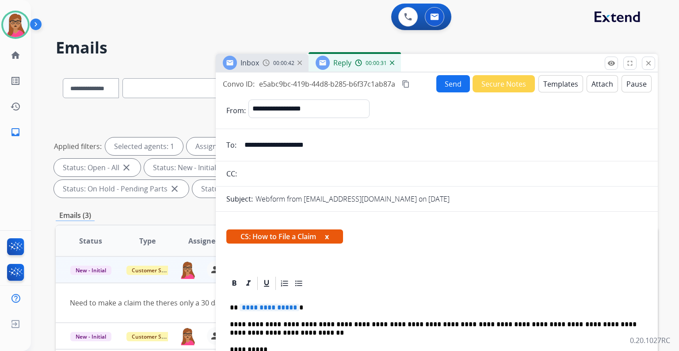
click at [270, 306] on span "**********" at bounding box center [270, 308] width 60 height 8
click at [441, 83] on button "Send" at bounding box center [454, 83] width 34 height 17
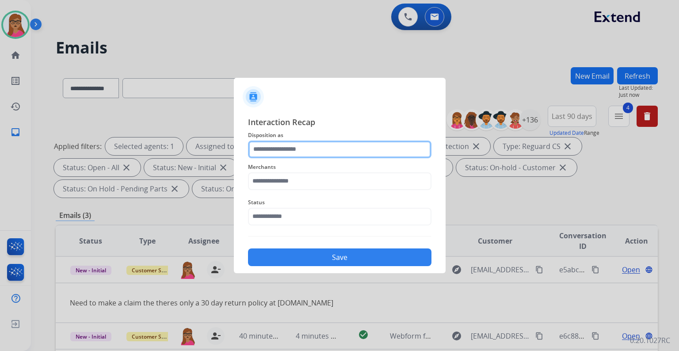
click at [308, 142] on input "text" at bounding box center [340, 150] width 184 height 18
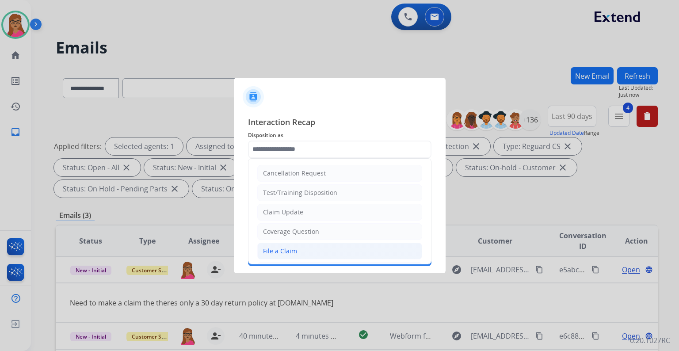
drag, startPoint x: 299, startPoint y: 252, endPoint x: 287, endPoint y: 200, distance: 53.3
click at [299, 251] on li "File a Claim" at bounding box center [339, 251] width 165 height 17
type input "**********"
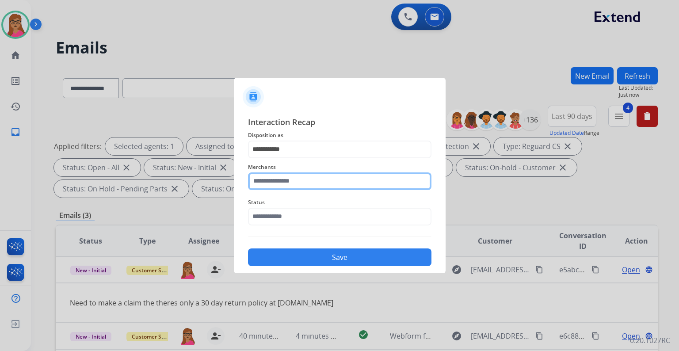
click at [284, 183] on input "text" at bounding box center [340, 182] width 184 height 18
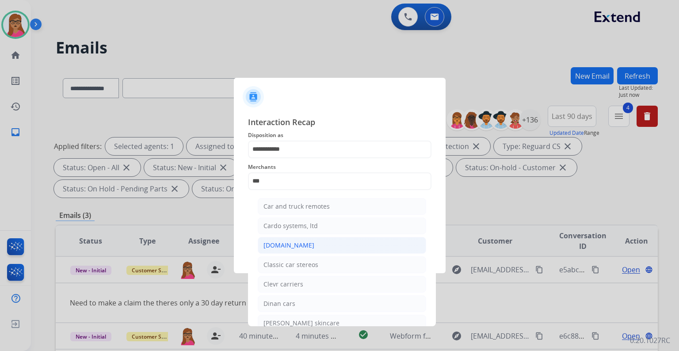
click at [292, 251] on li "[DOMAIN_NAME]" at bounding box center [342, 245] width 169 height 17
type input "**********"
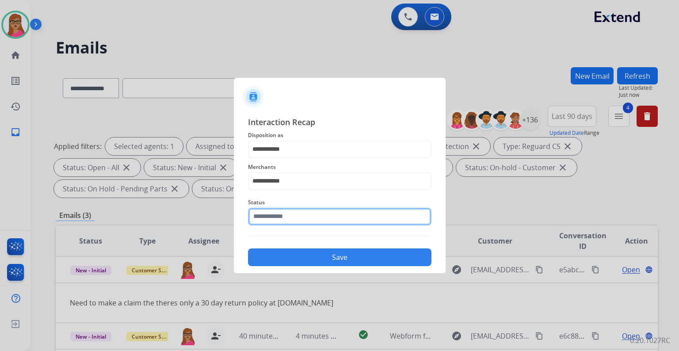
click at [291, 213] on input "text" at bounding box center [340, 217] width 184 height 18
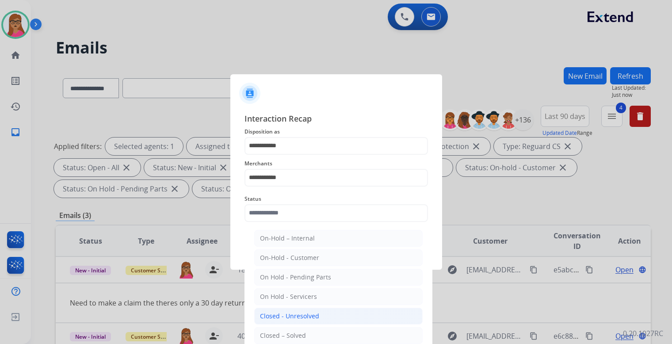
click at [310, 312] on div "Closed - Unresolved" at bounding box center [289, 316] width 59 height 9
type input "**********"
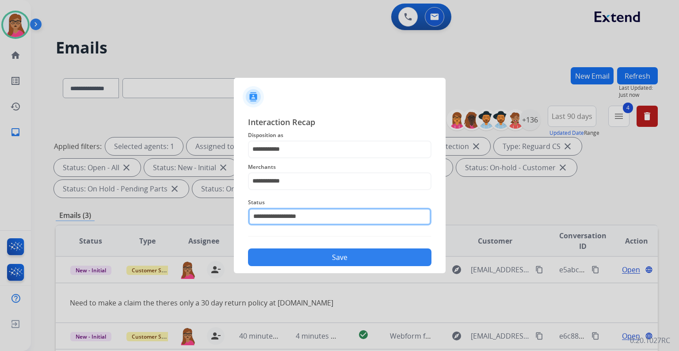
click at [288, 211] on input "**********" at bounding box center [340, 217] width 184 height 18
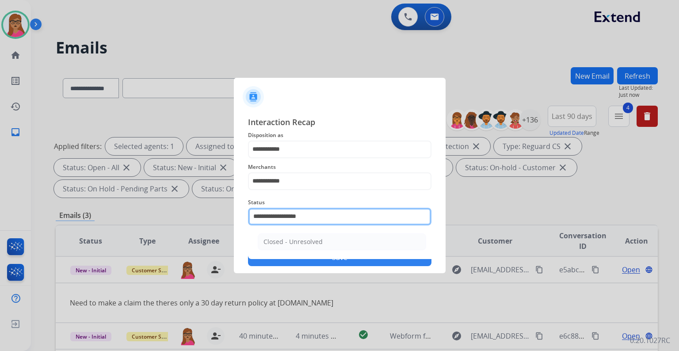
drag, startPoint x: 323, startPoint y: 217, endPoint x: 251, endPoint y: 216, distance: 71.7
click at [252, 216] on input "**********" at bounding box center [340, 217] width 184 height 18
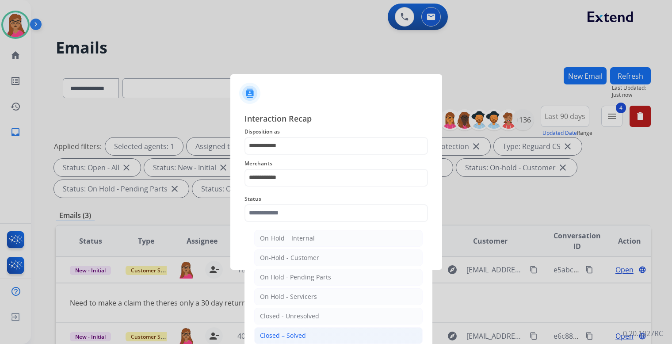
click at [292, 334] on div "Closed – Solved" at bounding box center [283, 335] width 46 height 9
type input "**********"
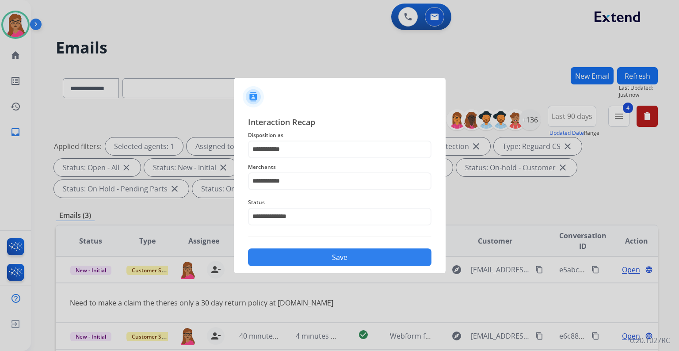
click at [299, 257] on button "Save" at bounding box center [340, 258] width 184 height 18
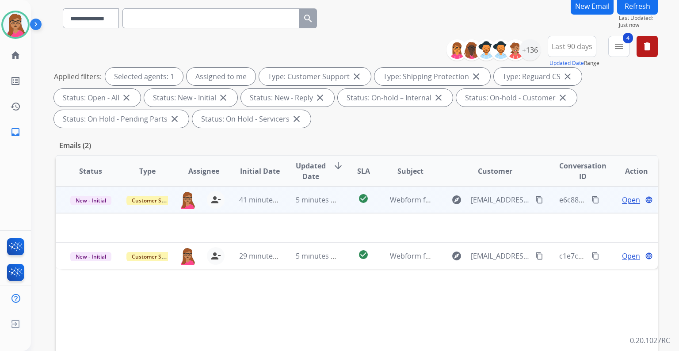
scroll to position [71, 0]
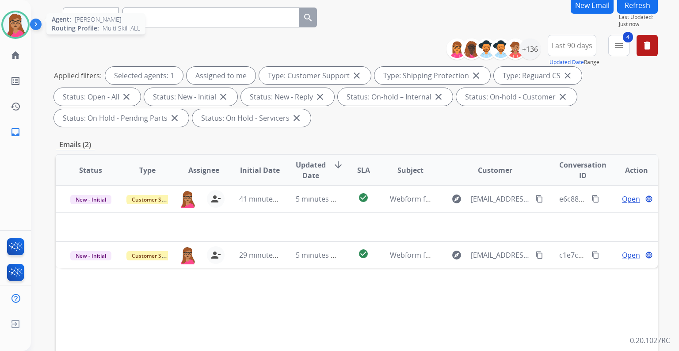
click at [11, 30] on img at bounding box center [15, 24] width 25 height 25
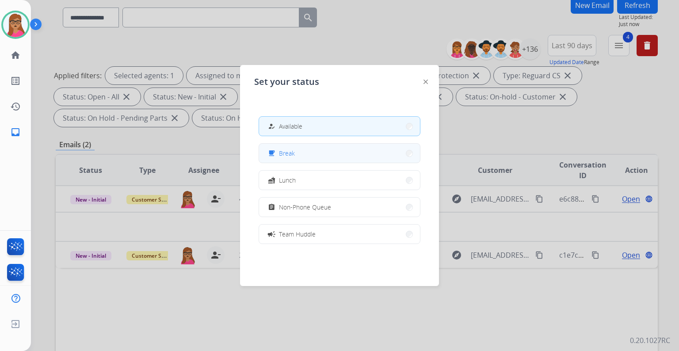
click at [307, 152] on button "free_breakfast Break" at bounding box center [339, 153] width 161 height 19
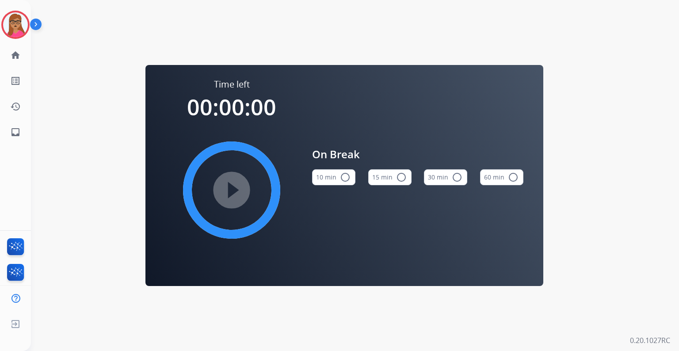
click at [399, 179] on mat-icon "radio_button_unchecked" at bounding box center [401, 177] width 11 height 11
click at [226, 192] on mat-icon "play_circle_filled" at bounding box center [231, 190] width 11 height 11
drag, startPoint x: 8, startPoint y: 25, endPoint x: 54, endPoint y: 33, distance: 47.2
click at [9, 25] on img at bounding box center [15, 24] width 25 height 25
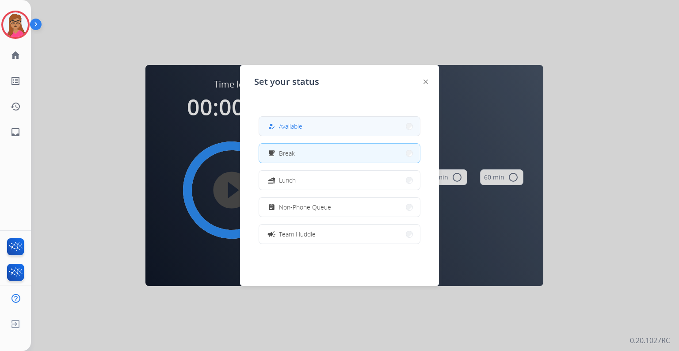
click at [329, 131] on button "how_to_reg Available" at bounding box center [339, 126] width 161 height 19
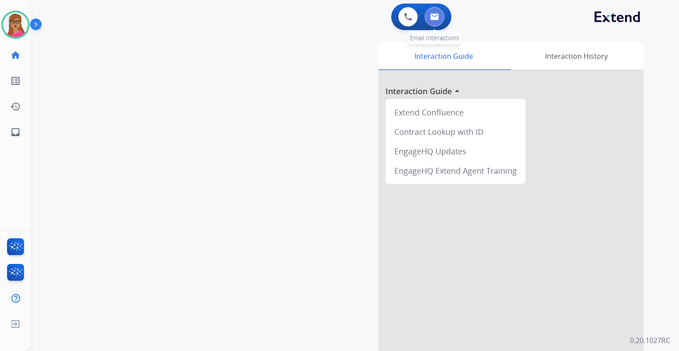
click at [442, 19] on button at bounding box center [434, 16] width 19 height 19
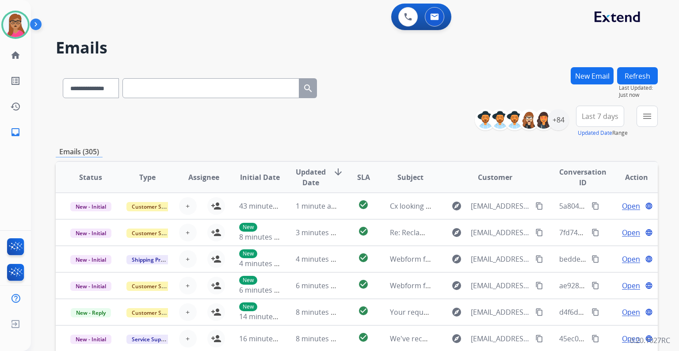
click at [596, 117] on span "Last 7 days" at bounding box center [600, 117] width 37 height 4
click at [588, 225] on div "Last 90 days" at bounding box center [597, 223] width 49 height 13
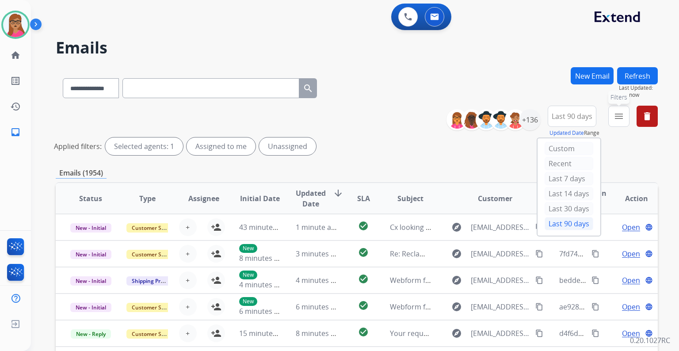
click at [620, 123] on button "menu Filters" at bounding box center [619, 116] width 21 height 21
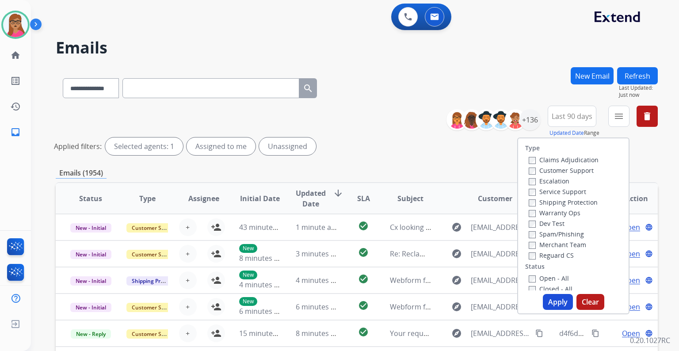
click at [566, 171] on label "Customer Support" at bounding box center [561, 170] width 65 height 8
click at [567, 196] on div "Service Support" at bounding box center [564, 191] width 70 height 11
click at [555, 203] on label "Shipping Protection" at bounding box center [563, 202] width 69 height 8
click at [537, 253] on label "Reguard CS" at bounding box center [551, 255] width 45 height 8
click at [534, 276] on label "Open - All" at bounding box center [549, 278] width 40 height 8
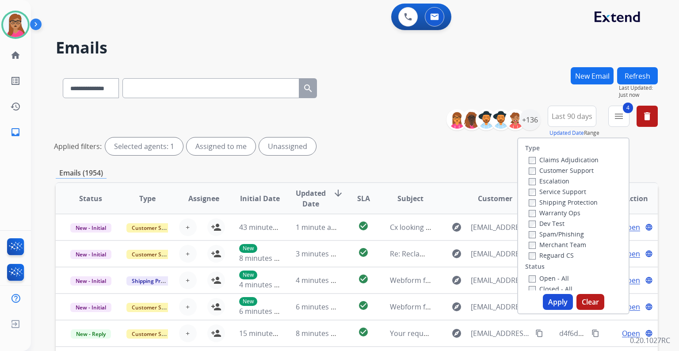
click at [556, 299] on button "Apply" at bounding box center [558, 302] width 30 height 16
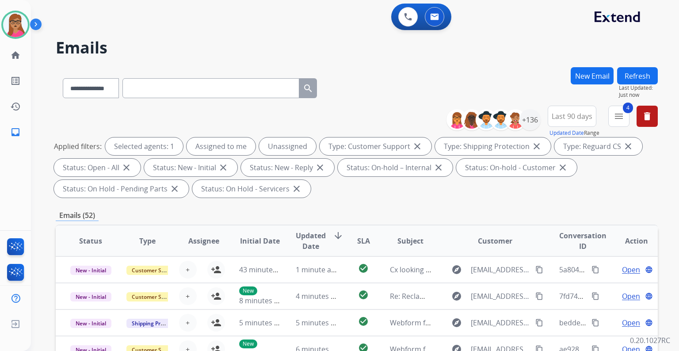
select select "**********"
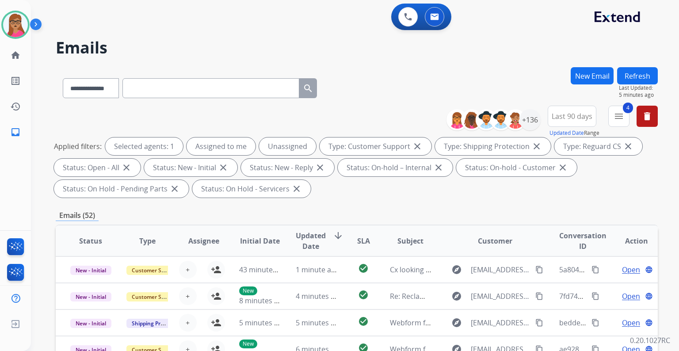
click at [426, 199] on div "**********" at bounding box center [357, 154] width 602 height 96
click at [528, 121] on div "+136" at bounding box center [530, 119] width 21 height 21
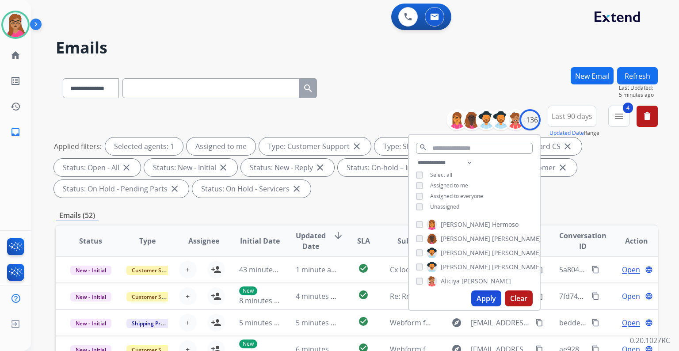
click at [483, 299] on button "Apply" at bounding box center [487, 299] width 30 height 16
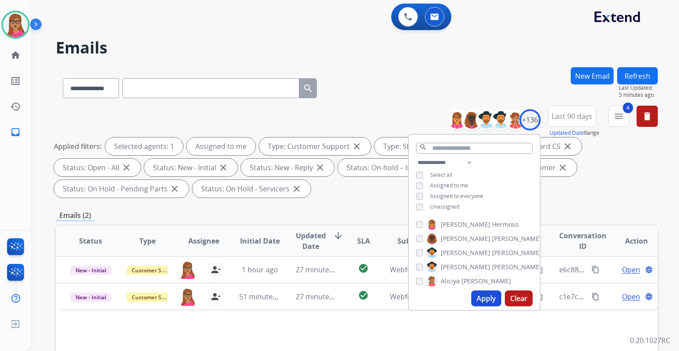
click at [582, 181] on div "Applied filters: Selected agents: 1 Assigned to me Type: Customer Support close…" at bounding box center [355, 168] width 602 height 60
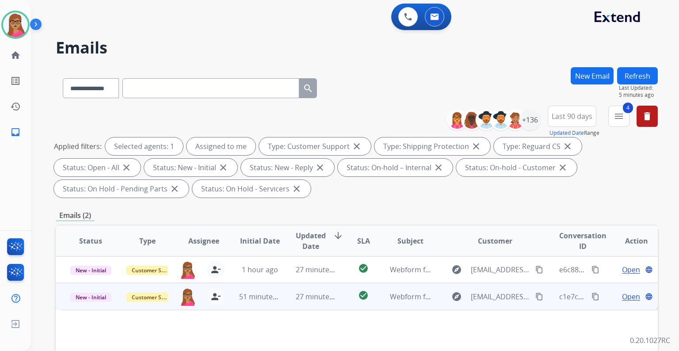
click at [622, 295] on span "Open" at bounding box center [631, 296] width 18 height 11
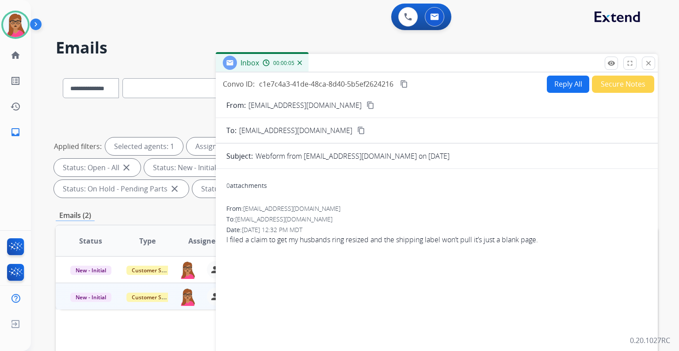
click at [372, 104] on mat-icon "content_copy" at bounding box center [371, 105] width 8 height 8
click at [559, 88] on button "Reply All" at bounding box center [568, 84] width 42 height 17
select select "**********"
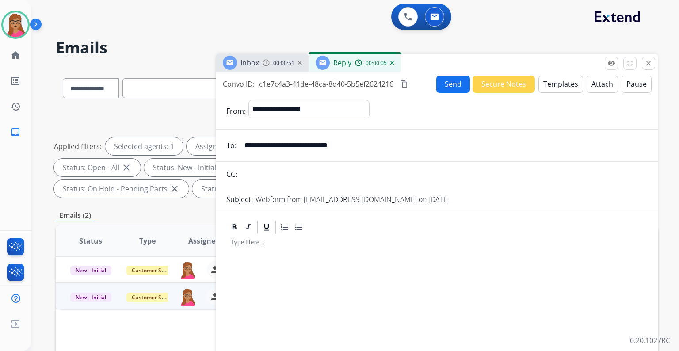
click at [553, 82] on button "Templates" at bounding box center [561, 84] width 45 height 17
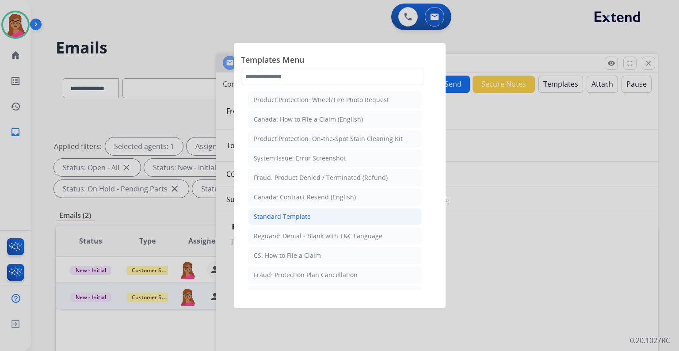
click at [292, 218] on div "Standard Template" at bounding box center [282, 216] width 57 height 9
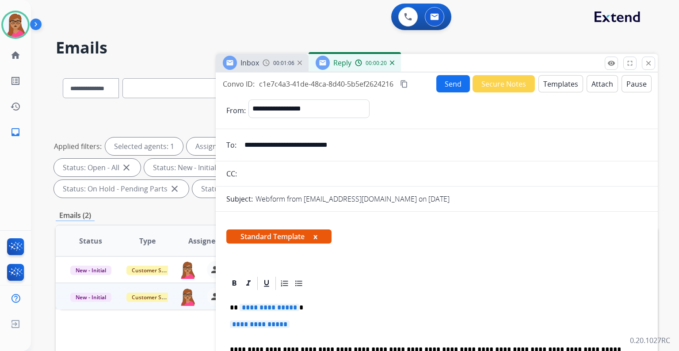
click at [271, 304] on span "**********" at bounding box center [270, 308] width 60 height 8
click at [252, 326] on span "**********" at bounding box center [260, 325] width 60 height 8
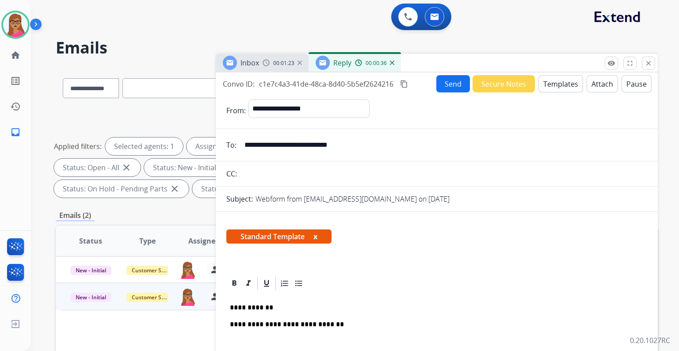
click at [265, 64] on img at bounding box center [266, 62] width 7 height 7
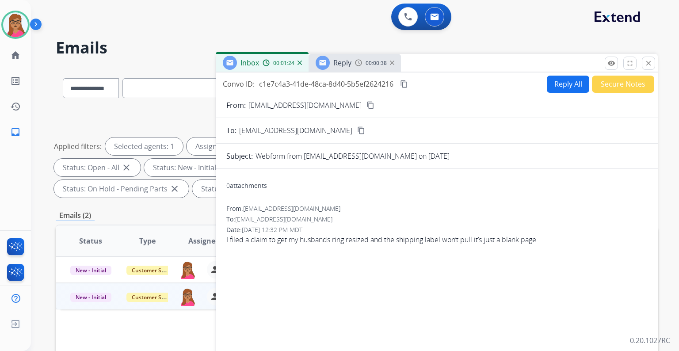
click at [336, 66] on span "Reply" at bounding box center [343, 63] width 18 height 10
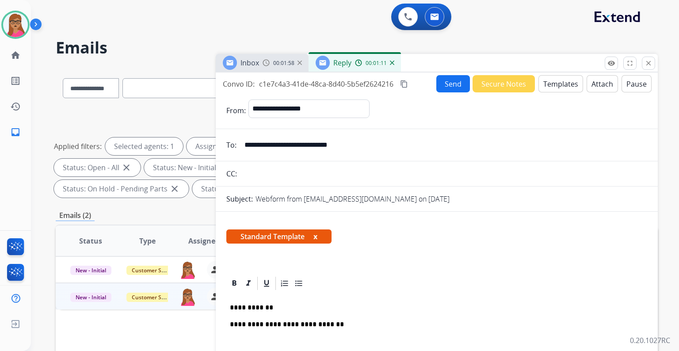
click at [336, 322] on p "**********" at bounding box center [433, 325] width 407 height 8
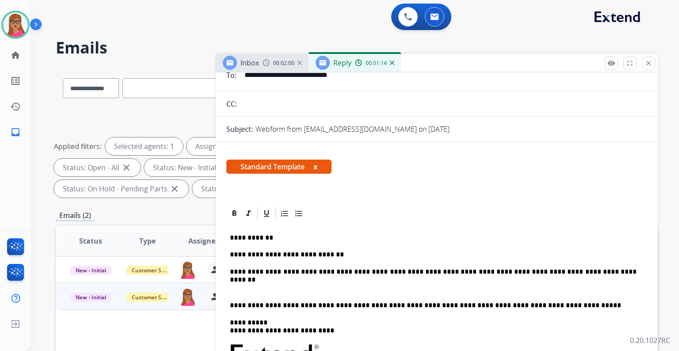
scroll to position [71, 0]
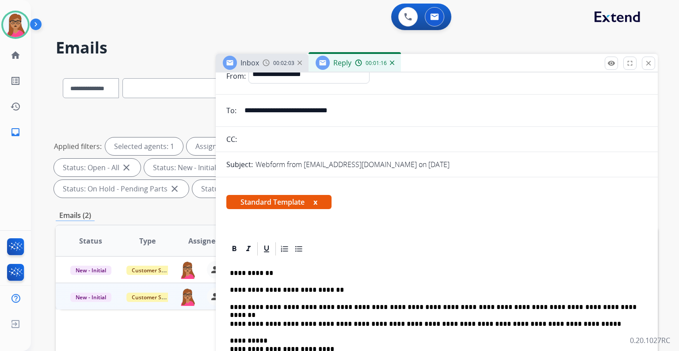
scroll to position [0, 0]
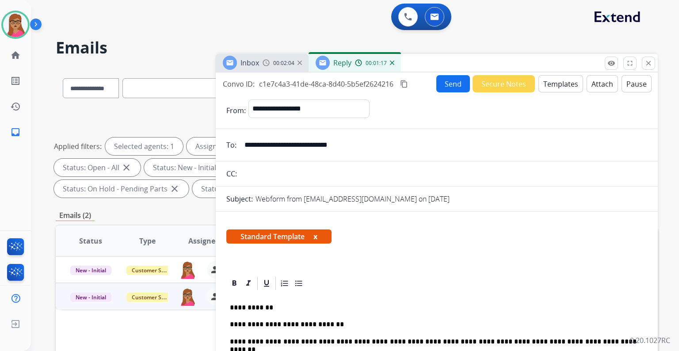
click at [599, 84] on button "Attach" at bounding box center [602, 83] width 31 height 17
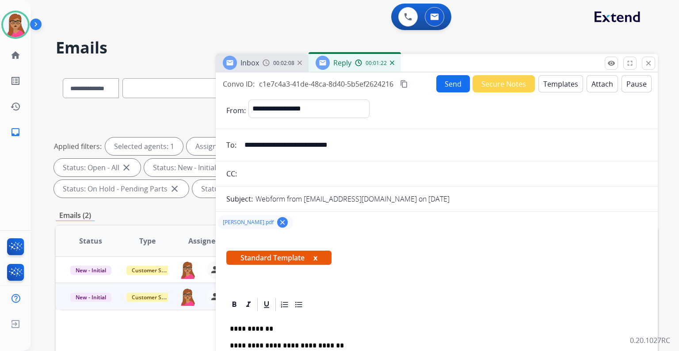
click at [448, 81] on button "Send" at bounding box center [454, 83] width 34 height 17
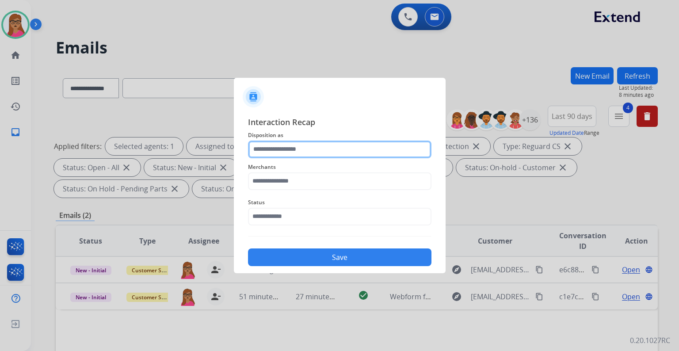
click at [307, 145] on input "text" at bounding box center [340, 150] width 184 height 18
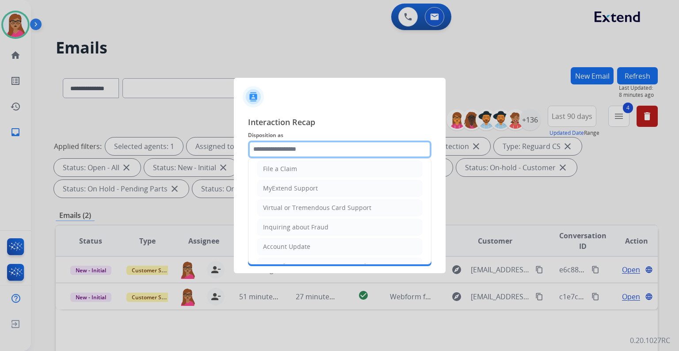
scroll to position [136, 0]
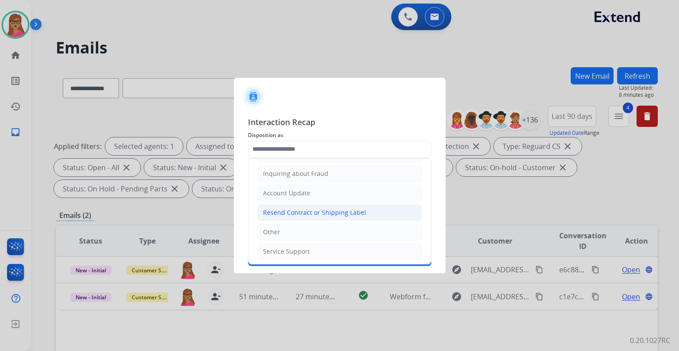
click at [341, 208] on div "Resend Contract or Shipping Label" at bounding box center [314, 212] width 103 height 9
type input "**********"
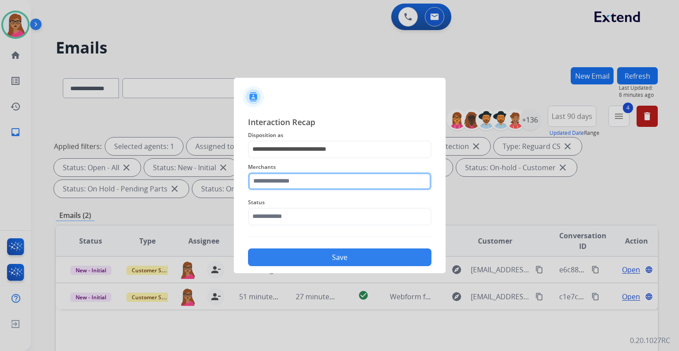
click at [316, 177] on input "text" at bounding box center [340, 182] width 184 height 18
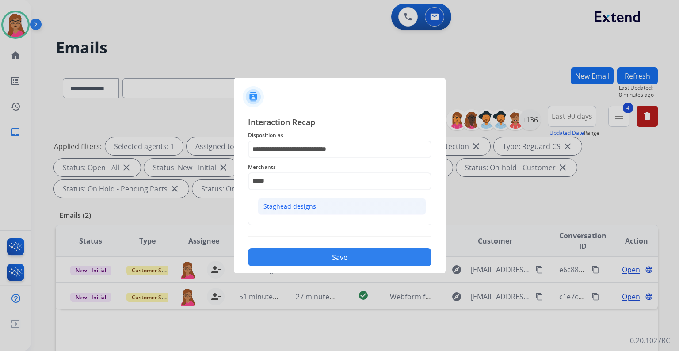
click at [303, 203] on div "Staghead designs" at bounding box center [290, 206] width 53 height 9
type input "**********"
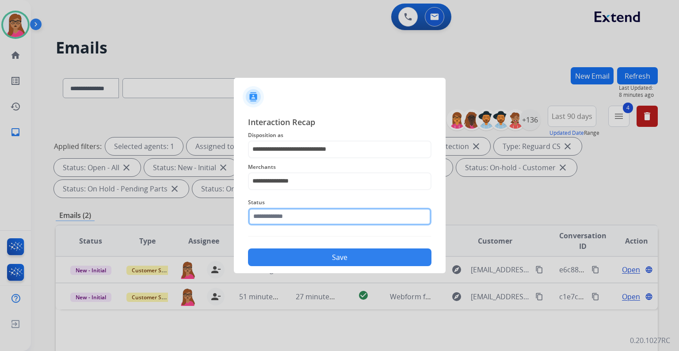
click at [264, 221] on input "text" at bounding box center [340, 217] width 184 height 18
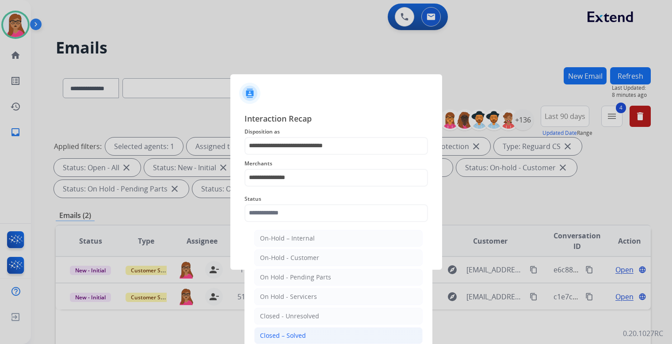
click at [301, 331] on div "Closed – Solved" at bounding box center [283, 335] width 46 height 9
type input "**********"
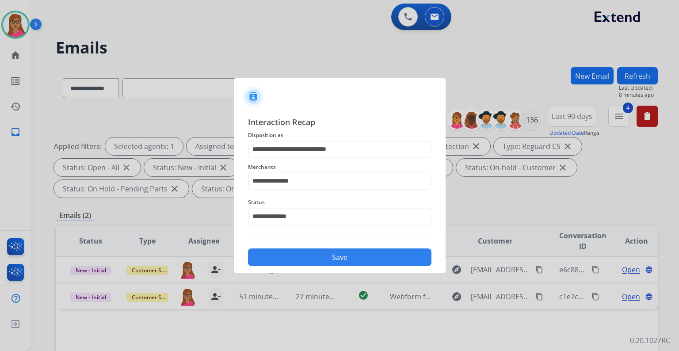
click at [324, 257] on button "Save" at bounding box center [340, 258] width 184 height 18
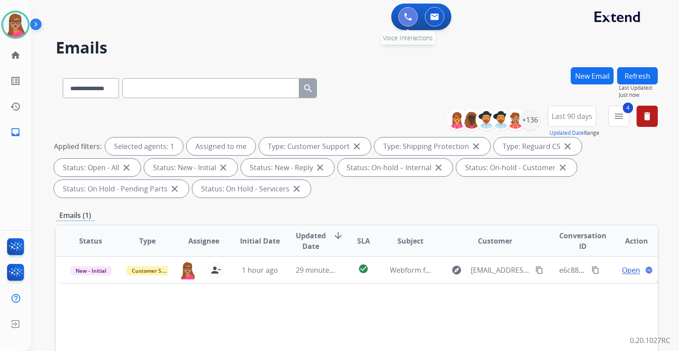
click at [414, 21] on button at bounding box center [408, 16] width 19 height 19
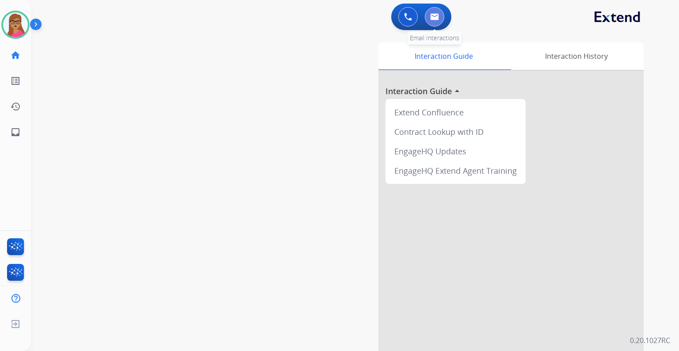
click at [440, 19] on button at bounding box center [434, 16] width 19 height 19
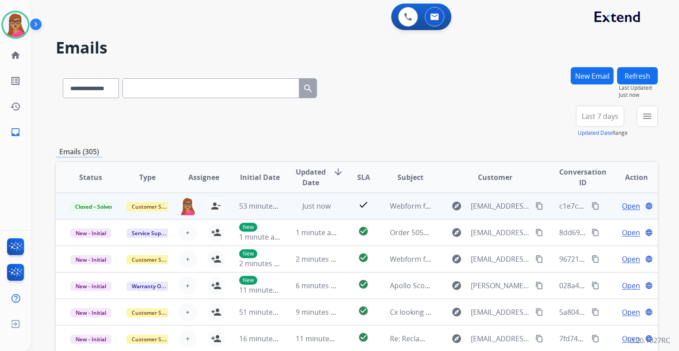
click at [592, 206] on mat-icon "content_copy" at bounding box center [596, 206] width 8 height 8
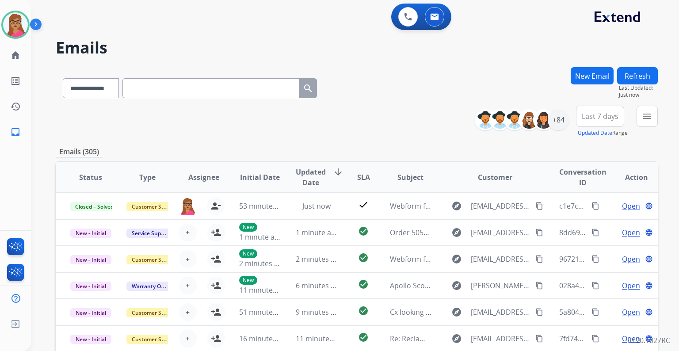
click at [594, 117] on span "Last 7 days" at bounding box center [600, 117] width 37 height 4
click at [588, 225] on div "Last 90 days" at bounding box center [597, 223] width 49 height 13
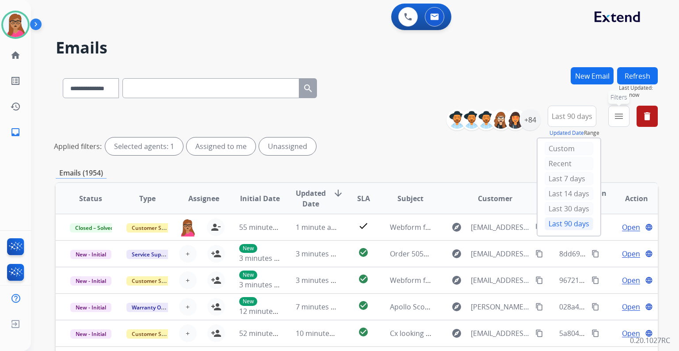
click at [623, 119] on mat-icon "menu" at bounding box center [619, 116] width 11 height 11
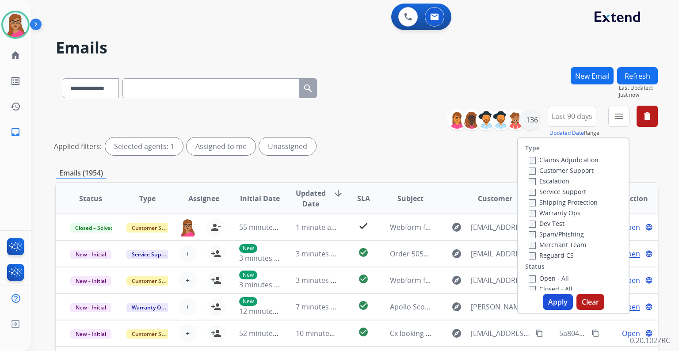
click at [564, 171] on label "Customer Support" at bounding box center [561, 170] width 65 height 8
click at [577, 204] on label "Shipping Protection" at bounding box center [563, 202] width 69 height 8
click at [552, 255] on label "Reguard CS" at bounding box center [551, 255] width 45 height 8
click at [546, 279] on label "Open - All" at bounding box center [549, 278] width 40 height 8
click at [559, 307] on button "Apply" at bounding box center [558, 302] width 30 height 16
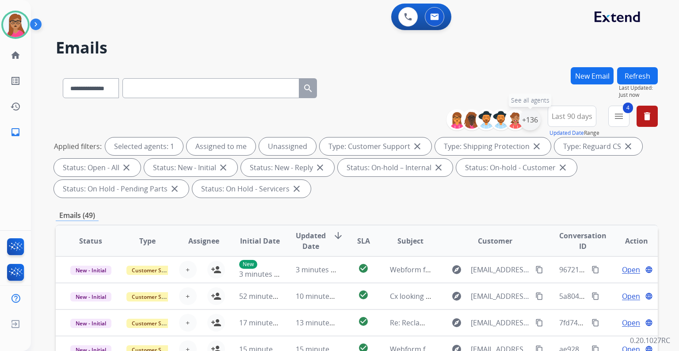
click at [525, 123] on div "+136" at bounding box center [530, 119] width 21 height 21
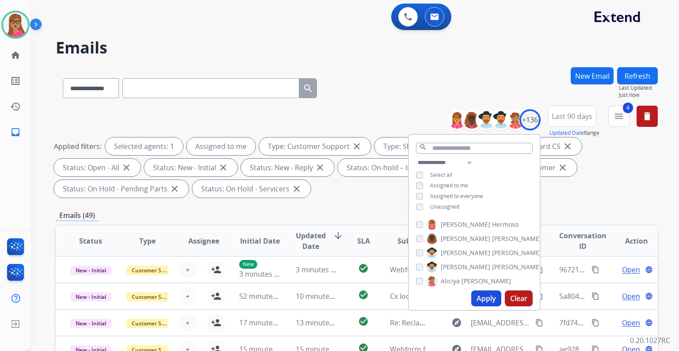
click at [486, 299] on button "Apply" at bounding box center [487, 299] width 30 height 16
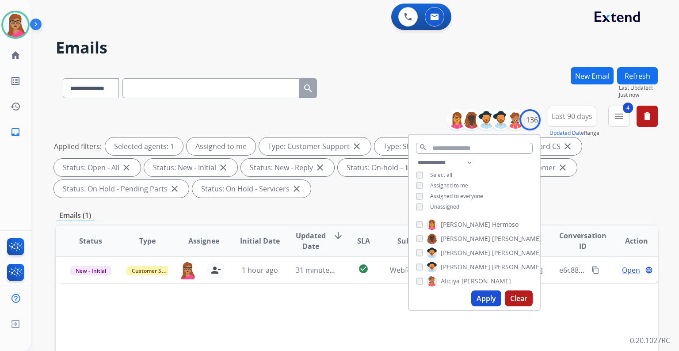
click at [598, 190] on div "Applied filters: Selected agents: 1 Assigned to me Type: Customer Support close…" at bounding box center [355, 168] width 602 height 60
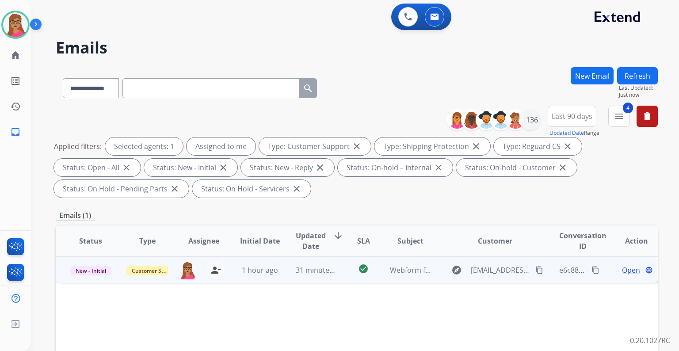
click at [625, 271] on span "Open" at bounding box center [631, 270] width 18 height 11
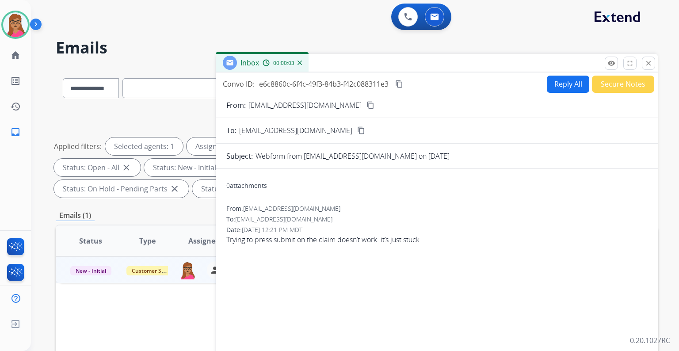
click at [367, 104] on mat-icon "content_copy" at bounding box center [371, 105] width 8 height 8
click at [567, 81] on button "Reply All" at bounding box center [568, 84] width 42 height 17
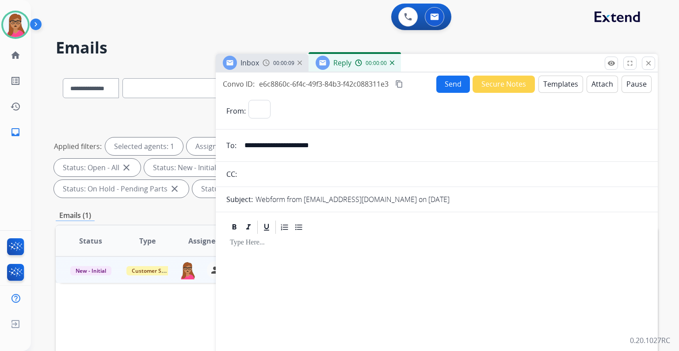
select select "**********"
click at [561, 86] on button "Templates" at bounding box center [561, 84] width 45 height 17
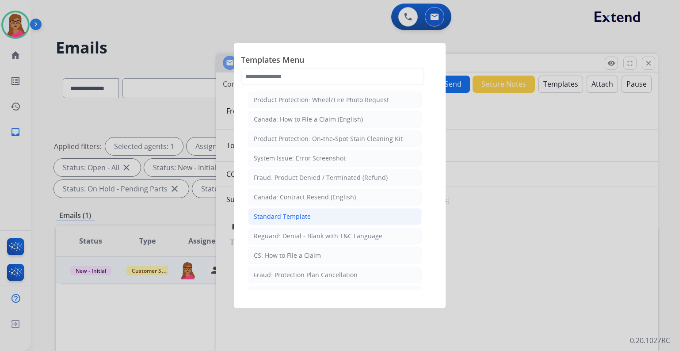
click at [309, 220] on li "Standard Template" at bounding box center [335, 216] width 174 height 17
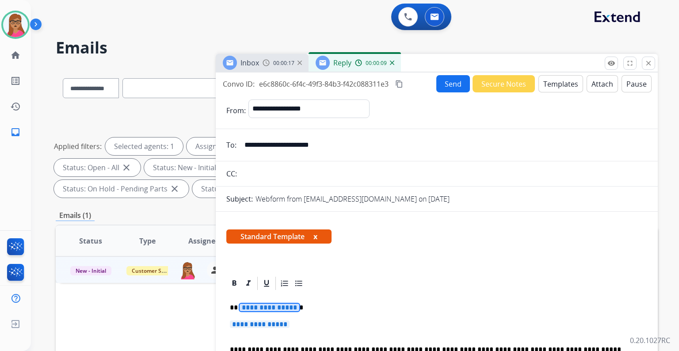
click at [266, 308] on span "**********" at bounding box center [270, 308] width 60 height 8
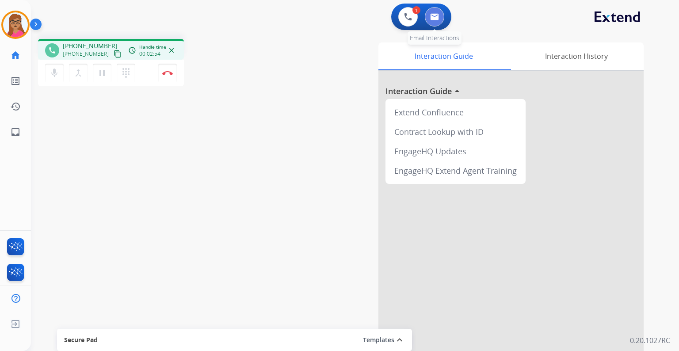
click at [433, 17] on img at bounding box center [434, 16] width 9 height 7
select select "**********"
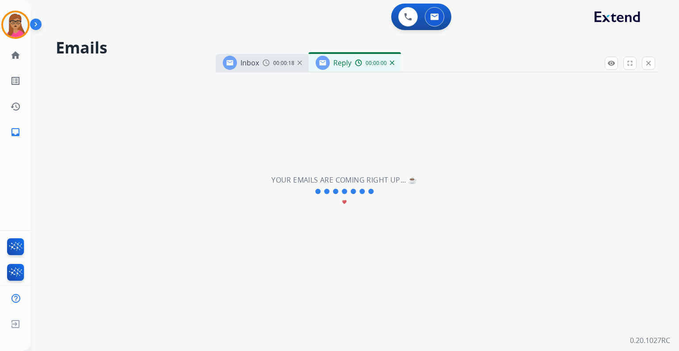
select select "**********"
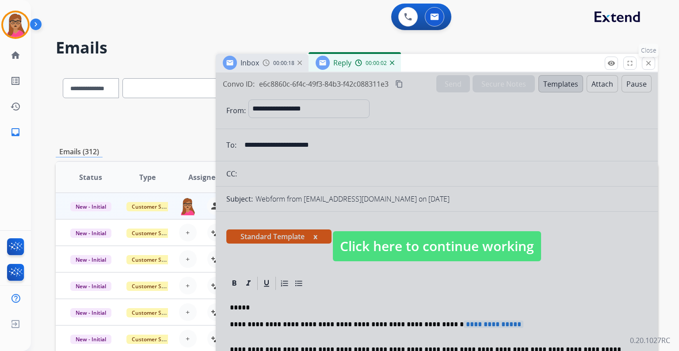
click at [651, 65] on mat-icon "close" at bounding box center [649, 63] width 8 height 8
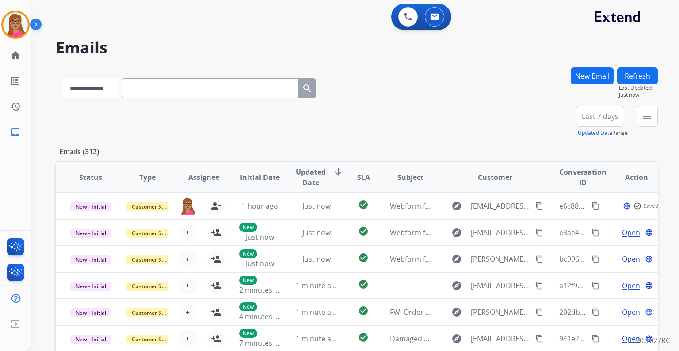
click at [91, 85] on select "**********" at bounding box center [90, 88] width 55 height 20
select select "**********"
click at [63, 78] on select "**********" at bounding box center [90, 88] width 55 height 20
paste input "**********"
type input "**********"
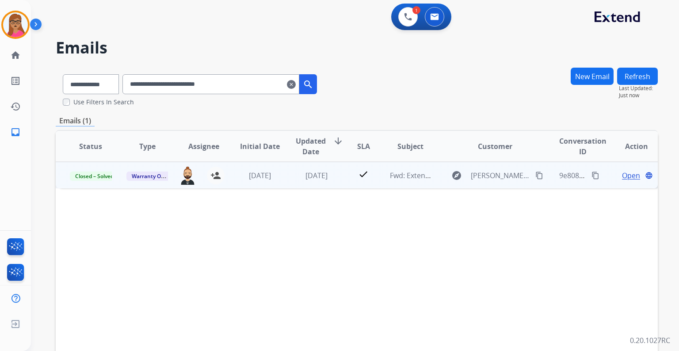
click at [626, 177] on span "Open" at bounding box center [631, 175] width 18 height 11
select select "**********"
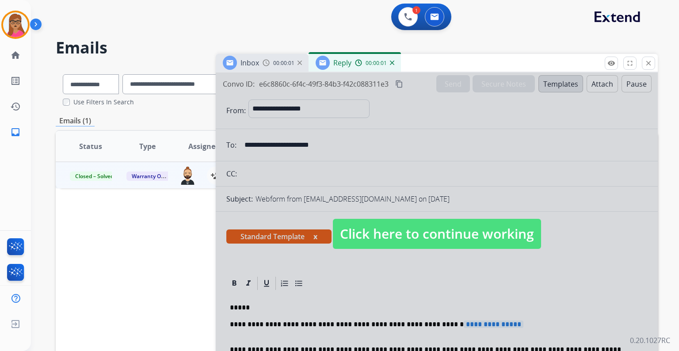
click at [472, 226] on span "Click here to continue working" at bounding box center [437, 234] width 208 height 30
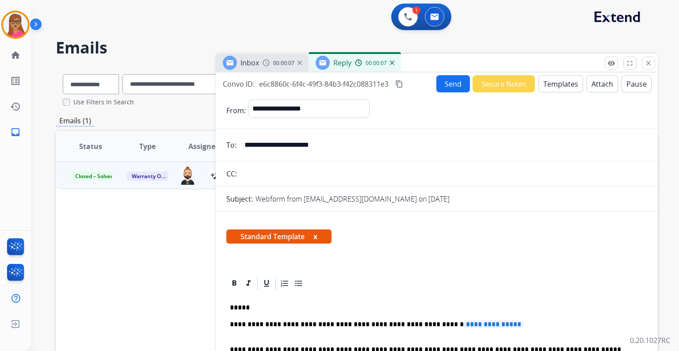
click at [392, 64] on img at bounding box center [392, 63] width 4 height 4
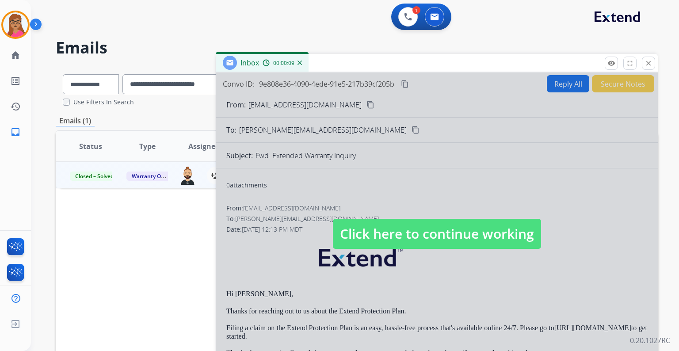
click at [299, 63] on img at bounding box center [300, 63] width 4 height 4
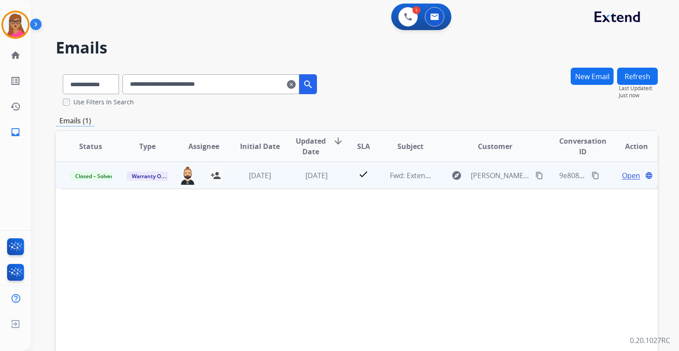
click at [622, 174] on span "Open" at bounding box center [631, 175] width 18 height 11
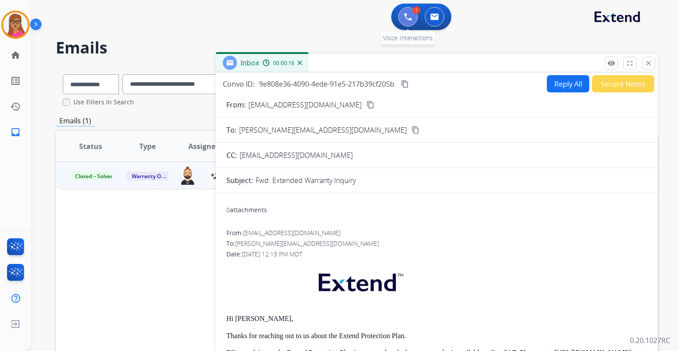
click at [399, 16] on button at bounding box center [408, 16] width 19 height 19
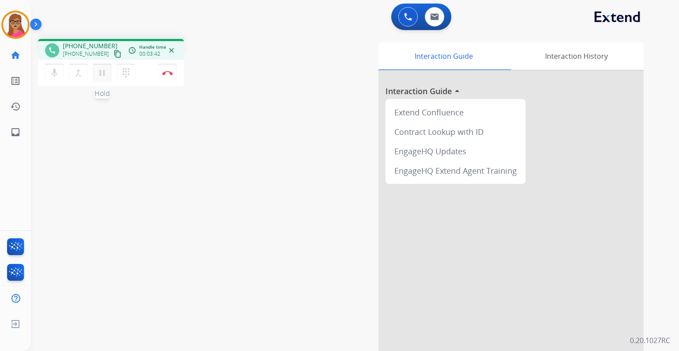
click at [103, 73] on mat-icon "pause" at bounding box center [102, 73] width 11 height 11
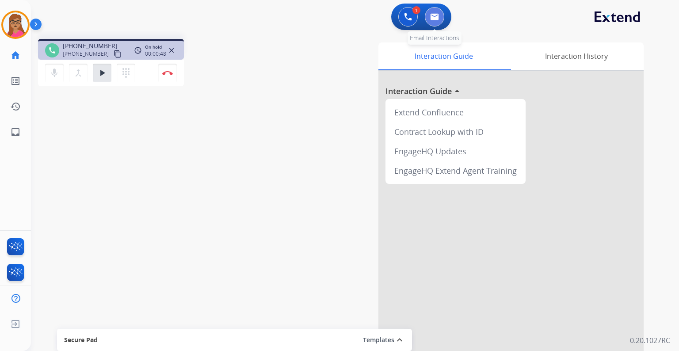
click at [439, 12] on button at bounding box center [434, 16] width 19 height 19
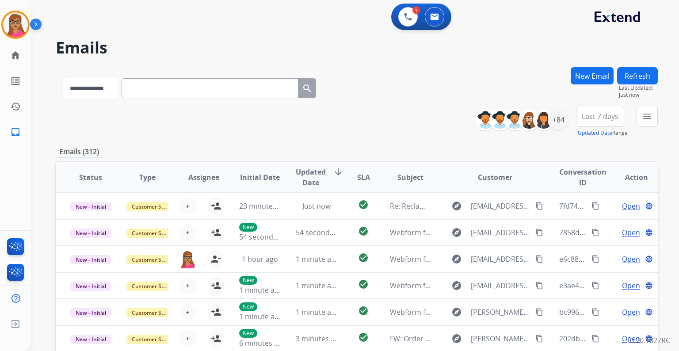
click at [89, 89] on select "**********" at bounding box center [90, 88] width 55 height 20
select select "**********"
click at [63, 78] on select "**********" at bounding box center [90, 88] width 55 height 20
paste input "**********"
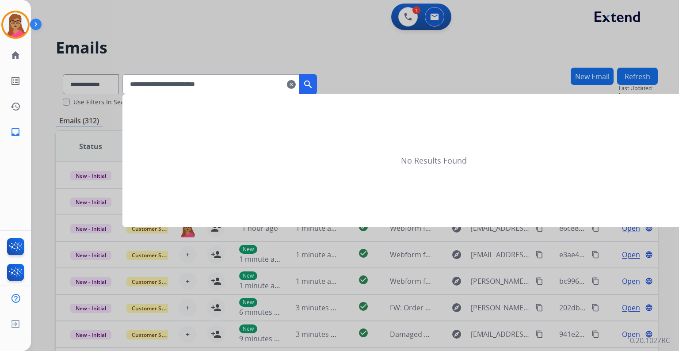
type input "**********"
click at [314, 81] on mat-icon "search" at bounding box center [308, 84] width 11 height 11
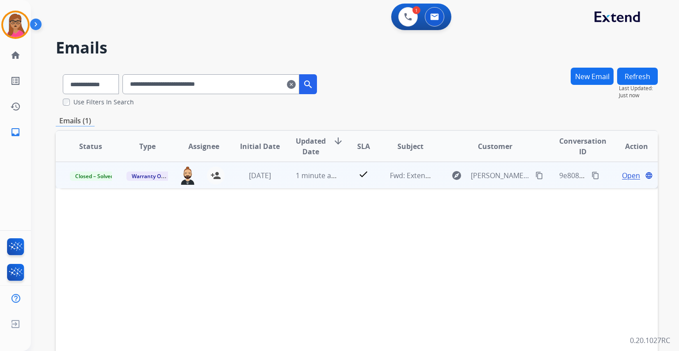
click at [622, 178] on span "Open" at bounding box center [631, 175] width 18 height 11
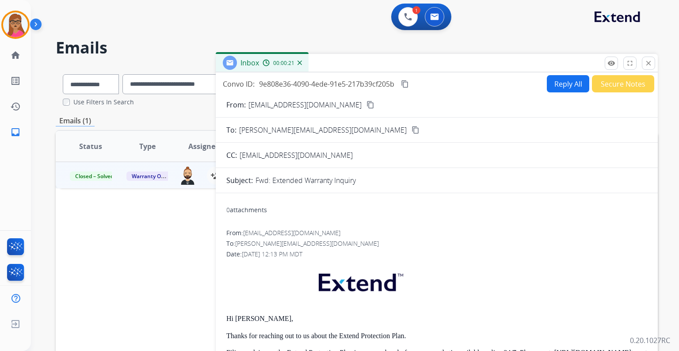
click at [409, 80] on mat-icon "content_copy" at bounding box center [405, 84] width 8 height 8
click at [405, 14] on img at bounding box center [408, 17] width 8 height 8
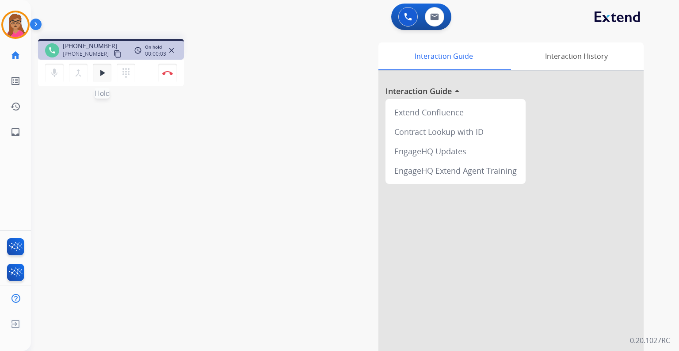
click at [101, 73] on mat-icon "play_arrow" at bounding box center [102, 73] width 11 height 11
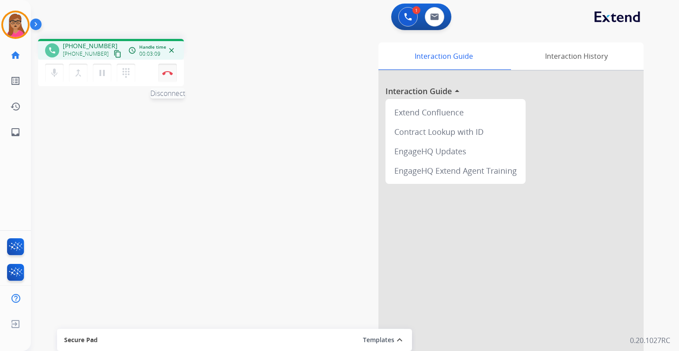
click at [165, 74] on img at bounding box center [167, 73] width 11 height 4
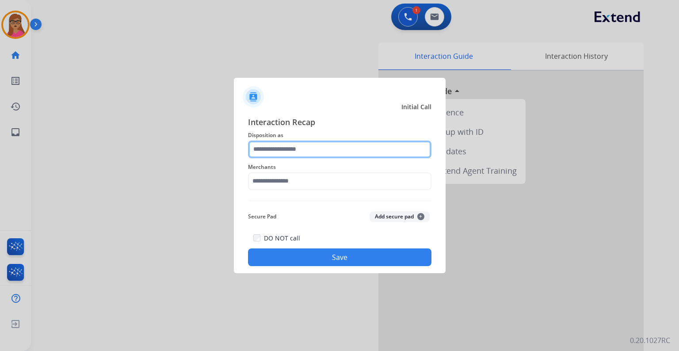
click at [314, 151] on input "text" at bounding box center [340, 150] width 184 height 18
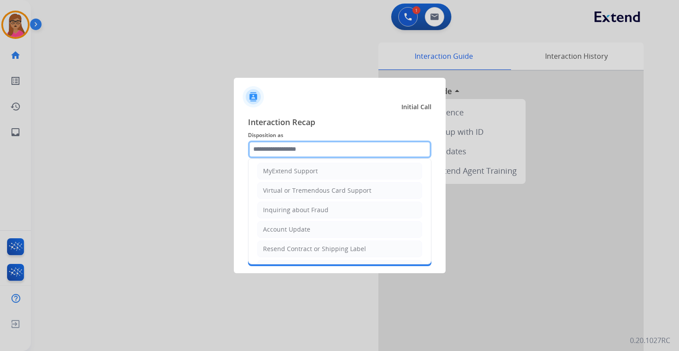
scroll to position [136, 0]
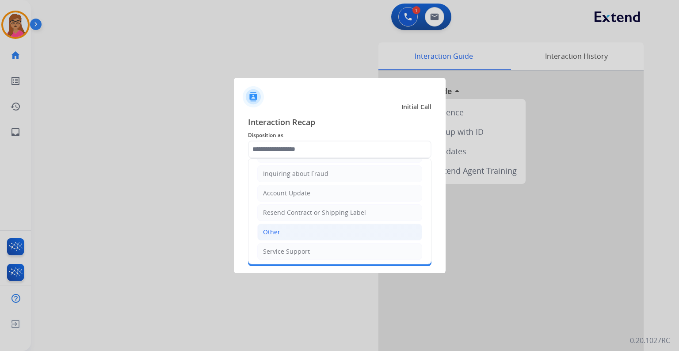
click at [277, 228] on div "Other" at bounding box center [271, 232] width 17 height 9
type input "*****"
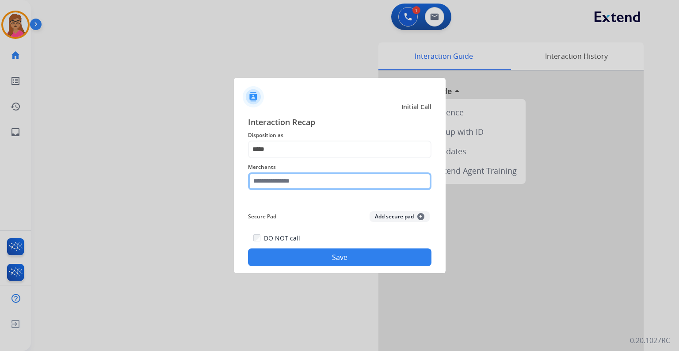
click at [288, 180] on input "text" at bounding box center [340, 182] width 184 height 18
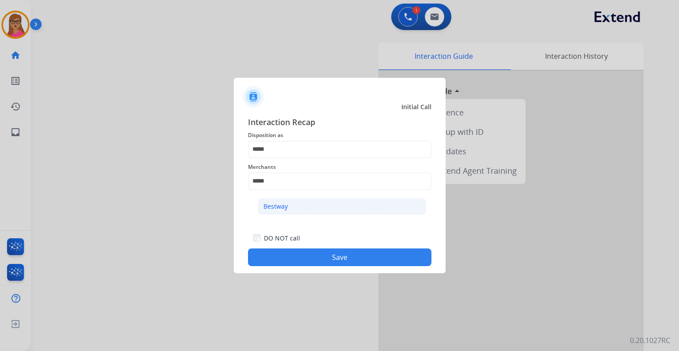
click at [285, 207] on div "Bestway" at bounding box center [276, 206] width 24 height 9
type input "*******"
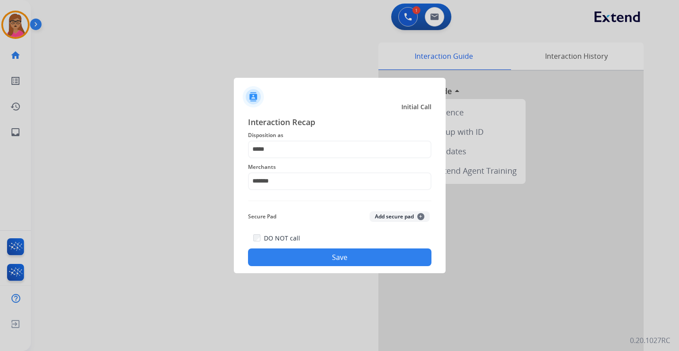
click at [326, 251] on button "Save" at bounding box center [340, 258] width 184 height 18
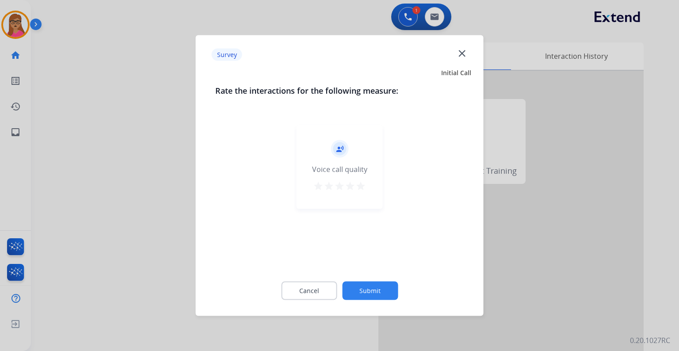
click at [153, 184] on div at bounding box center [339, 175] width 679 height 351
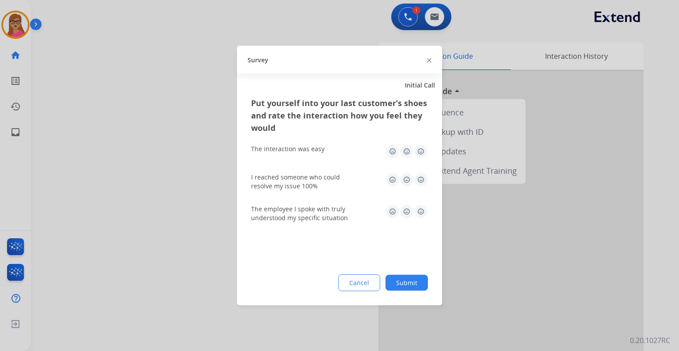
drag, startPoint x: 153, startPoint y: 184, endPoint x: 177, endPoint y: 165, distance: 30.2
click at [152, 184] on div at bounding box center [339, 175] width 679 height 351
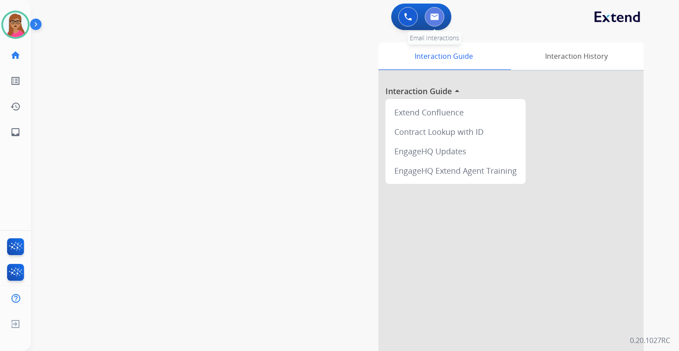
click at [442, 13] on button at bounding box center [434, 16] width 19 height 19
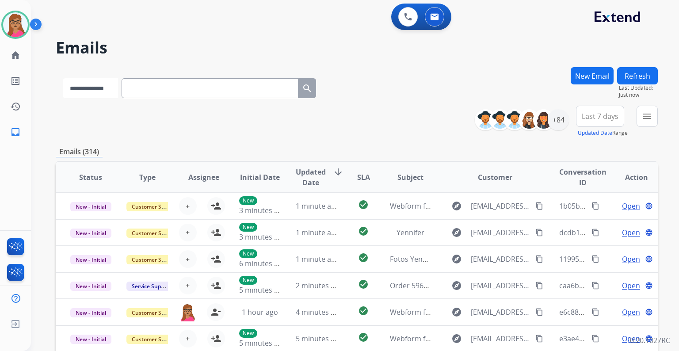
click at [102, 92] on select "**********" at bounding box center [90, 88] width 55 height 20
select select "**********"
click at [63, 78] on select "**********" at bounding box center [90, 88] width 55 height 20
paste input "**********"
type input "**********"
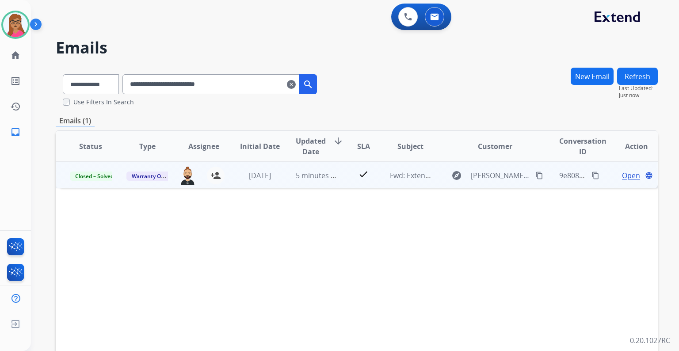
click at [592, 175] on mat-icon "content_copy" at bounding box center [596, 176] width 8 height 8
click at [625, 173] on span "Open" at bounding box center [631, 175] width 18 height 11
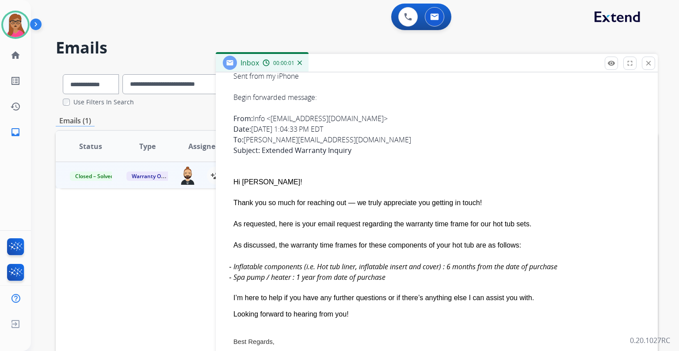
scroll to position [495, 0]
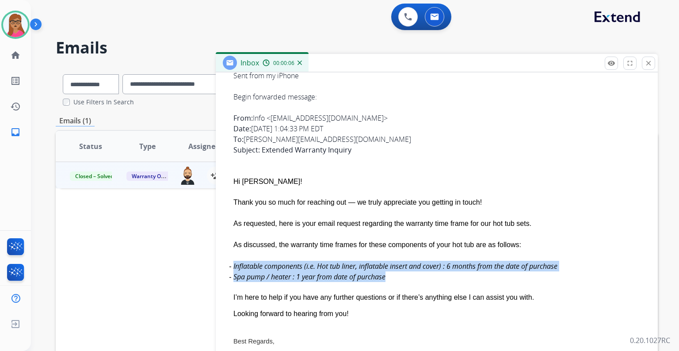
drag, startPoint x: 227, startPoint y: 265, endPoint x: 396, endPoint y: 280, distance: 169.6
click at [396, 280] on div "From: william.schneider33@gmail.com To: support@extend.com Date: 08/22/2025 - 1…" at bounding box center [436, 224] width 421 height 411
copy ul "Inflatable components (i.e. Hot tub liner, inflatable insert and cover) : 6 mon…"
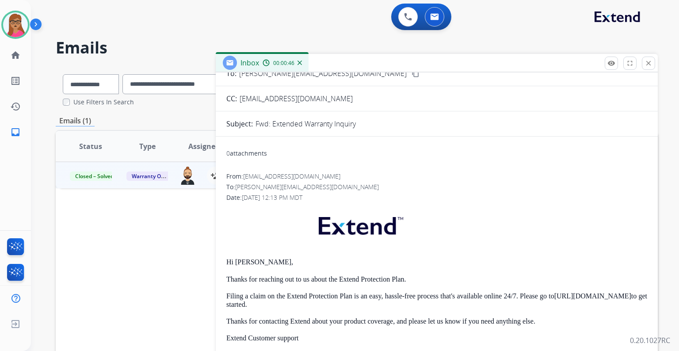
scroll to position [0, 0]
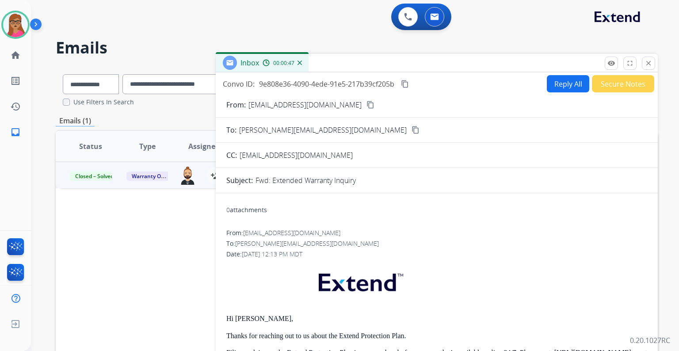
click at [405, 83] on mat-icon "content_copy" at bounding box center [405, 84] width 8 height 8
click at [645, 65] on mat-icon "close" at bounding box center [649, 63] width 8 height 8
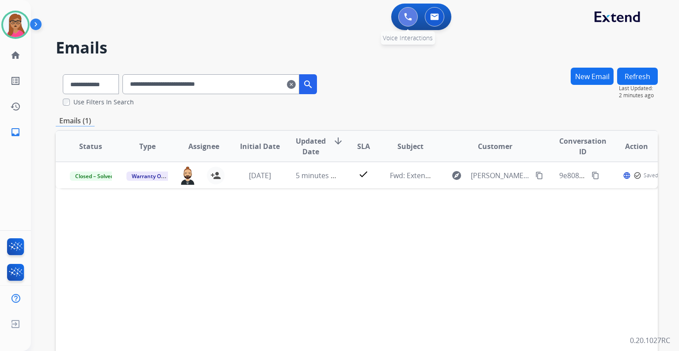
click at [410, 21] on button at bounding box center [408, 16] width 19 height 19
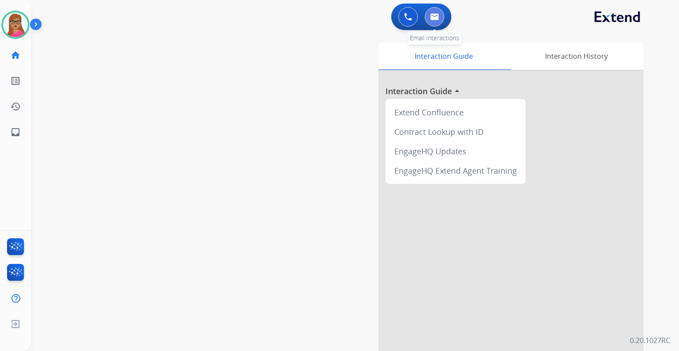
click at [433, 20] on button at bounding box center [434, 16] width 19 height 19
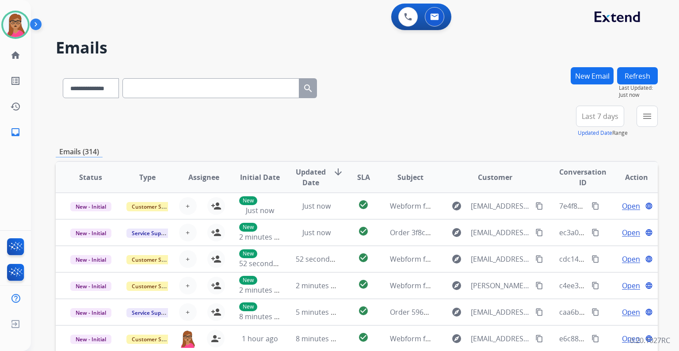
click at [598, 116] on span "Last 7 days" at bounding box center [600, 117] width 37 height 4
click at [580, 222] on div "Last 90 days" at bounding box center [597, 223] width 49 height 13
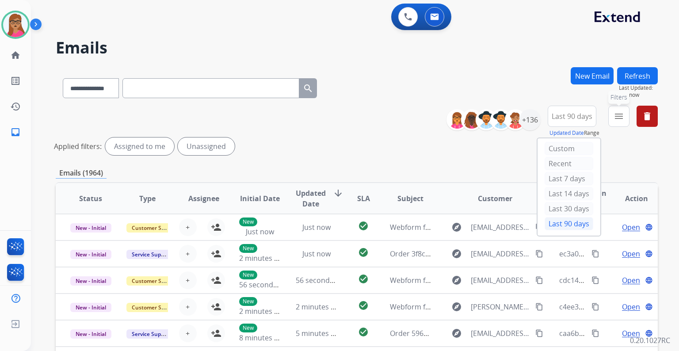
click at [622, 121] on mat-icon "menu" at bounding box center [619, 116] width 11 height 11
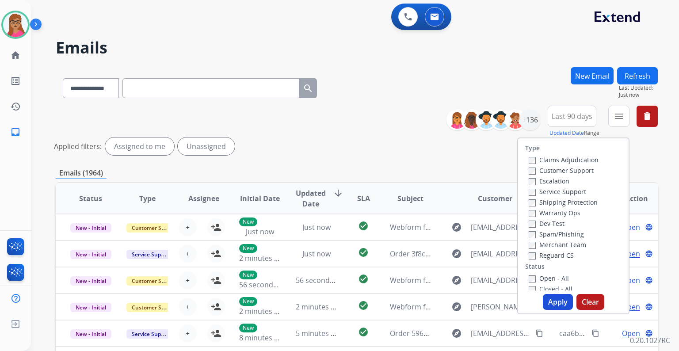
click at [571, 168] on label "Customer Support" at bounding box center [561, 170] width 65 height 8
click at [568, 204] on label "Shipping Protection" at bounding box center [563, 202] width 69 height 8
drag, startPoint x: 557, startPoint y: 257, endPoint x: 555, endPoint y: 265, distance: 8.3
click at [557, 257] on label "Reguard CS" at bounding box center [551, 255] width 45 height 8
click at [547, 279] on label "Open - All" at bounding box center [549, 278] width 40 height 8
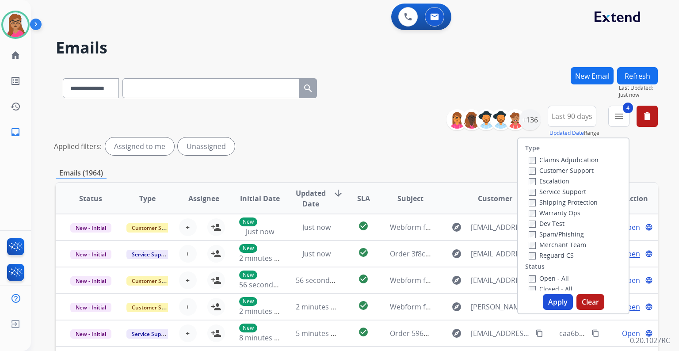
click at [555, 302] on button "Apply" at bounding box center [558, 302] width 30 height 16
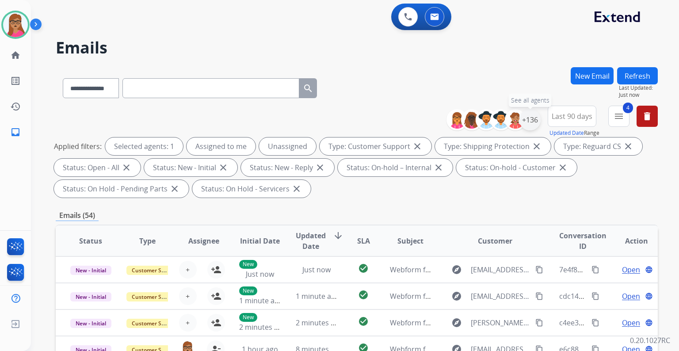
click at [530, 114] on div "+136" at bounding box center [530, 119] width 21 height 21
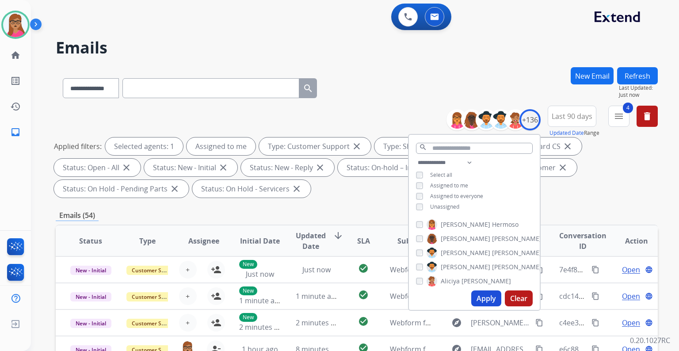
click at [491, 297] on button "Apply" at bounding box center [487, 299] width 30 height 16
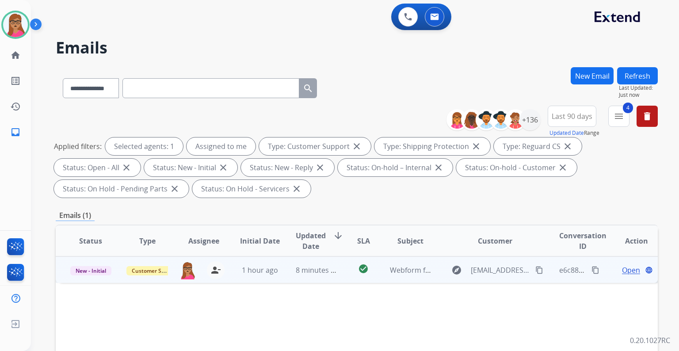
click at [624, 266] on span "Open" at bounding box center [631, 270] width 18 height 11
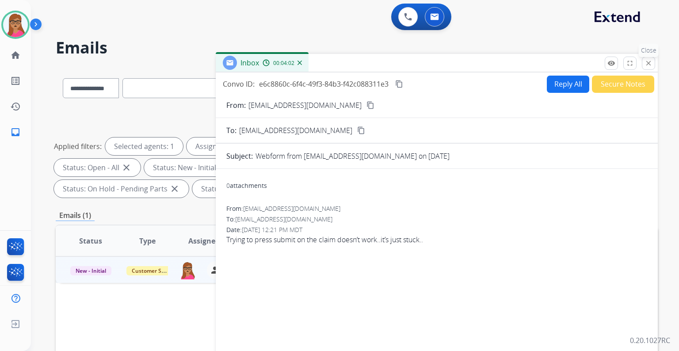
click at [652, 62] on mat-icon "close" at bounding box center [649, 63] width 8 height 8
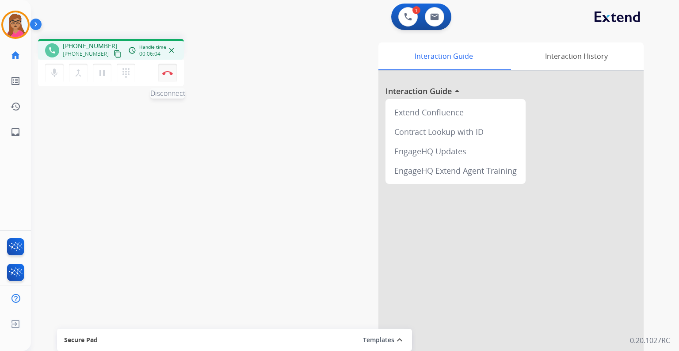
click at [173, 73] on button "Disconnect" at bounding box center [167, 73] width 19 height 19
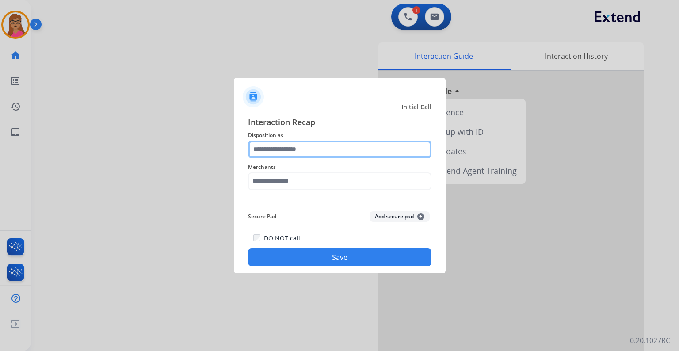
click at [303, 152] on input "text" at bounding box center [340, 150] width 184 height 18
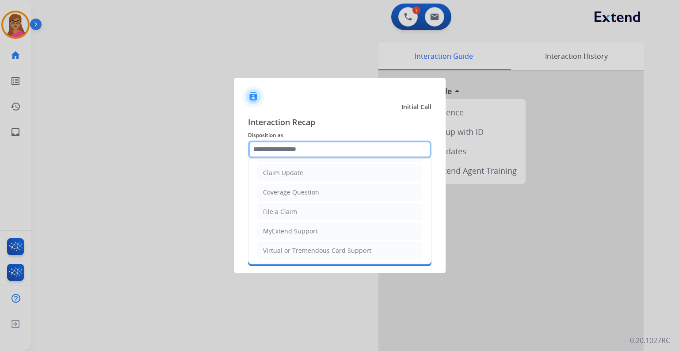
scroll to position [136, 0]
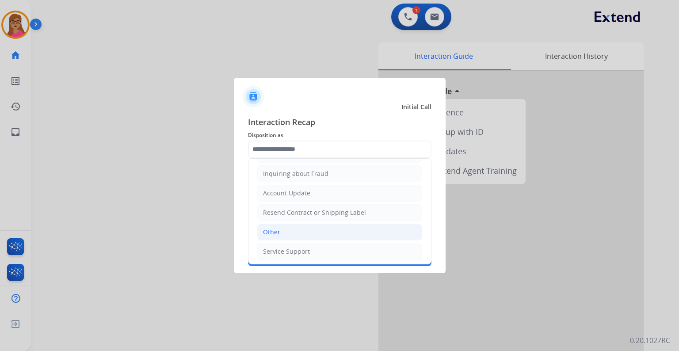
drag, startPoint x: 280, startPoint y: 231, endPoint x: 283, endPoint y: 207, distance: 25.0
click at [280, 231] on li "Other" at bounding box center [339, 232] width 165 height 17
type input "*****"
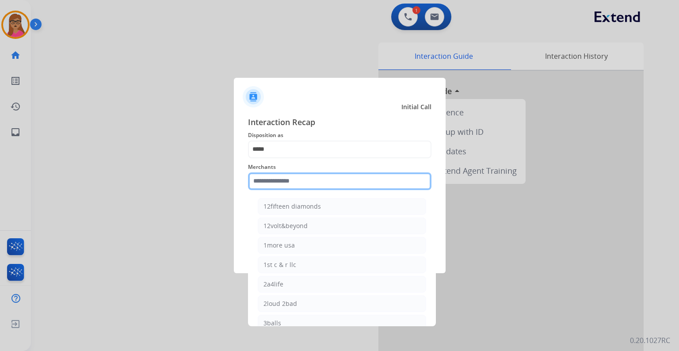
click at [289, 184] on input "text" at bounding box center [340, 182] width 184 height 18
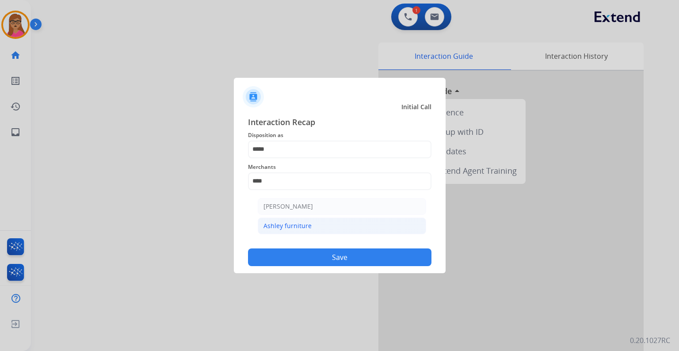
click at [296, 226] on div "Ashley furniture" at bounding box center [288, 226] width 48 height 9
type input "**********"
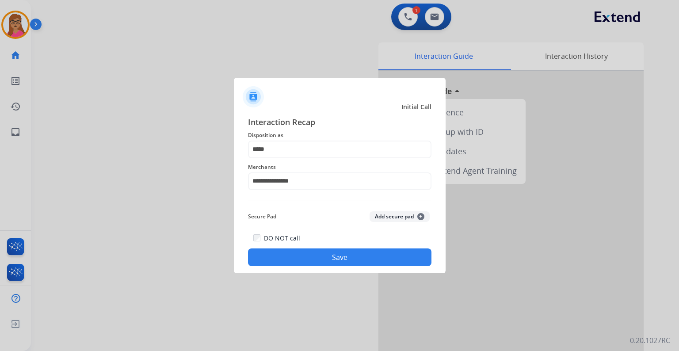
click at [330, 261] on button "Save" at bounding box center [340, 258] width 184 height 18
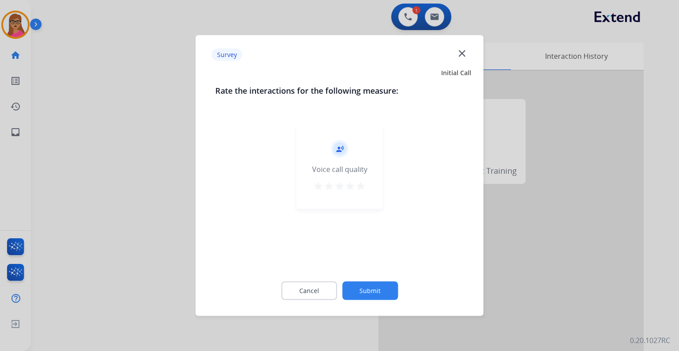
click at [123, 203] on div at bounding box center [339, 175] width 679 height 351
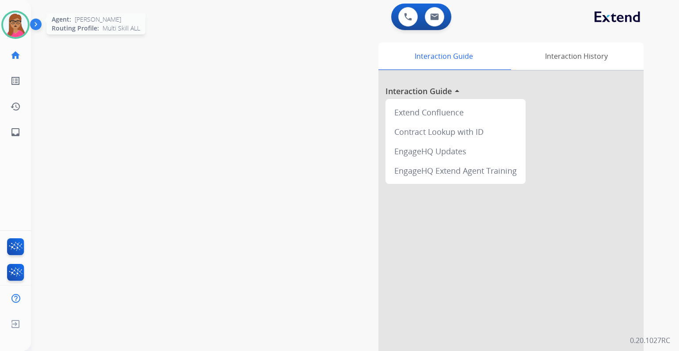
click at [20, 31] on img at bounding box center [15, 24] width 25 height 25
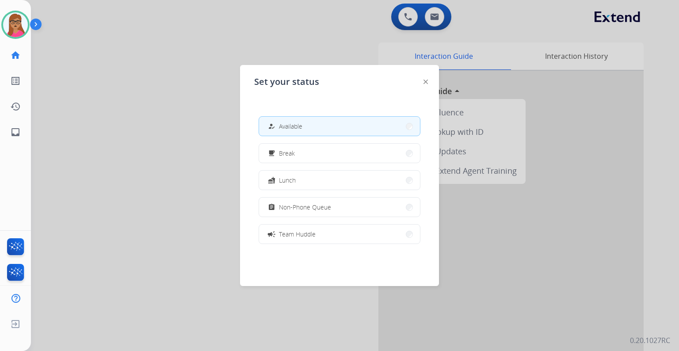
click at [134, 54] on div at bounding box center [339, 175] width 679 height 351
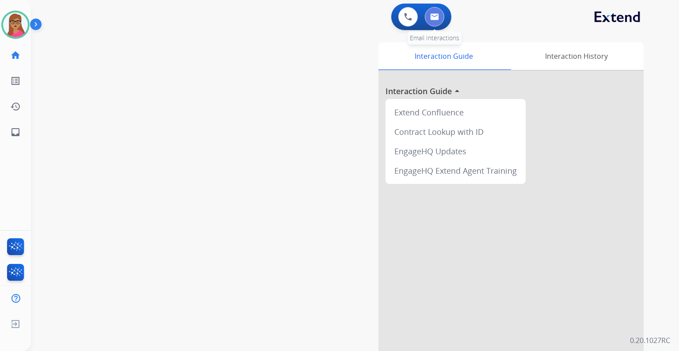
click at [437, 23] on button at bounding box center [434, 16] width 19 height 19
select select "**********"
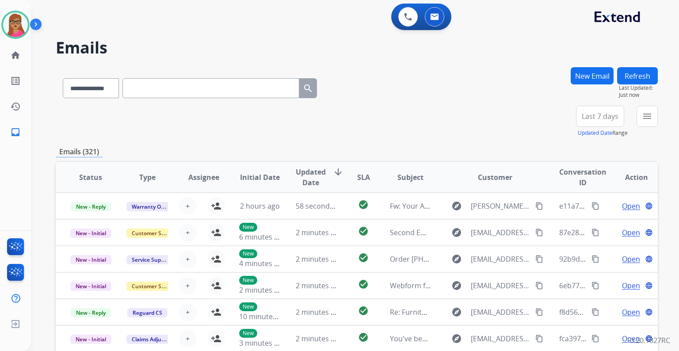
click at [598, 115] on span "Last 7 days" at bounding box center [600, 117] width 37 height 4
click at [582, 222] on div "Last 90 days" at bounding box center [597, 223] width 49 height 13
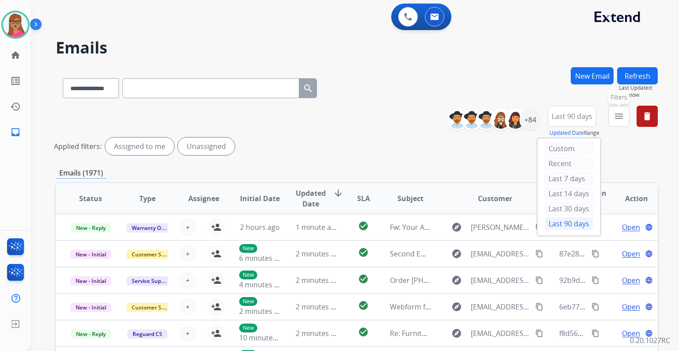
click at [617, 113] on mat-icon "menu" at bounding box center [619, 116] width 11 height 11
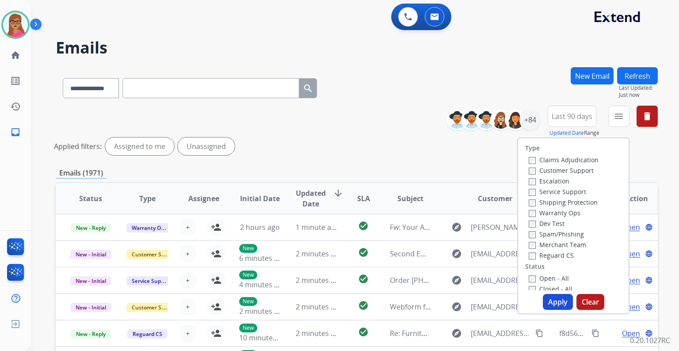
click at [587, 171] on label "Customer Support" at bounding box center [561, 170] width 65 height 8
click at [586, 204] on label "Shipping Protection" at bounding box center [563, 202] width 69 height 8
click at [552, 253] on label "Reguard CS" at bounding box center [551, 255] width 45 height 8
click at [546, 280] on label "Open - All" at bounding box center [549, 278] width 40 height 8
click at [561, 301] on button "Apply" at bounding box center [558, 302] width 30 height 16
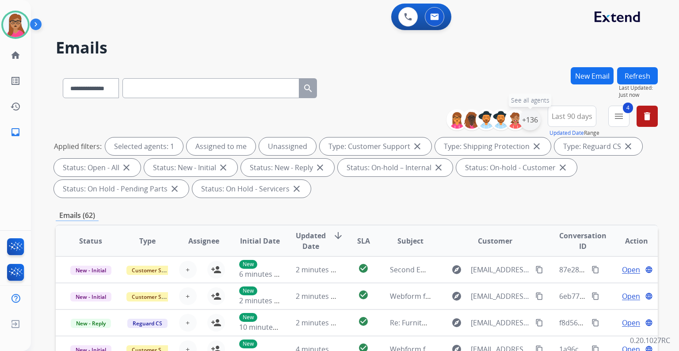
click at [533, 116] on div "+136" at bounding box center [530, 119] width 21 height 21
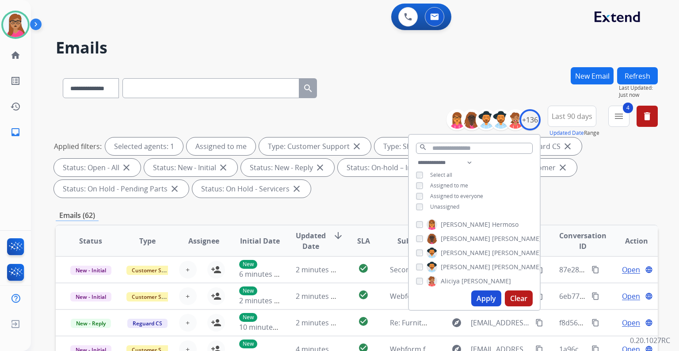
click at [486, 298] on button "Apply" at bounding box center [487, 299] width 30 height 16
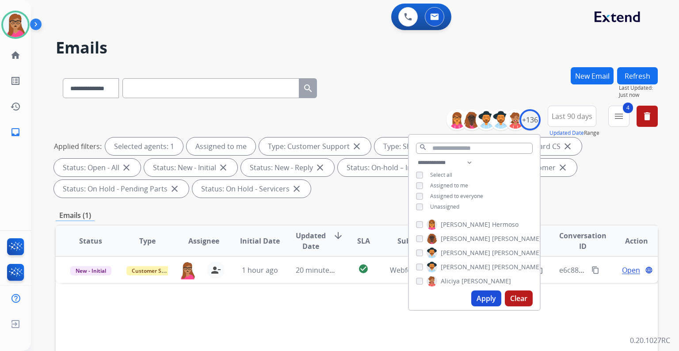
click at [594, 188] on div "Applied filters: Selected agents: 1 Assigned to me Type: Customer Support close…" at bounding box center [355, 168] width 602 height 60
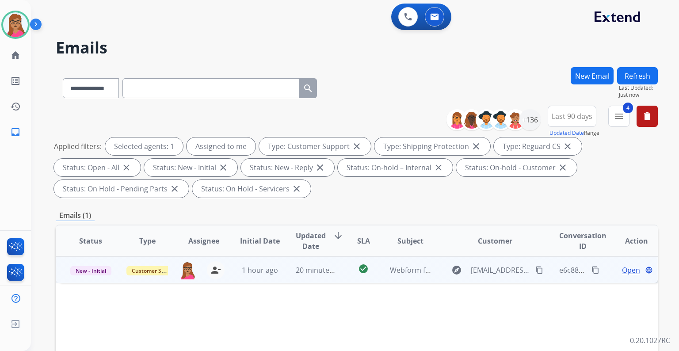
click at [627, 274] on span "Open" at bounding box center [631, 270] width 18 height 11
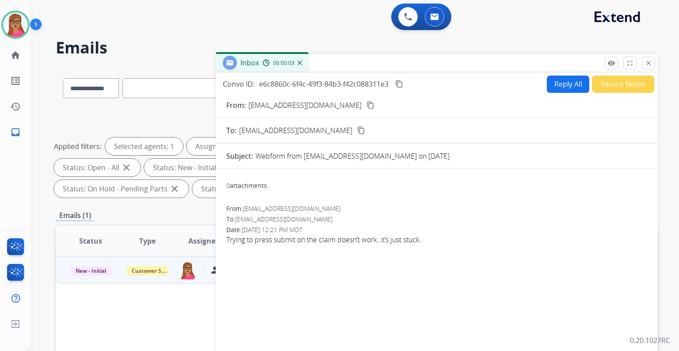
click at [557, 88] on button "Reply All" at bounding box center [568, 84] width 42 height 17
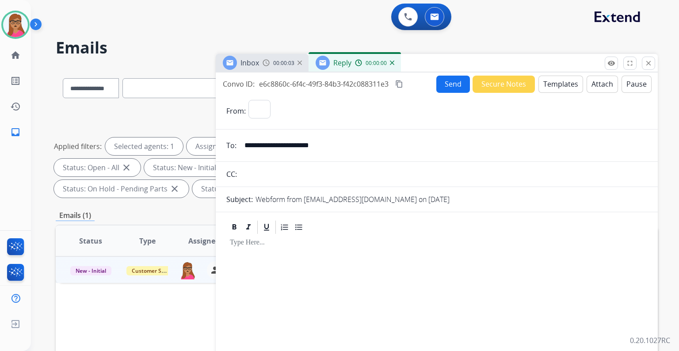
select select "**********"
click at [563, 84] on button "Templates" at bounding box center [561, 84] width 45 height 17
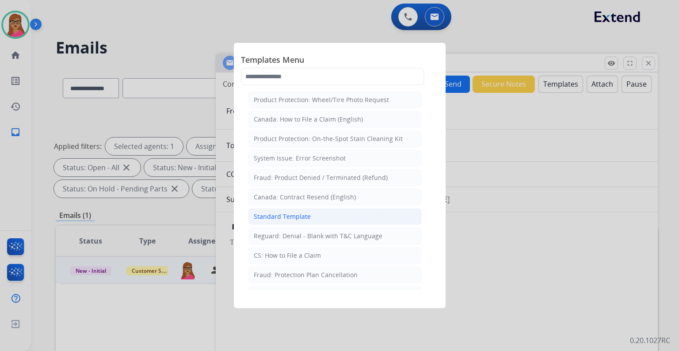
click at [302, 218] on div "Standard Template" at bounding box center [282, 216] width 57 height 9
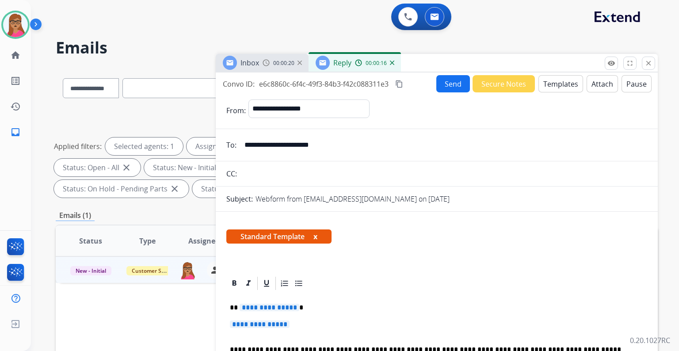
click at [269, 310] on span "**********" at bounding box center [270, 308] width 60 height 8
click at [262, 323] on span "**********" at bounding box center [260, 325] width 60 height 8
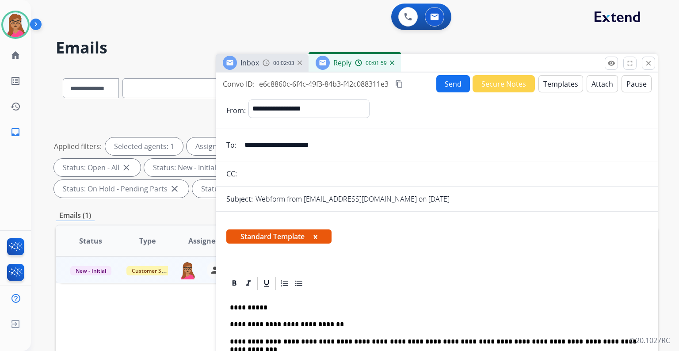
drag, startPoint x: 401, startPoint y: 84, endPoint x: 418, endPoint y: 7, distance: 78.3
click at [401, 83] on mat-icon "content_copy" at bounding box center [399, 84] width 8 height 8
click at [444, 86] on button "Send" at bounding box center [454, 83] width 34 height 17
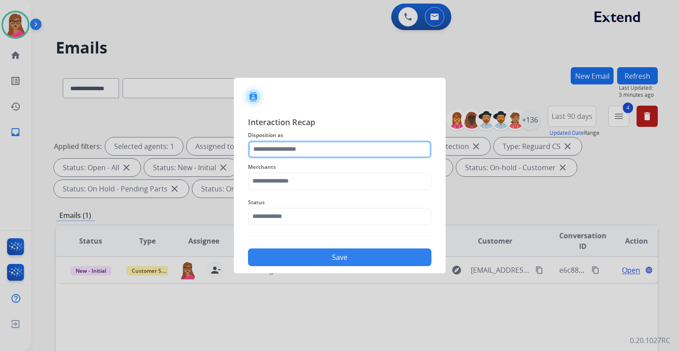
click at [317, 149] on input "text" at bounding box center [340, 150] width 184 height 18
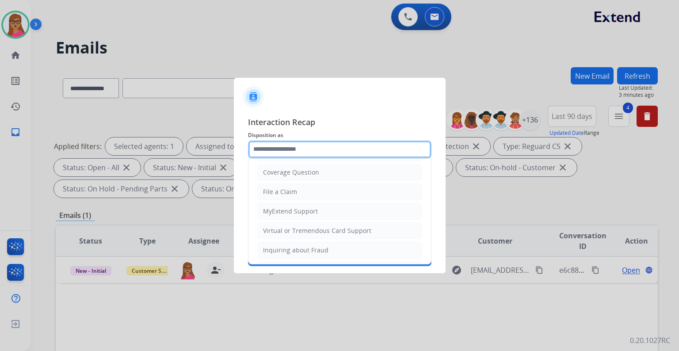
scroll to position [106, 0]
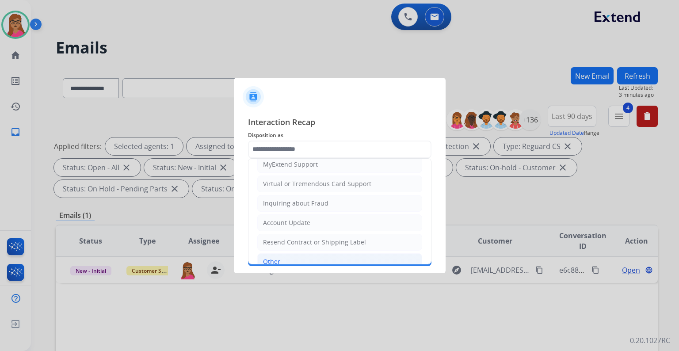
click at [278, 257] on div "Other" at bounding box center [271, 261] width 17 height 9
type input "*****"
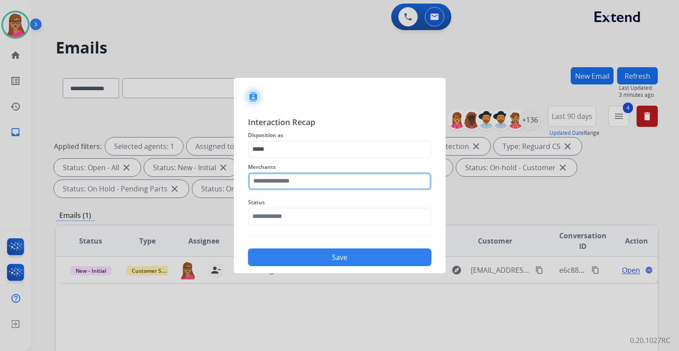
click at [300, 182] on input "text" at bounding box center [340, 182] width 184 height 18
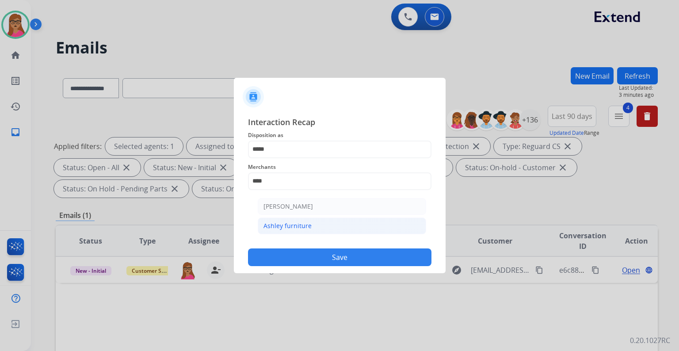
click at [297, 223] on div "Ashley furniture" at bounding box center [288, 226] width 48 height 9
type input "**********"
click at [287, 216] on input "text" at bounding box center [340, 217] width 184 height 18
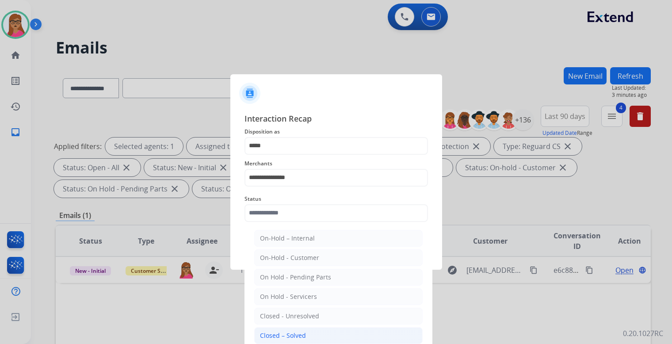
click at [289, 334] on div "Closed – Solved" at bounding box center [283, 335] width 46 height 9
type input "**********"
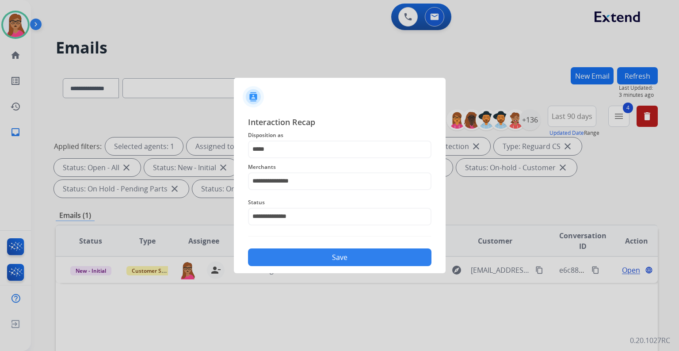
click at [326, 253] on button "Save" at bounding box center [340, 258] width 184 height 18
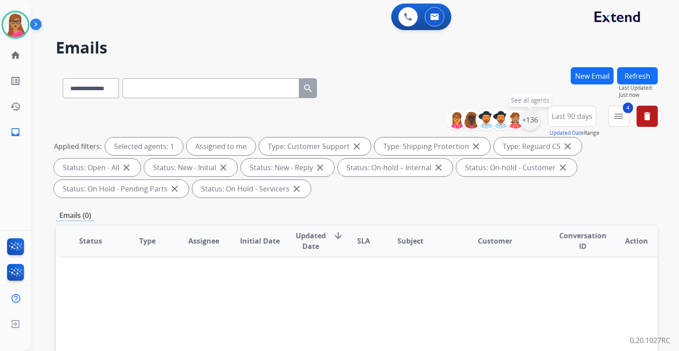
click at [533, 128] on div "+136" at bounding box center [530, 119] width 21 height 21
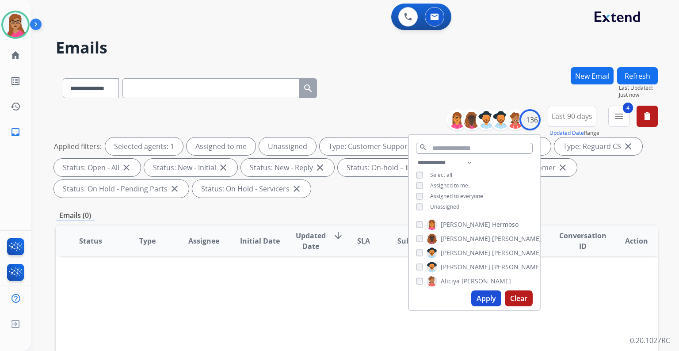
click at [484, 299] on button "Apply" at bounding box center [487, 299] width 30 height 16
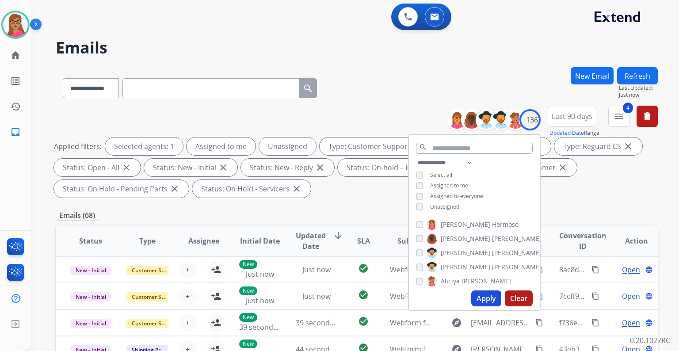
click at [516, 62] on div "**********" at bounding box center [344, 207] width 627 height 351
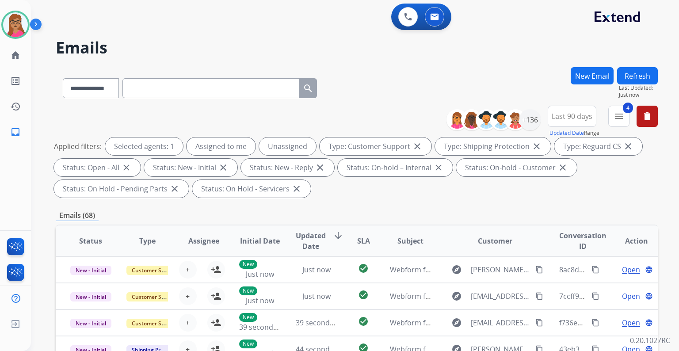
click at [575, 122] on button "Last 90 days" at bounding box center [572, 116] width 49 height 21
click at [559, 152] on div "Custom" at bounding box center [569, 148] width 49 height 13
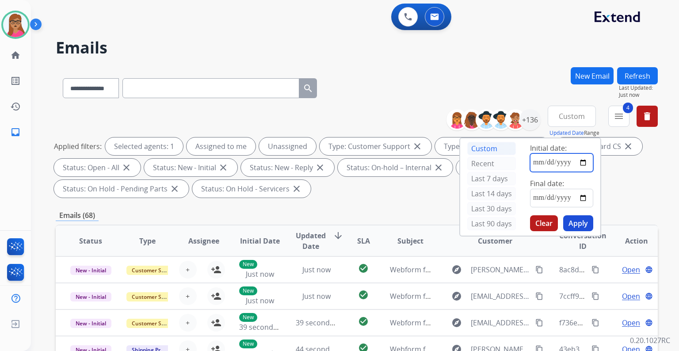
click at [586, 163] on input "date" at bounding box center [561, 162] width 63 height 19
type input "**********"
click at [587, 196] on input "date" at bounding box center [561, 198] width 63 height 19
type input "**********"
click at [582, 223] on button "Apply" at bounding box center [579, 223] width 30 height 16
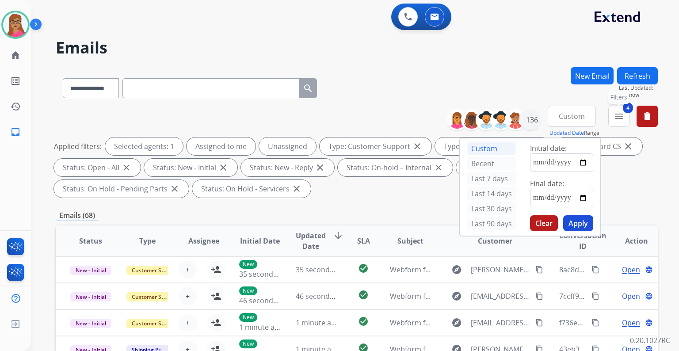
click at [621, 121] on mat-icon "menu" at bounding box center [619, 116] width 11 height 11
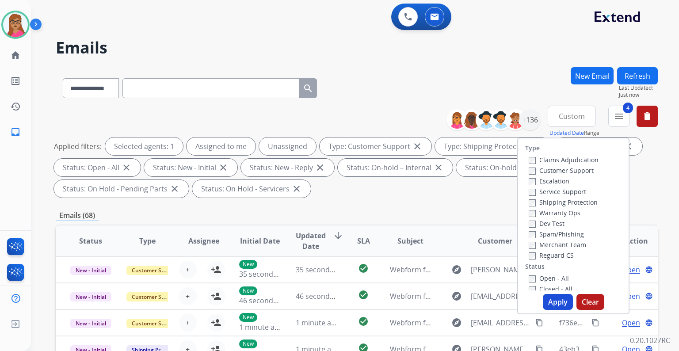
click at [552, 302] on button "Apply" at bounding box center [558, 302] width 30 height 16
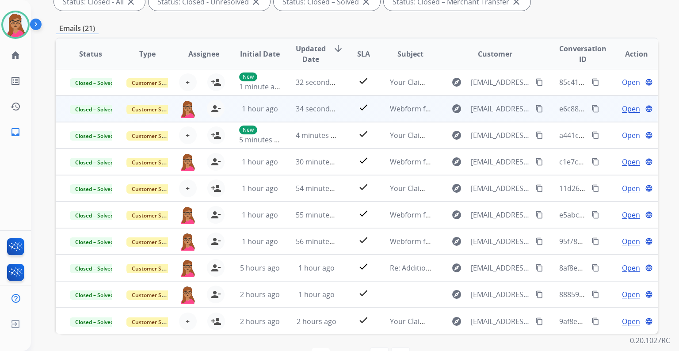
scroll to position [17, 0]
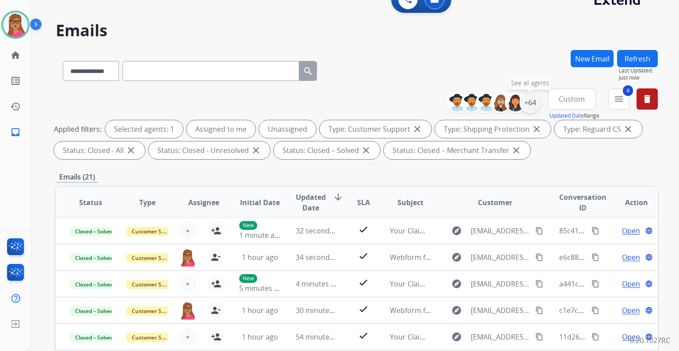
click at [534, 101] on div "+64" at bounding box center [530, 102] width 21 height 21
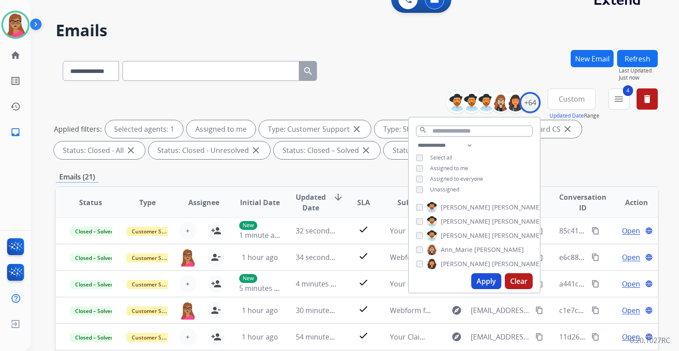
click at [490, 280] on button "Apply" at bounding box center [487, 281] width 30 height 16
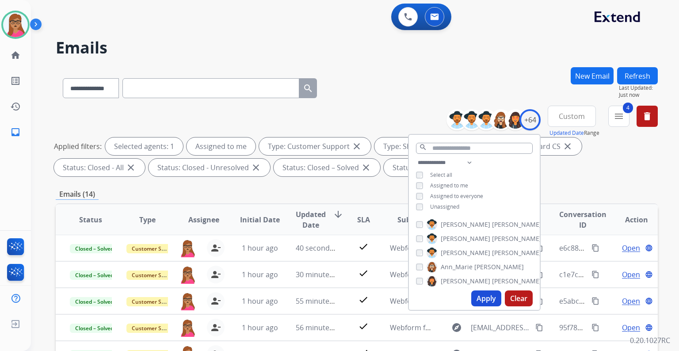
scroll to position [194, 0]
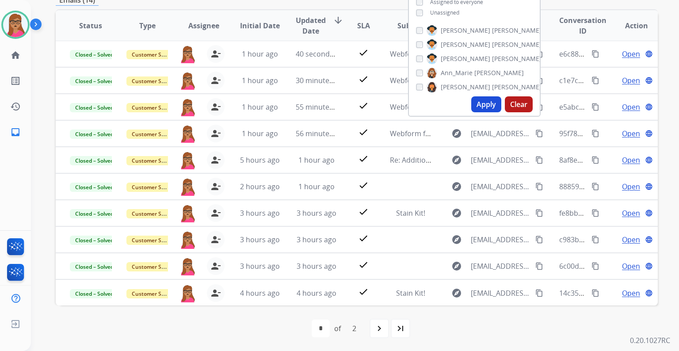
click at [376, 333] on mat-icon "navigate_next" at bounding box center [379, 328] width 11 height 11
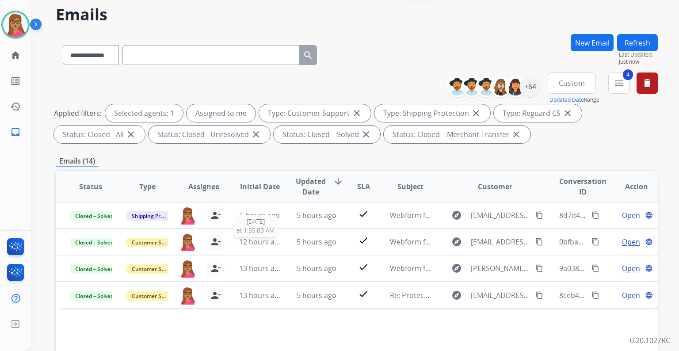
scroll to position [35, 0]
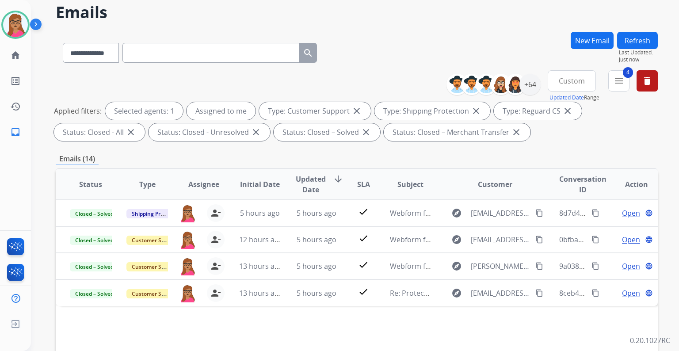
click at [571, 79] on span "Custom" at bounding box center [572, 81] width 26 height 4
click at [556, 187] on div "Last 90 days" at bounding box center [569, 188] width 49 height 13
select select "*"
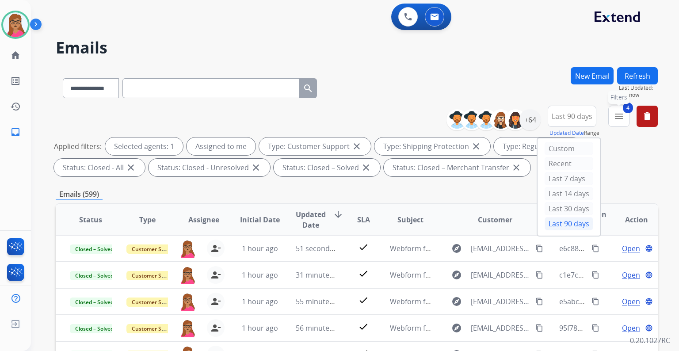
click at [611, 115] on button "4 menu Filters" at bounding box center [619, 116] width 21 height 21
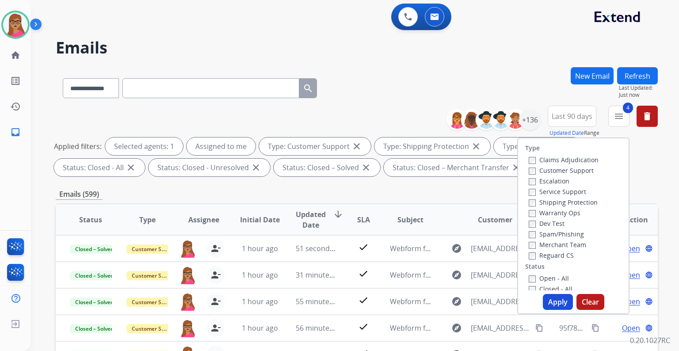
click at [559, 300] on button "Apply" at bounding box center [558, 302] width 30 height 16
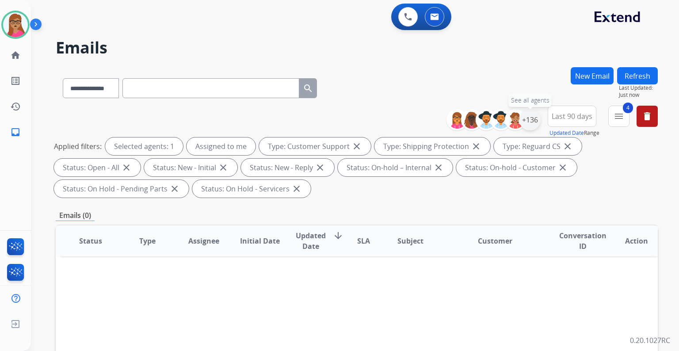
click at [529, 116] on div "+136" at bounding box center [530, 119] width 21 height 21
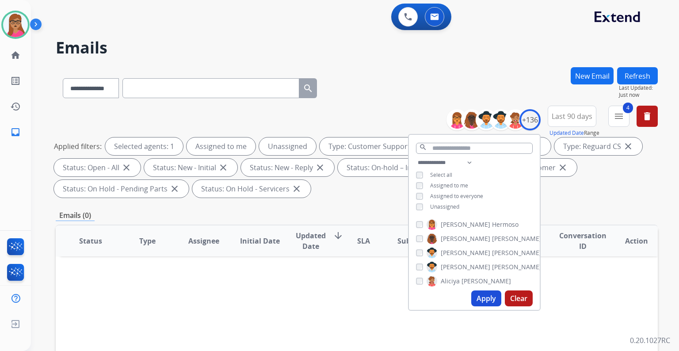
click at [491, 297] on button "Apply" at bounding box center [487, 299] width 30 height 16
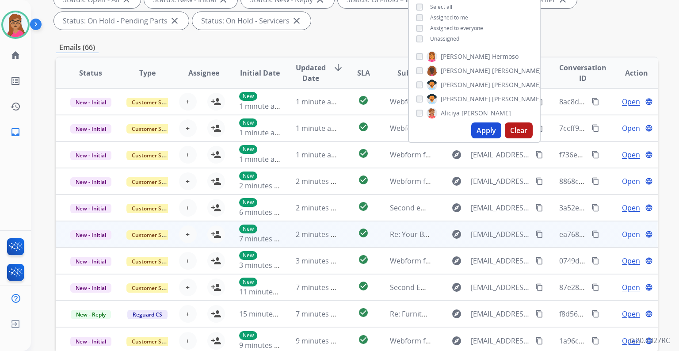
scroll to position [177, 0]
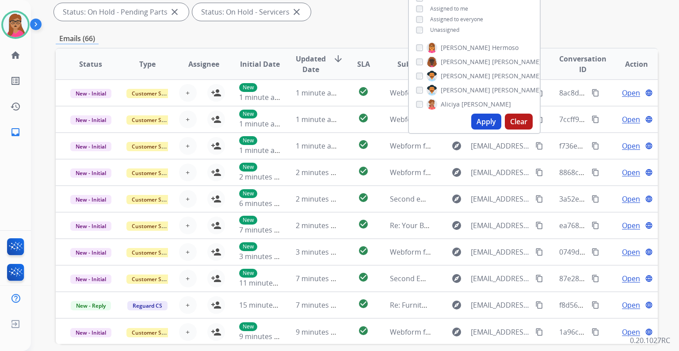
click at [328, 26] on div "**********" at bounding box center [357, 140] width 602 height 500
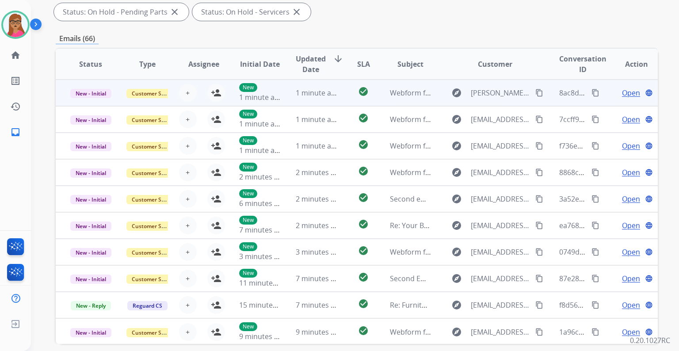
click at [95, 104] on td "New - Initial" at bounding box center [84, 93] width 57 height 27
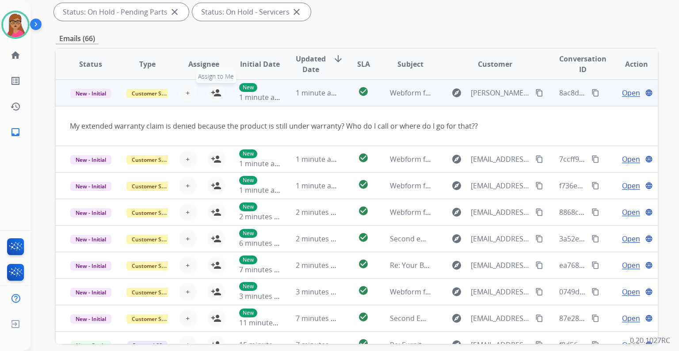
click at [211, 94] on mat-icon "person_add" at bounding box center [216, 93] width 11 height 11
click at [622, 90] on span "Open" at bounding box center [631, 93] width 18 height 11
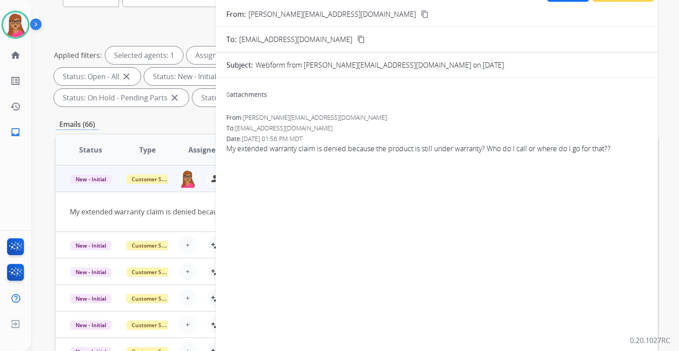
scroll to position [0, 0]
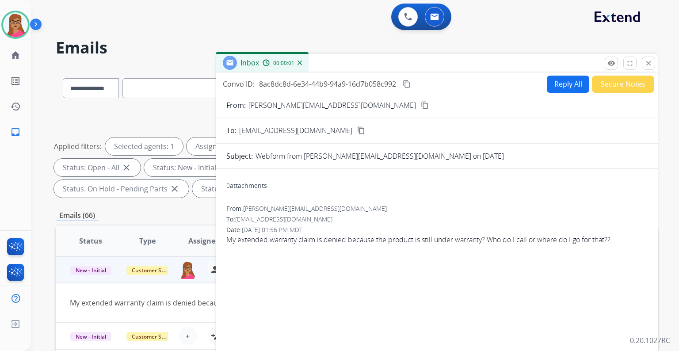
click at [421, 102] on mat-icon "content_copy" at bounding box center [425, 105] width 8 height 8
click at [557, 83] on button "Reply All" at bounding box center [568, 84] width 42 height 17
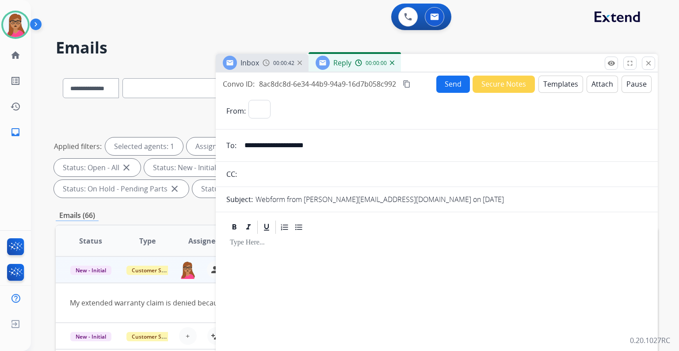
select select "**********"
click at [561, 85] on button "Templates" at bounding box center [561, 84] width 45 height 17
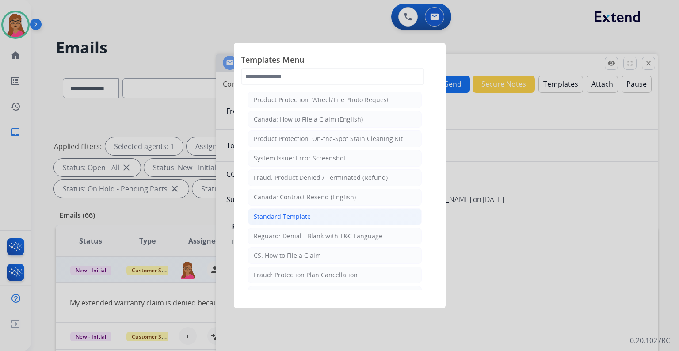
click at [291, 212] on div "Standard Template" at bounding box center [282, 216] width 57 height 9
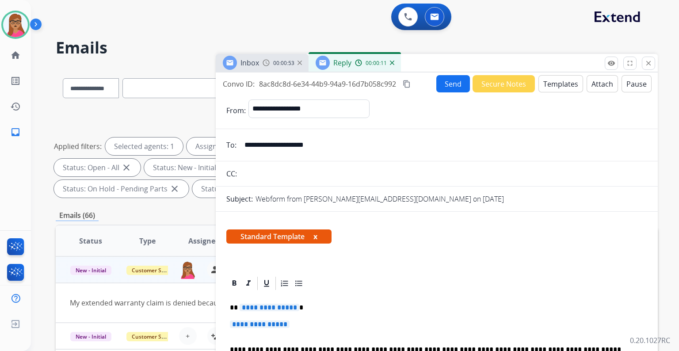
click at [267, 305] on span "**********" at bounding box center [270, 308] width 60 height 8
click at [269, 327] on span "**********" at bounding box center [260, 325] width 60 height 8
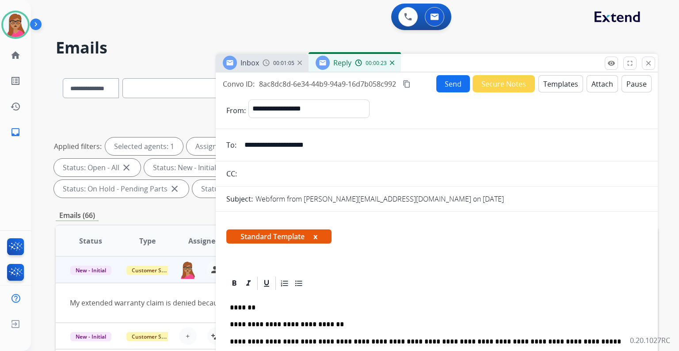
click at [250, 59] on span "Inbox" at bounding box center [250, 63] width 19 height 10
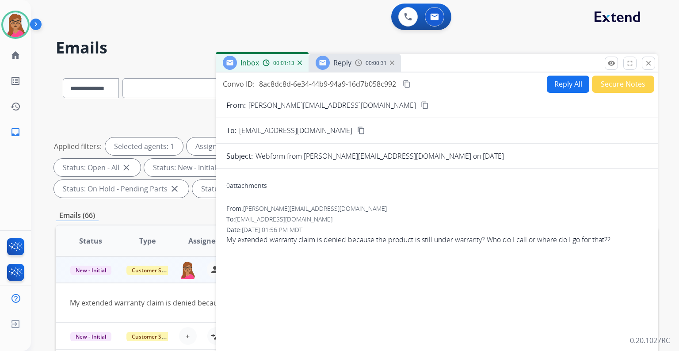
drag, startPoint x: 355, startPoint y: 62, endPoint x: 402, endPoint y: 202, distance: 147.4
click at [354, 62] on div "Reply 00:00:31" at bounding box center [355, 63] width 92 height 18
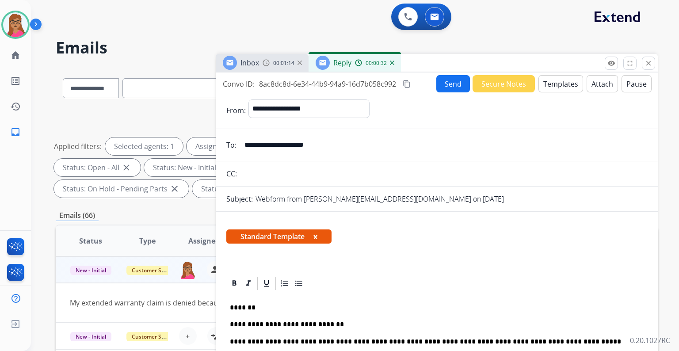
click at [347, 325] on p "**********" at bounding box center [433, 325] width 407 height 8
drag, startPoint x: 407, startPoint y: 86, endPoint x: 411, endPoint y: 63, distance: 23.3
click at [407, 85] on mat-icon "content_copy" at bounding box center [407, 84] width 8 height 8
click at [440, 85] on button "Send" at bounding box center [454, 83] width 34 height 17
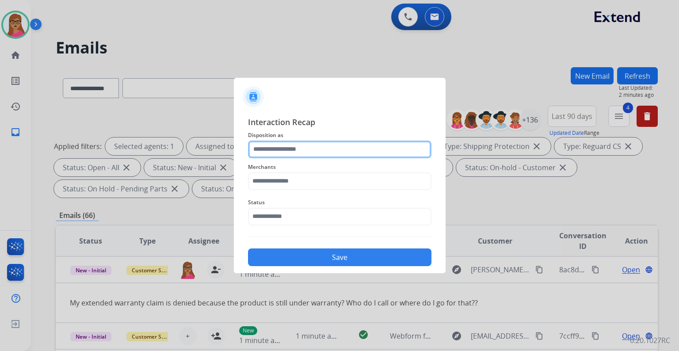
click at [317, 141] on input "text" at bounding box center [340, 150] width 184 height 18
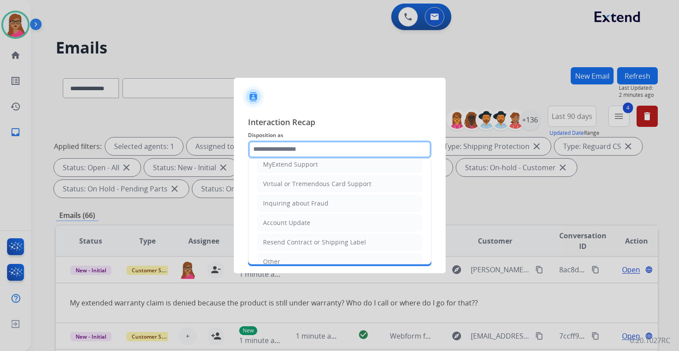
scroll to position [136, 0]
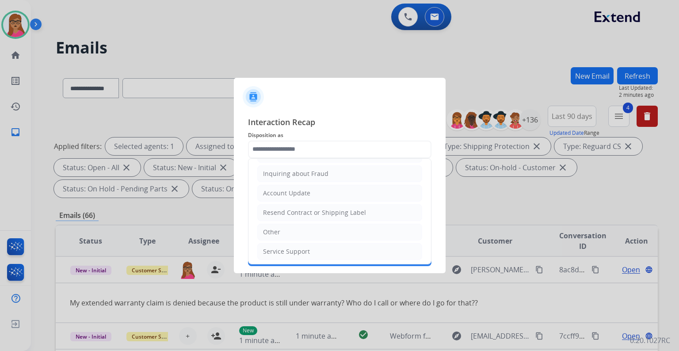
drag, startPoint x: 289, startPoint y: 225, endPoint x: 293, endPoint y: 214, distance: 11.6
click at [289, 225] on li "Other" at bounding box center [339, 232] width 165 height 17
type input "*****"
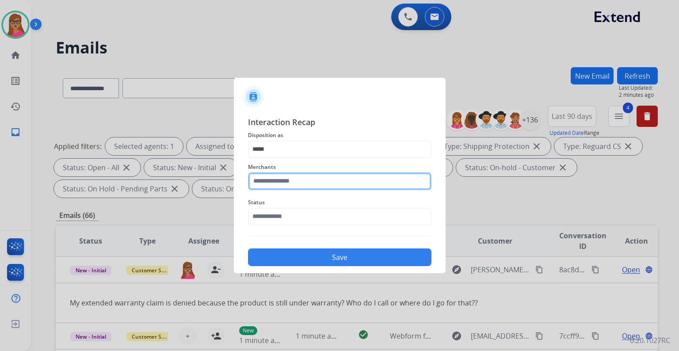
click at [317, 178] on input "text" at bounding box center [340, 182] width 184 height 18
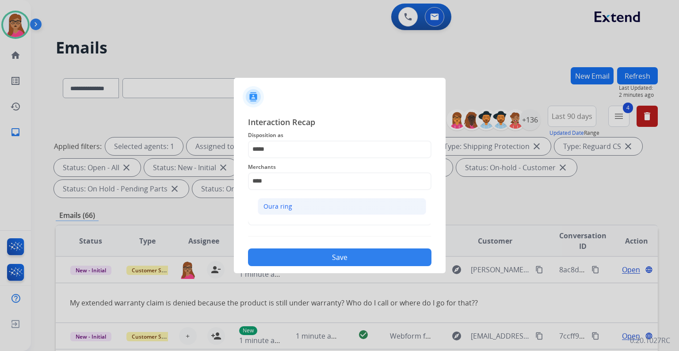
click at [313, 209] on li "Oura ring" at bounding box center [342, 206] width 169 height 17
type input "*********"
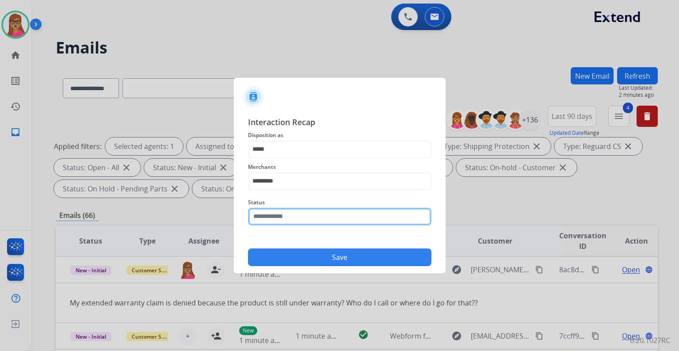
click at [289, 217] on input "text" at bounding box center [340, 217] width 184 height 18
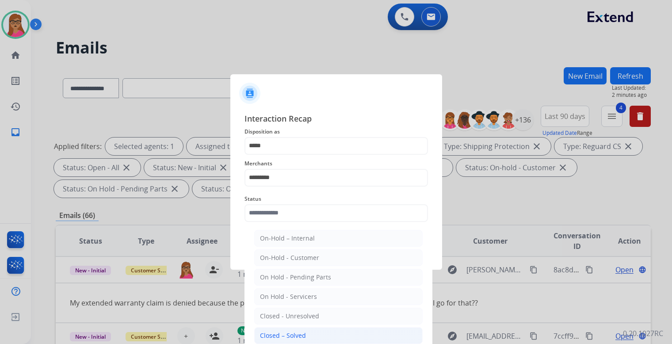
click at [304, 338] on div "Closed – Solved" at bounding box center [283, 335] width 46 height 9
type input "**********"
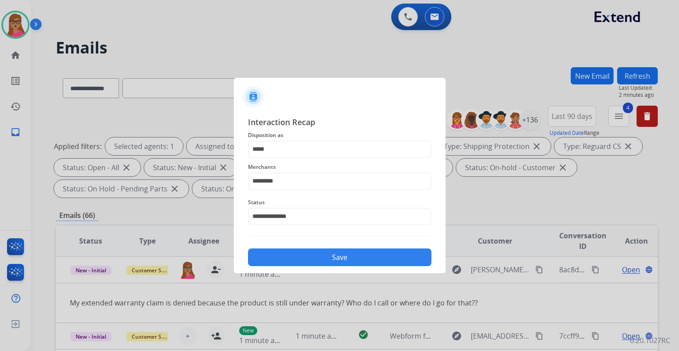
click at [332, 255] on button "Save" at bounding box center [340, 258] width 184 height 18
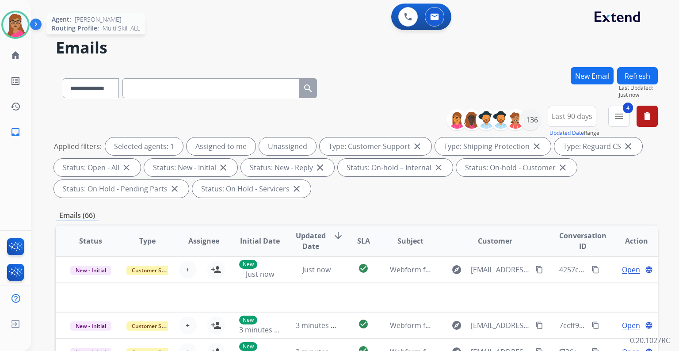
click at [4, 24] on img at bounding box center [15, 24] width 25 height 25
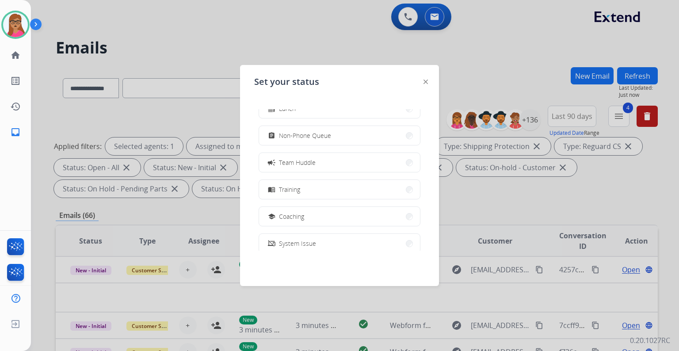
scroll to position [140, 0]
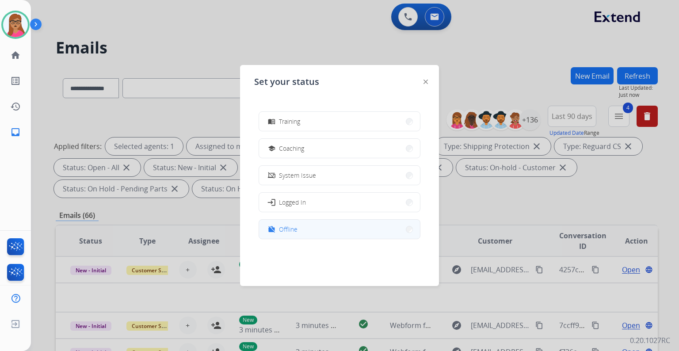
click at [332, 238] on button "work_off Offline" at bounding box center [339, 229] width 161 height 19
